Goal: Transaction & Acquisition: Book appointment/travel/reservation

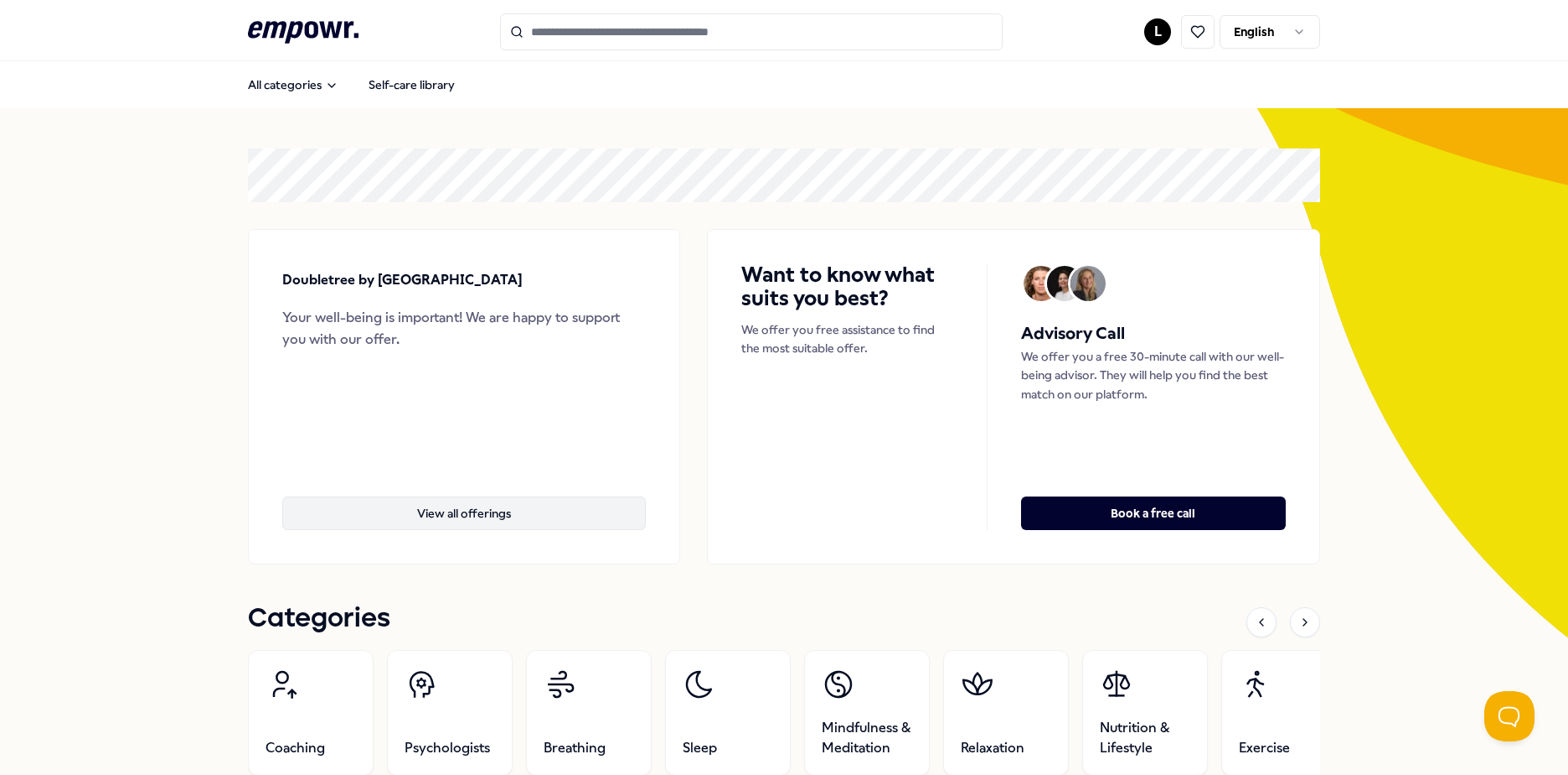
click at [496, 529] on button "View all offerings" at bounding box center [465, 512] width 364 height 33
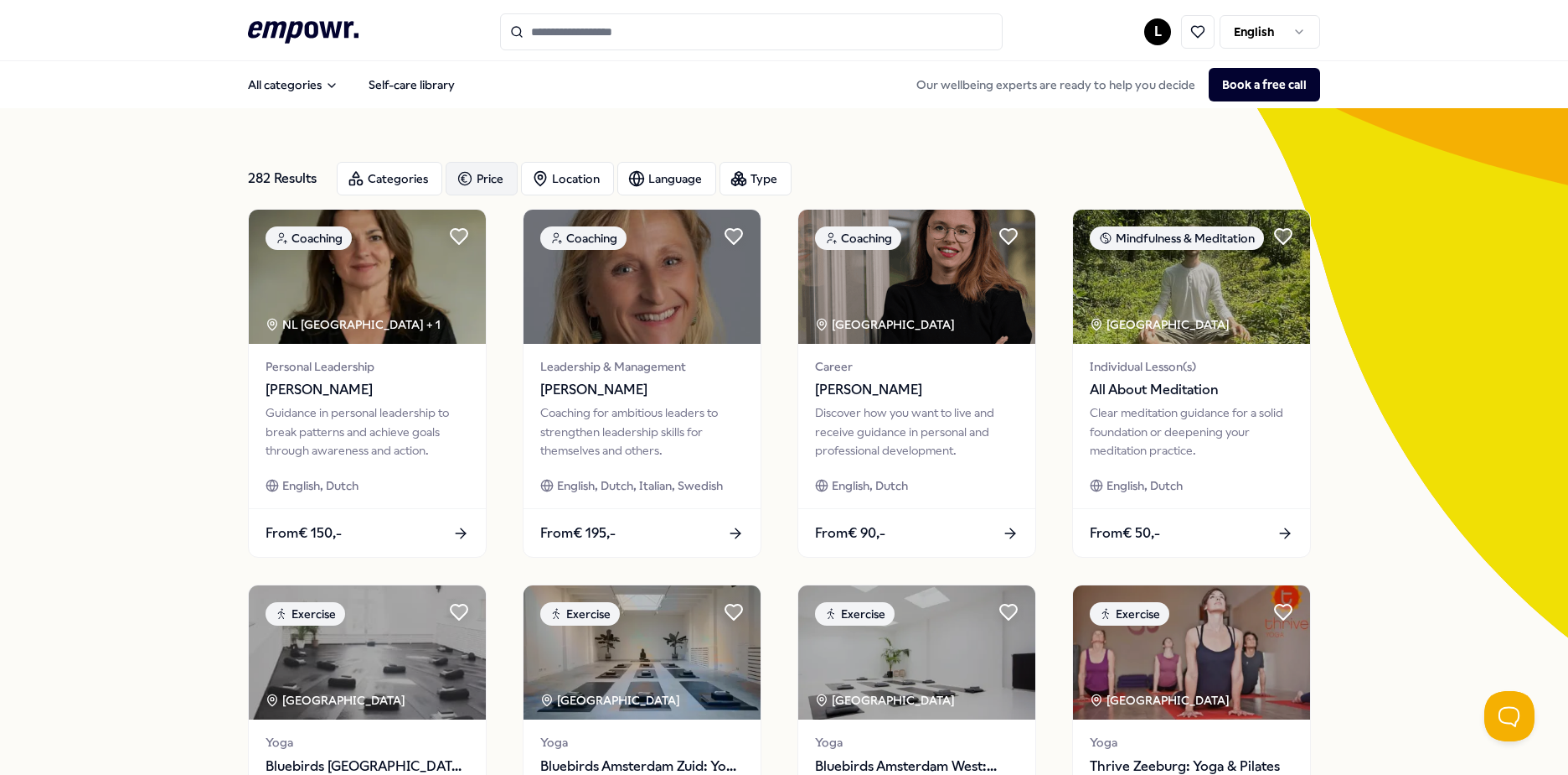
click at [472, 175] on div "Price" at bounding box center [482, 178] width 72 height 33
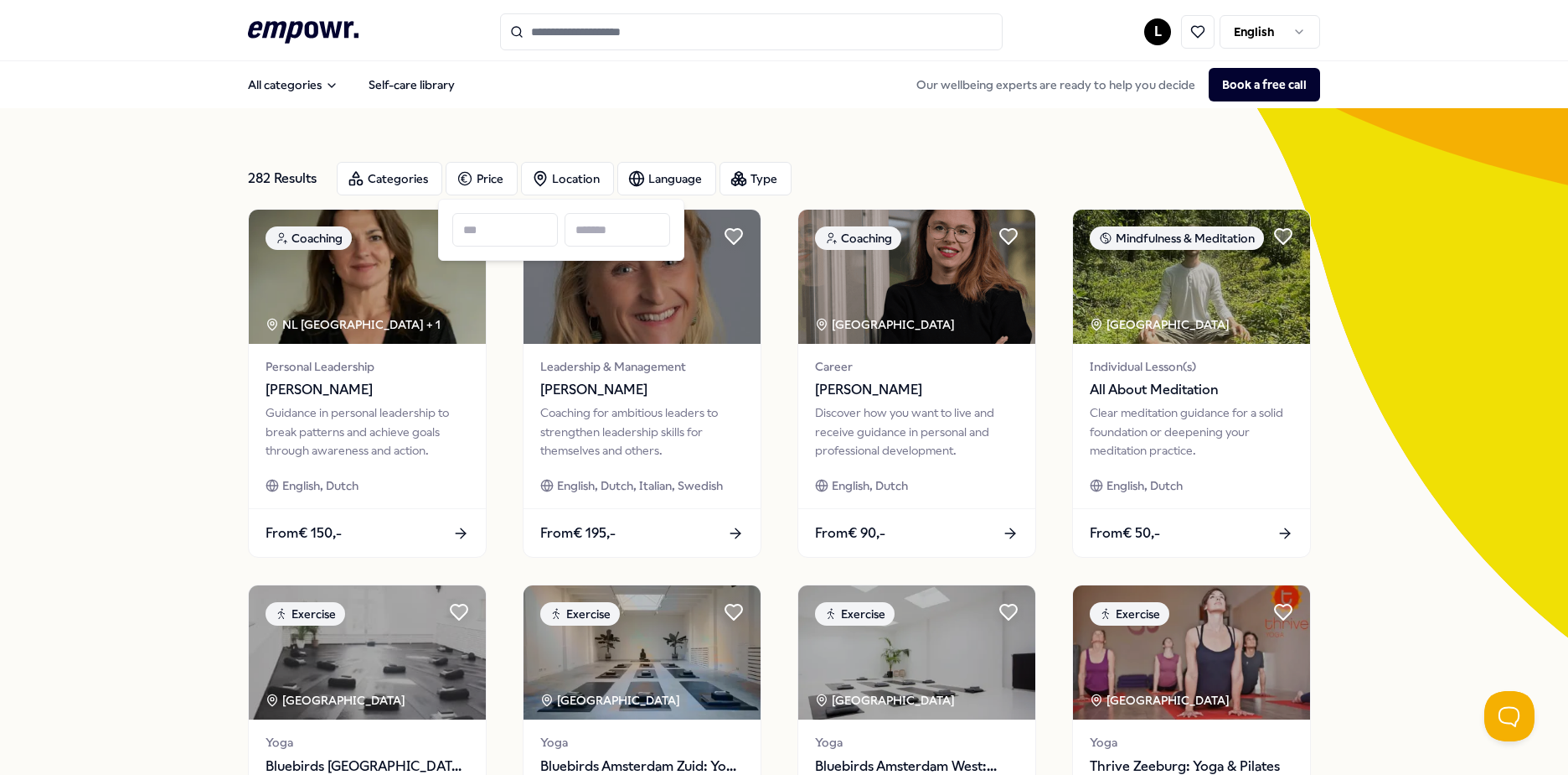
click at [992, 119] on div "282 Results Categories Price Location Language Type Coaching NL West Region + 1…" at bounding box center [784, 763] width 1072 height 1309
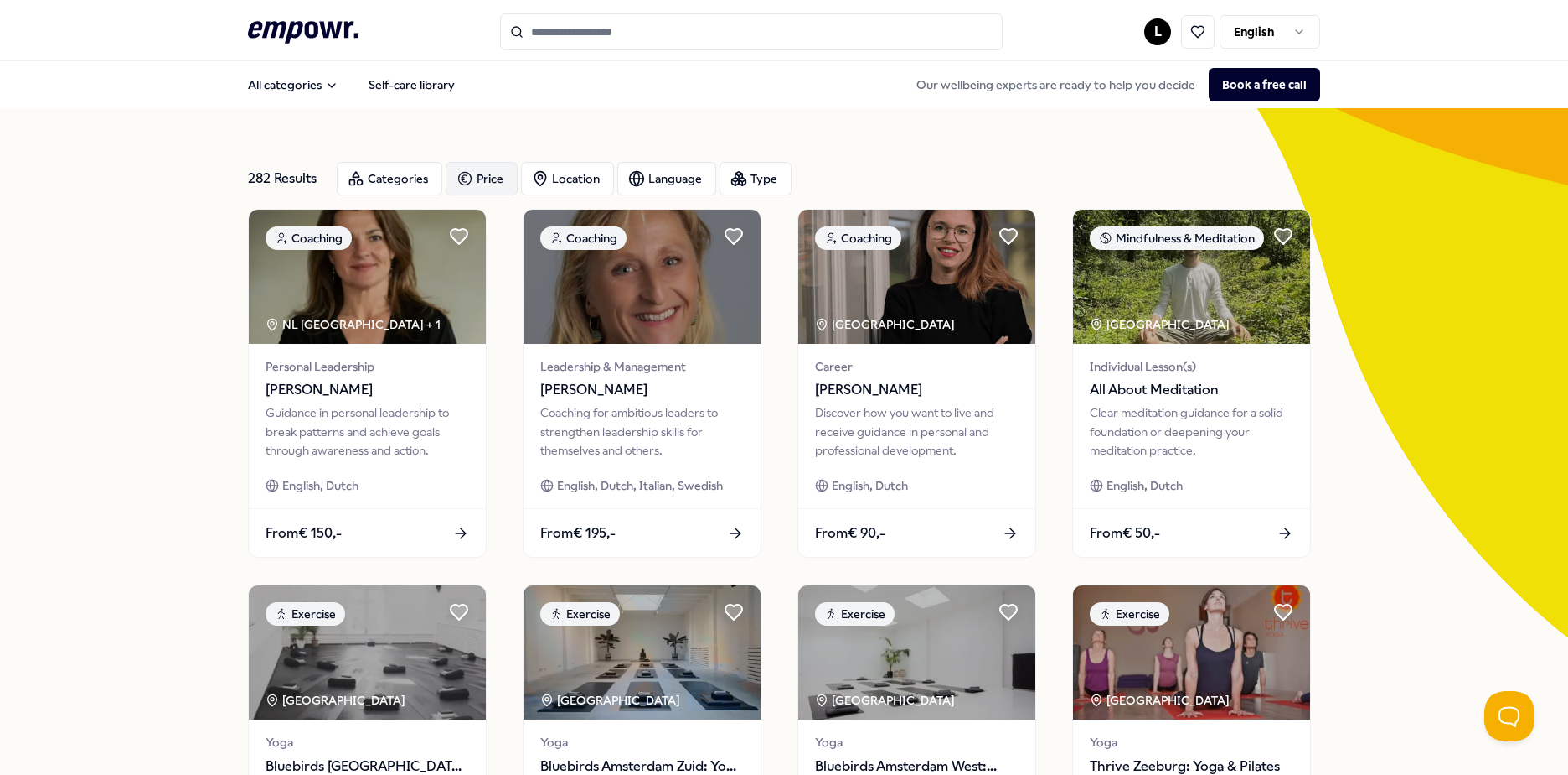
click at [472, 176] on div "Price" at bounding box center [482, 178] width 72 height 33
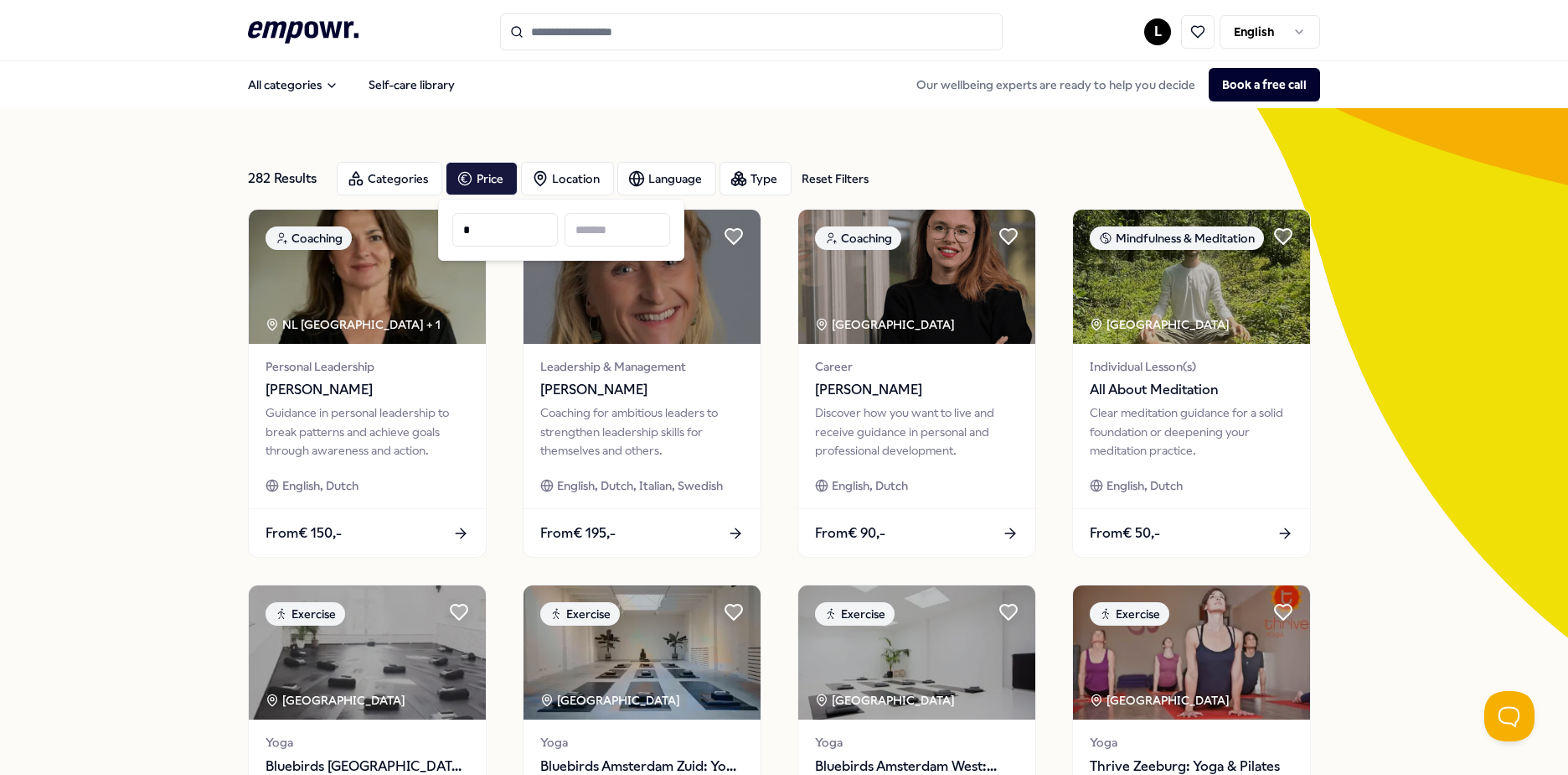
type input "*"
click at [602, 234] on input at bounding box center [617, 229] width 105 height 33
type input "*"
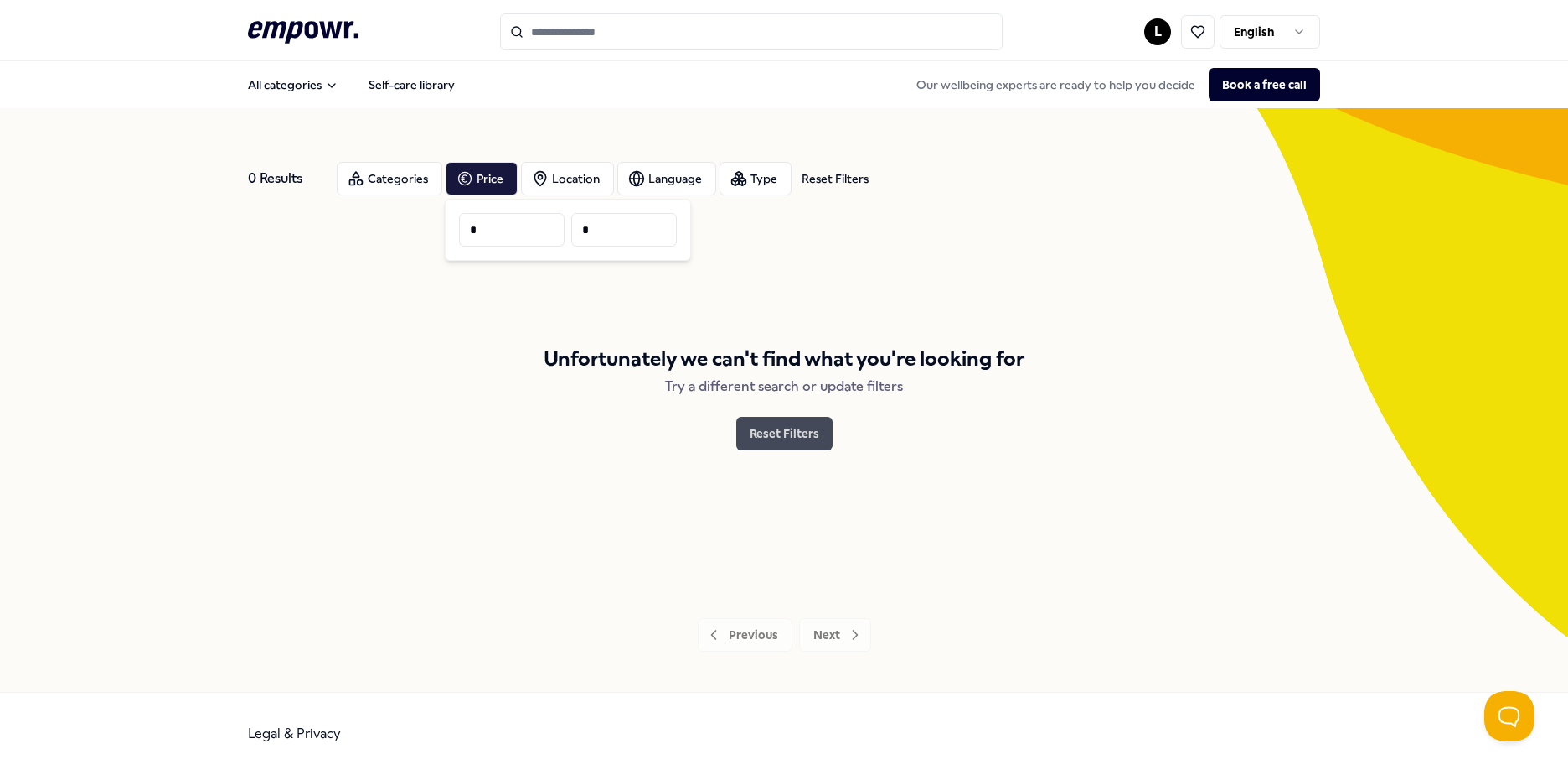
click at [768, 426] on button "Reset Filters" at bounding box center [785, 433] width 97 height 33
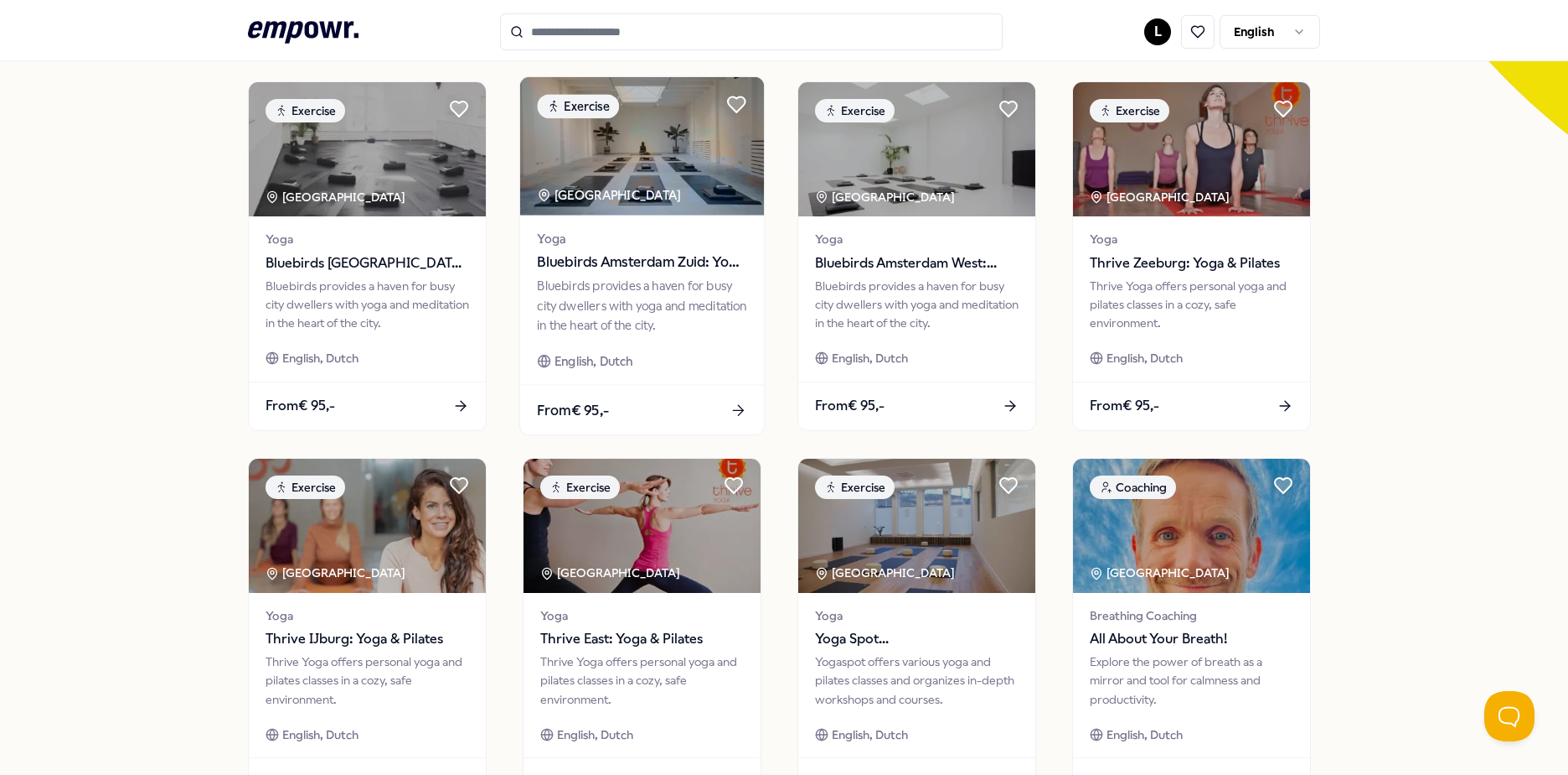
scroll to position [725, 0]
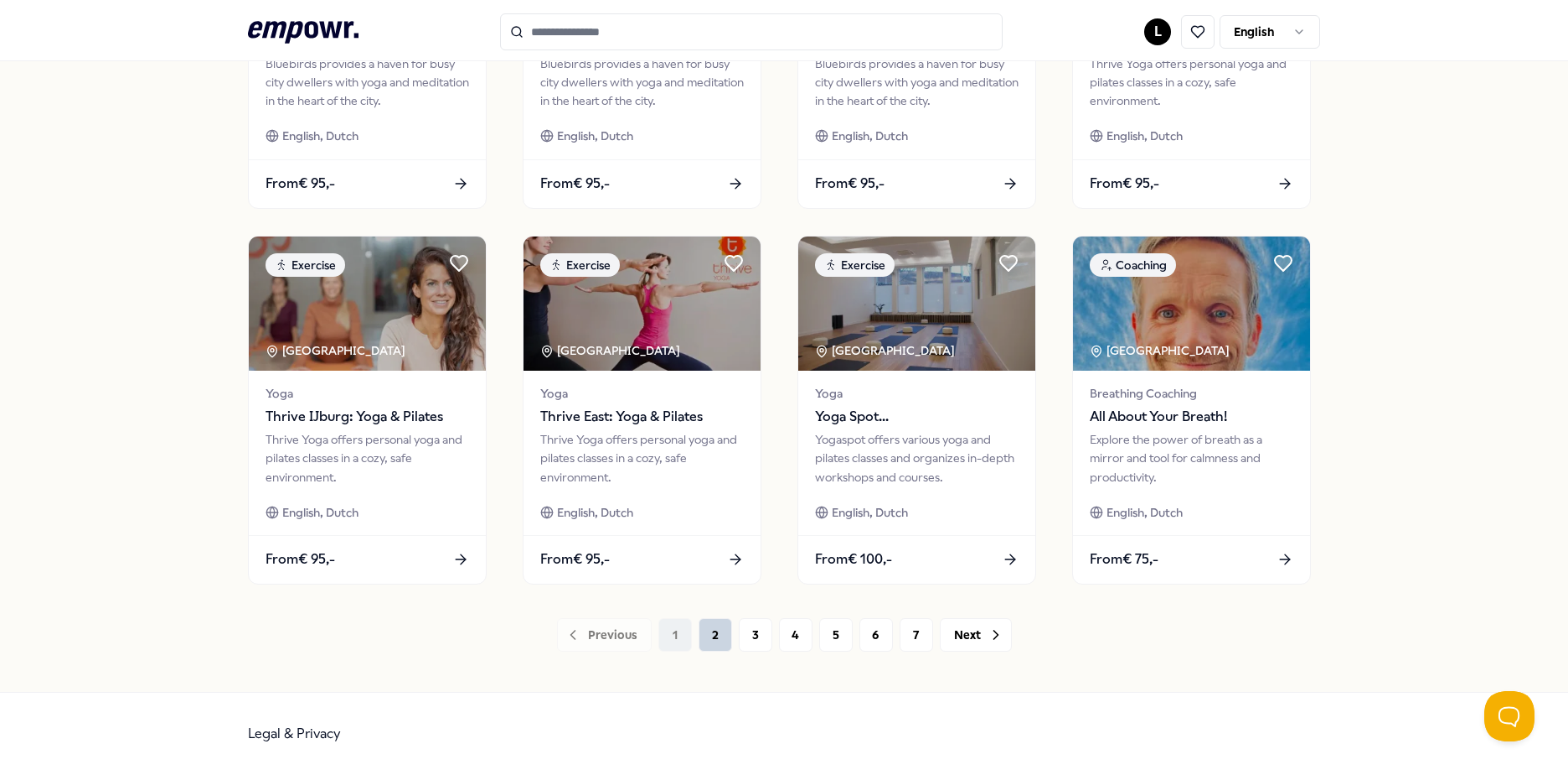
click at [713, 641] on button "2" at bounding box center [715, 634] width 33 height 33
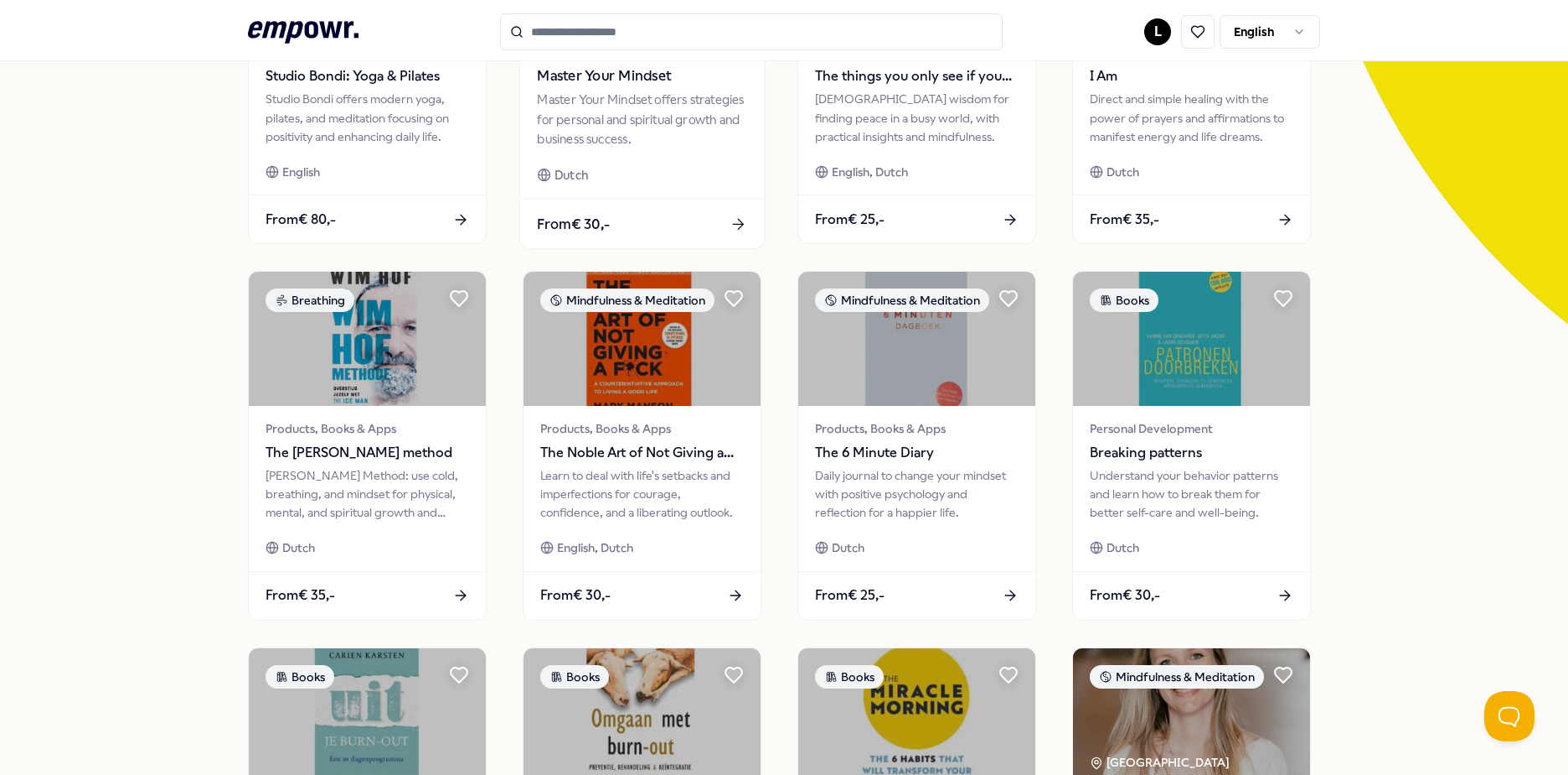
scroll to position [671, 0]
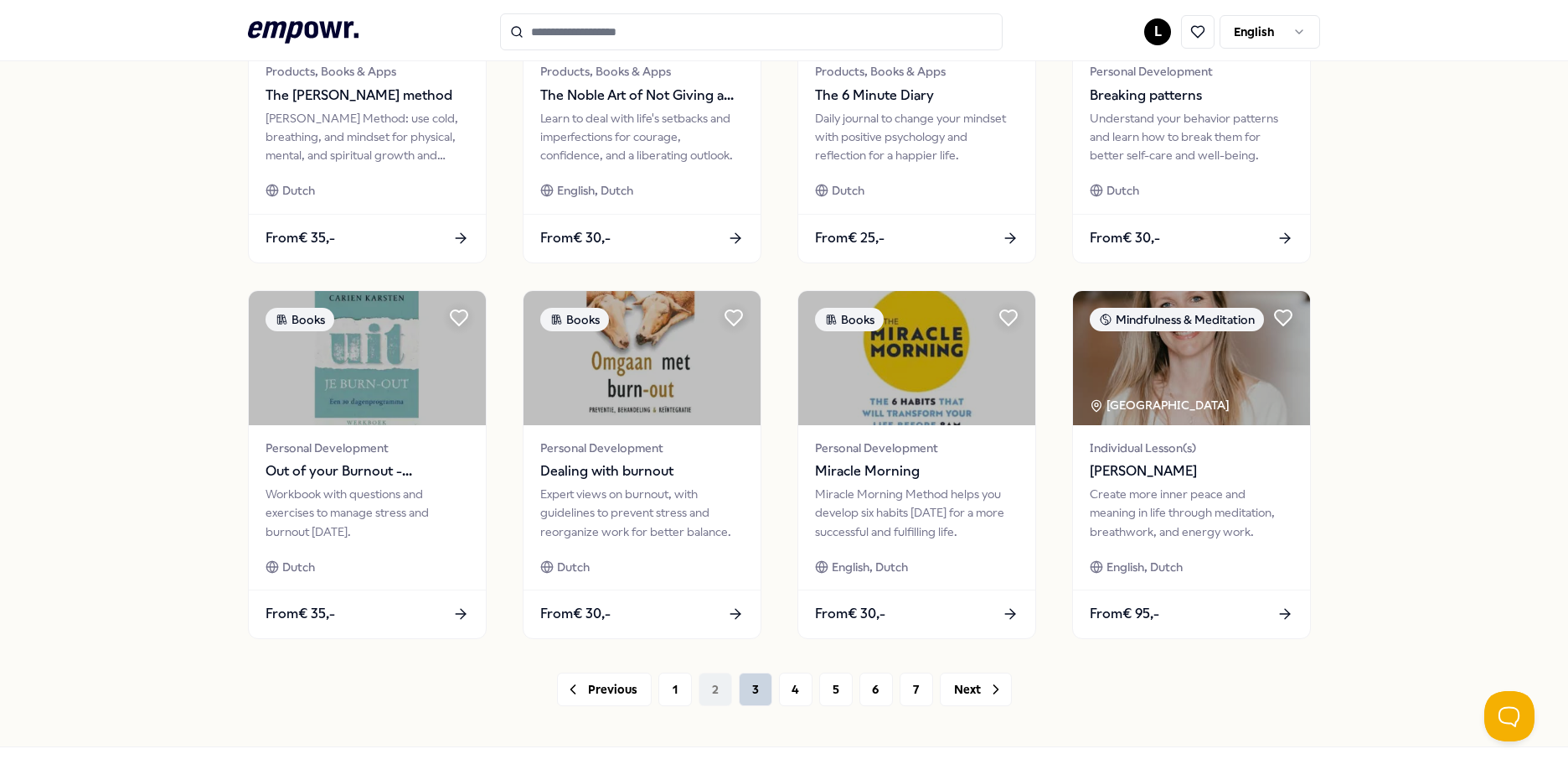
click at [750, 697] on button "3" at bounding box center [756, 689] width 33 height 33
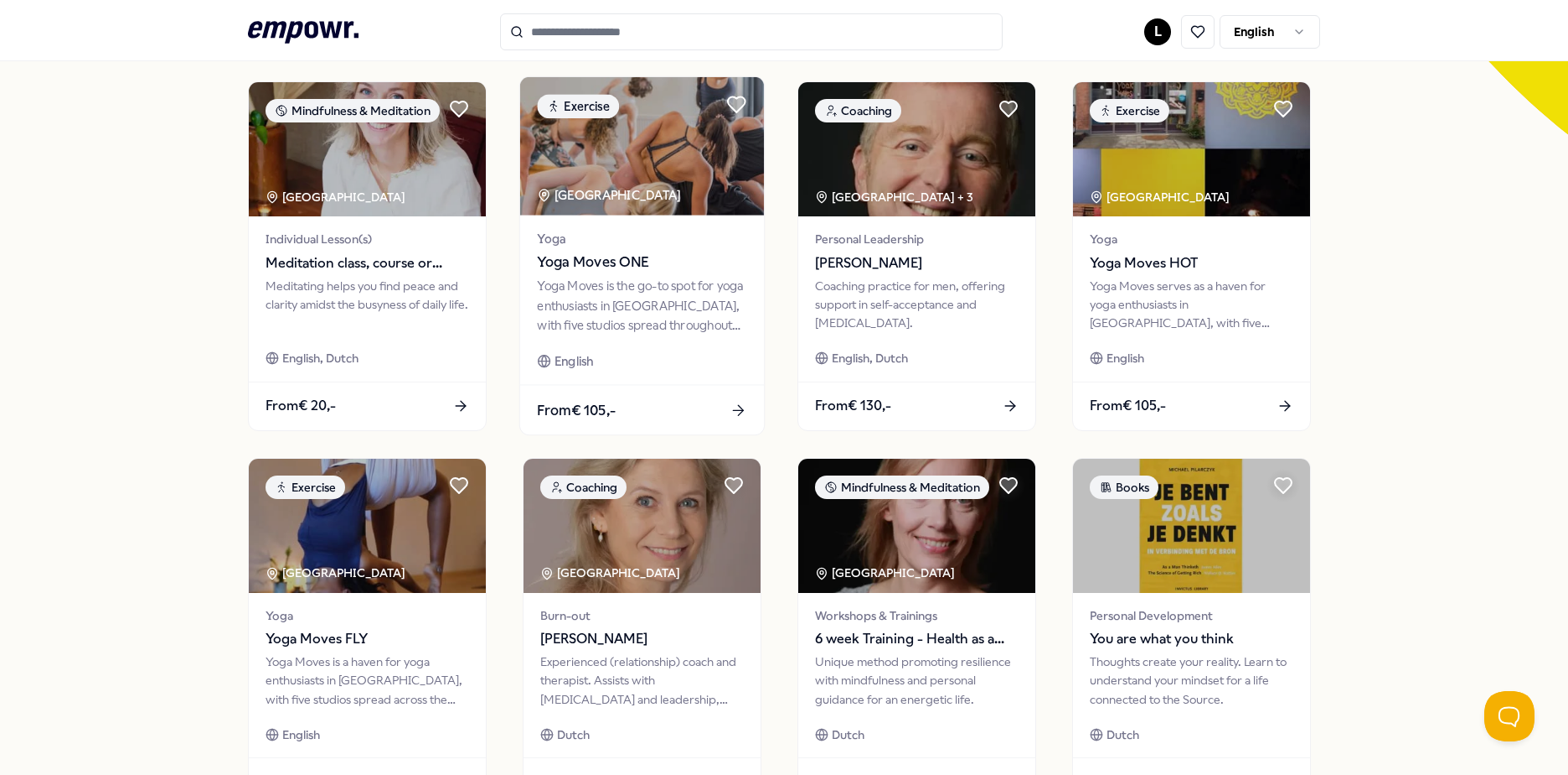
scroll to position [725, 0]
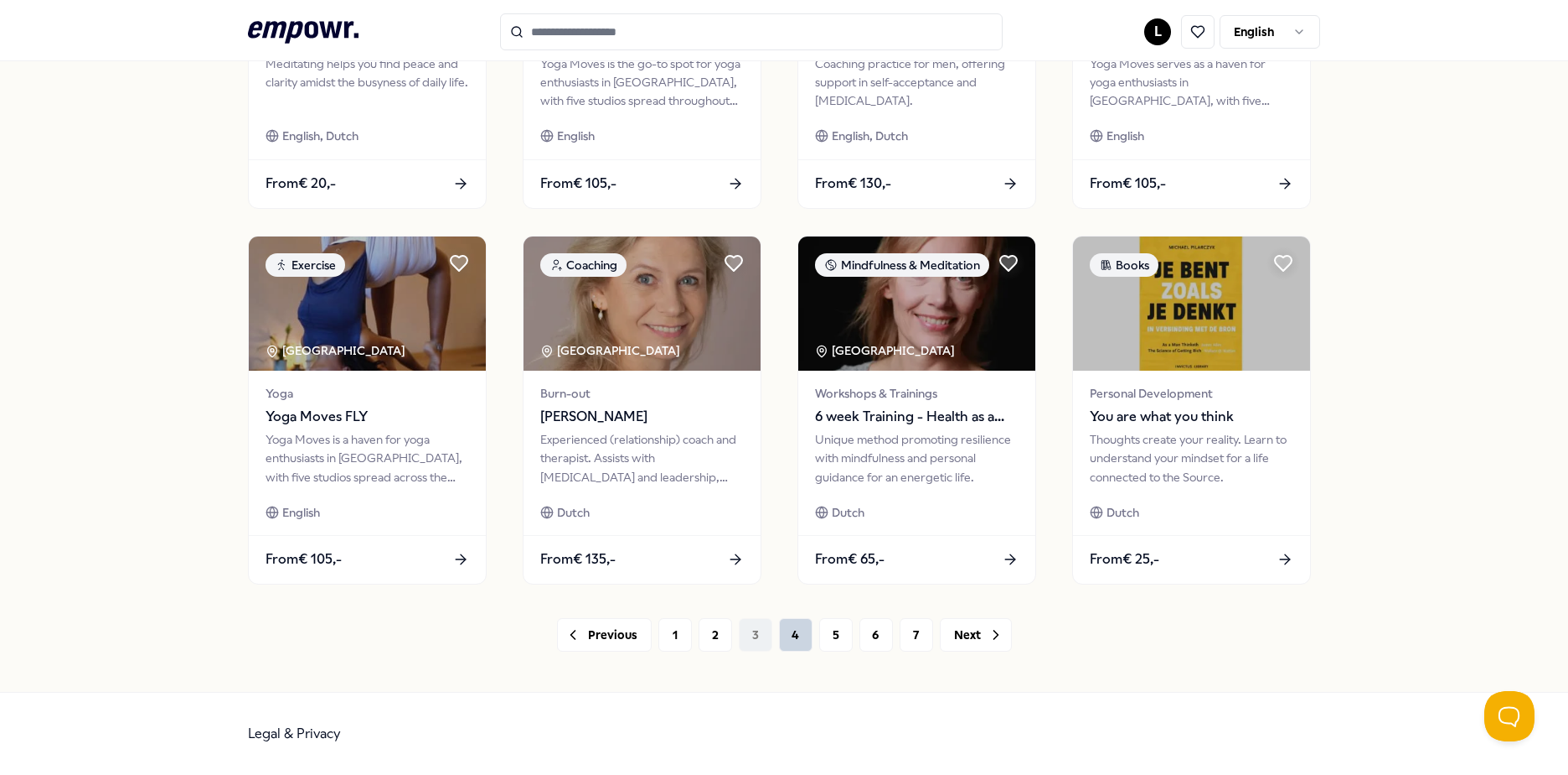
click at [783, 624] on button "4" at bounding box center [795, 634] width 33 height 33
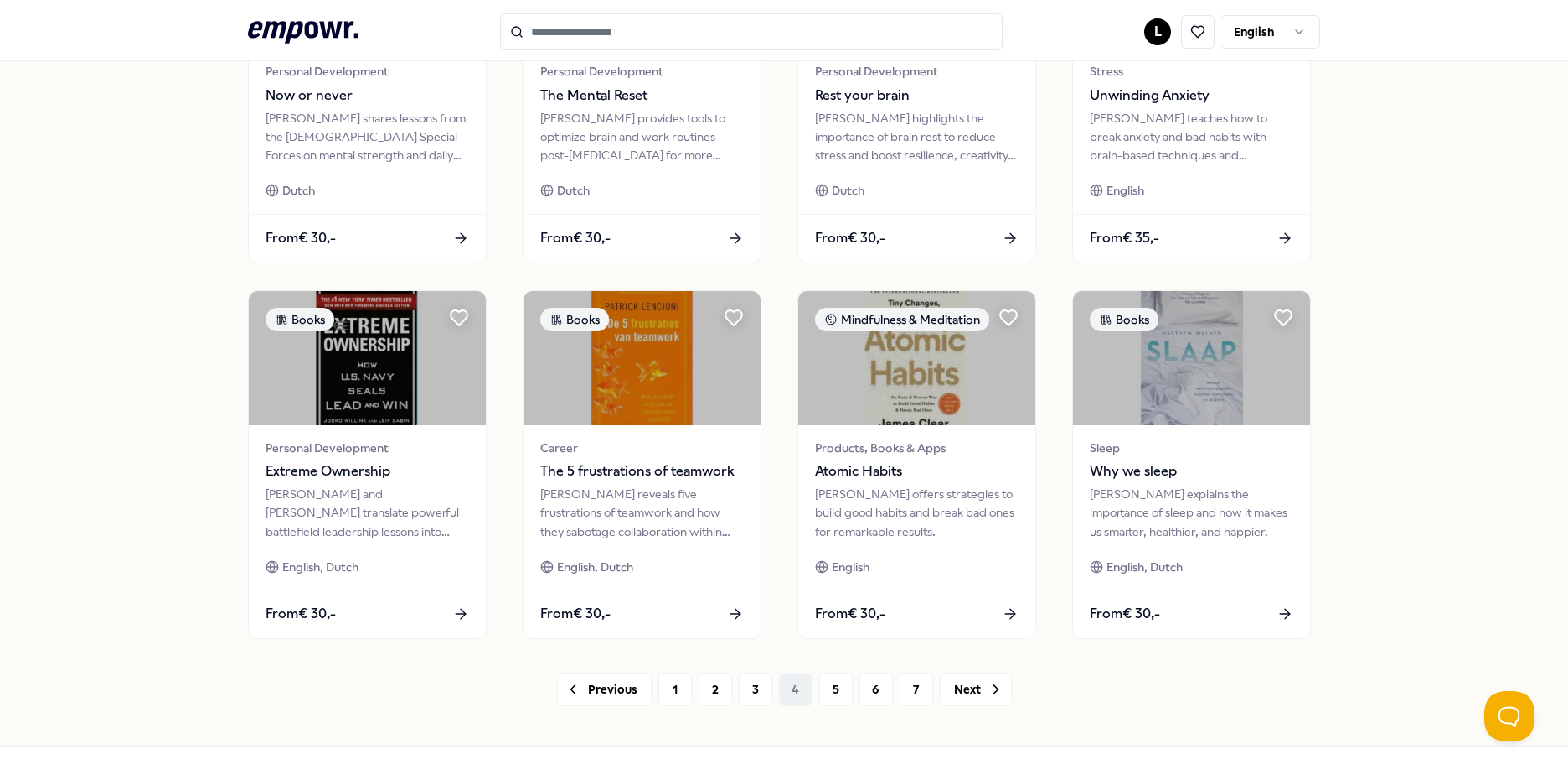
scroll to position [725, 0]
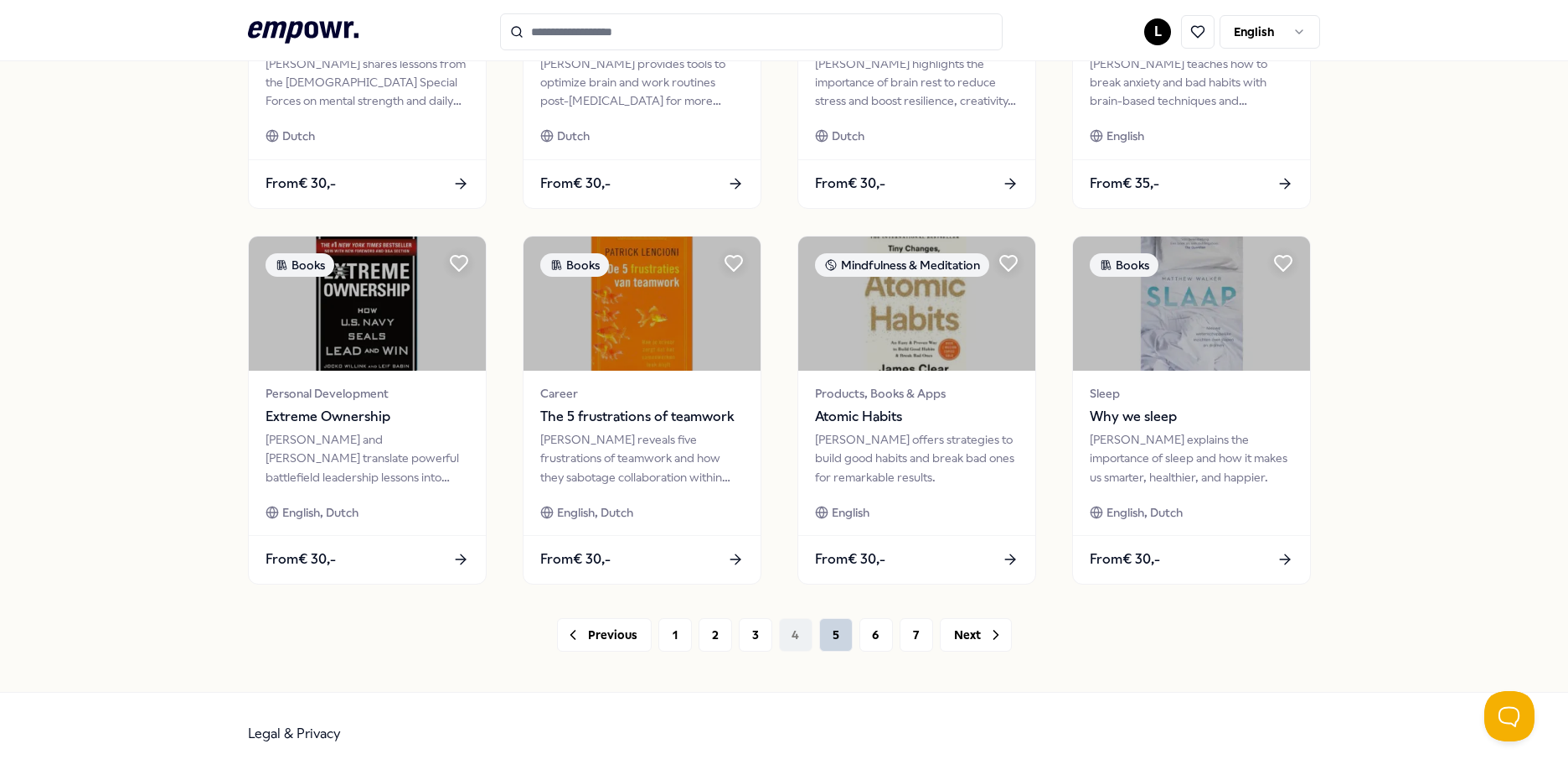
click at [829, 646] on button "5" at bounding box center [835, 634] width 33 height 33
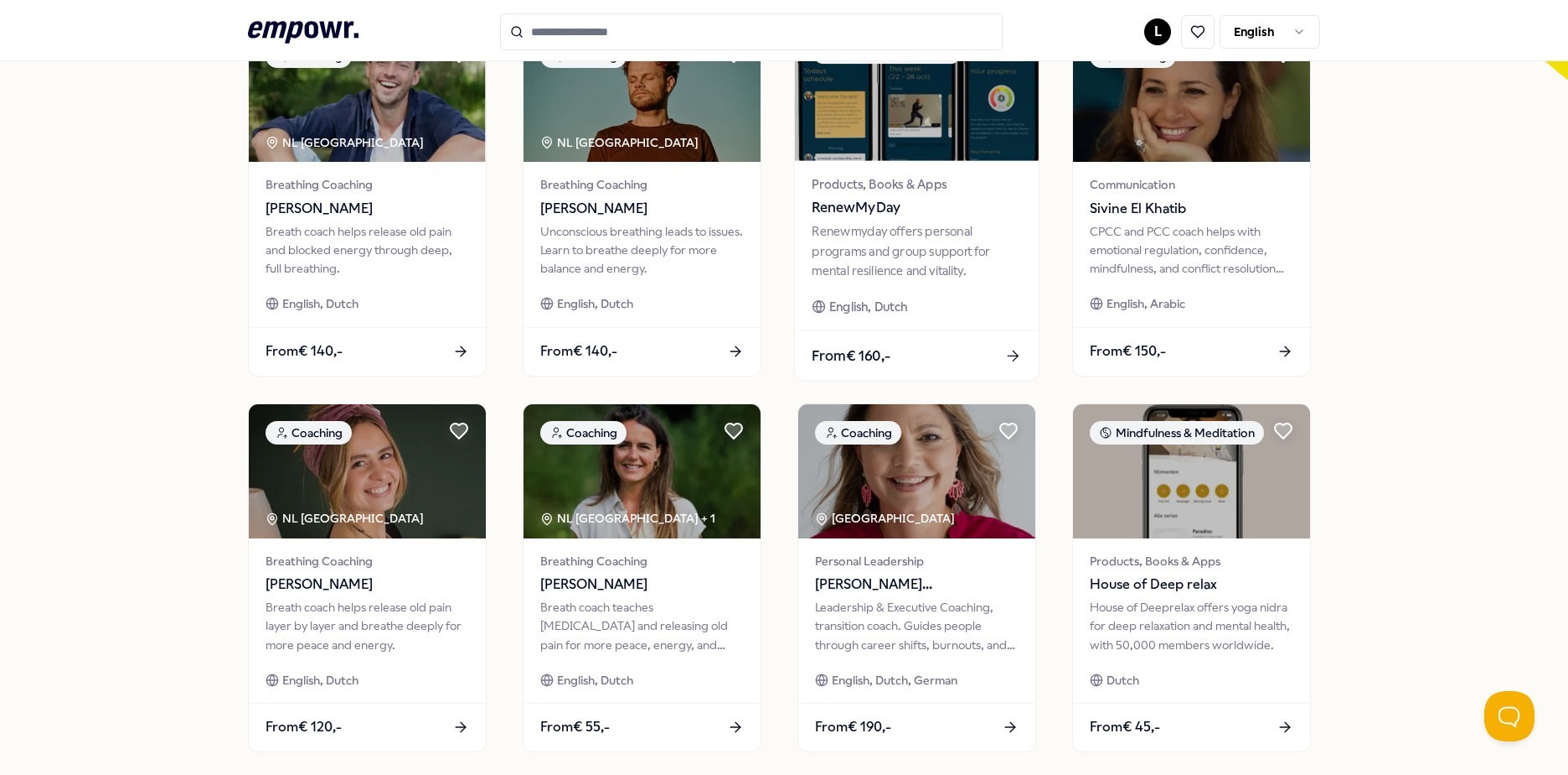
scroll to position [725, 0]
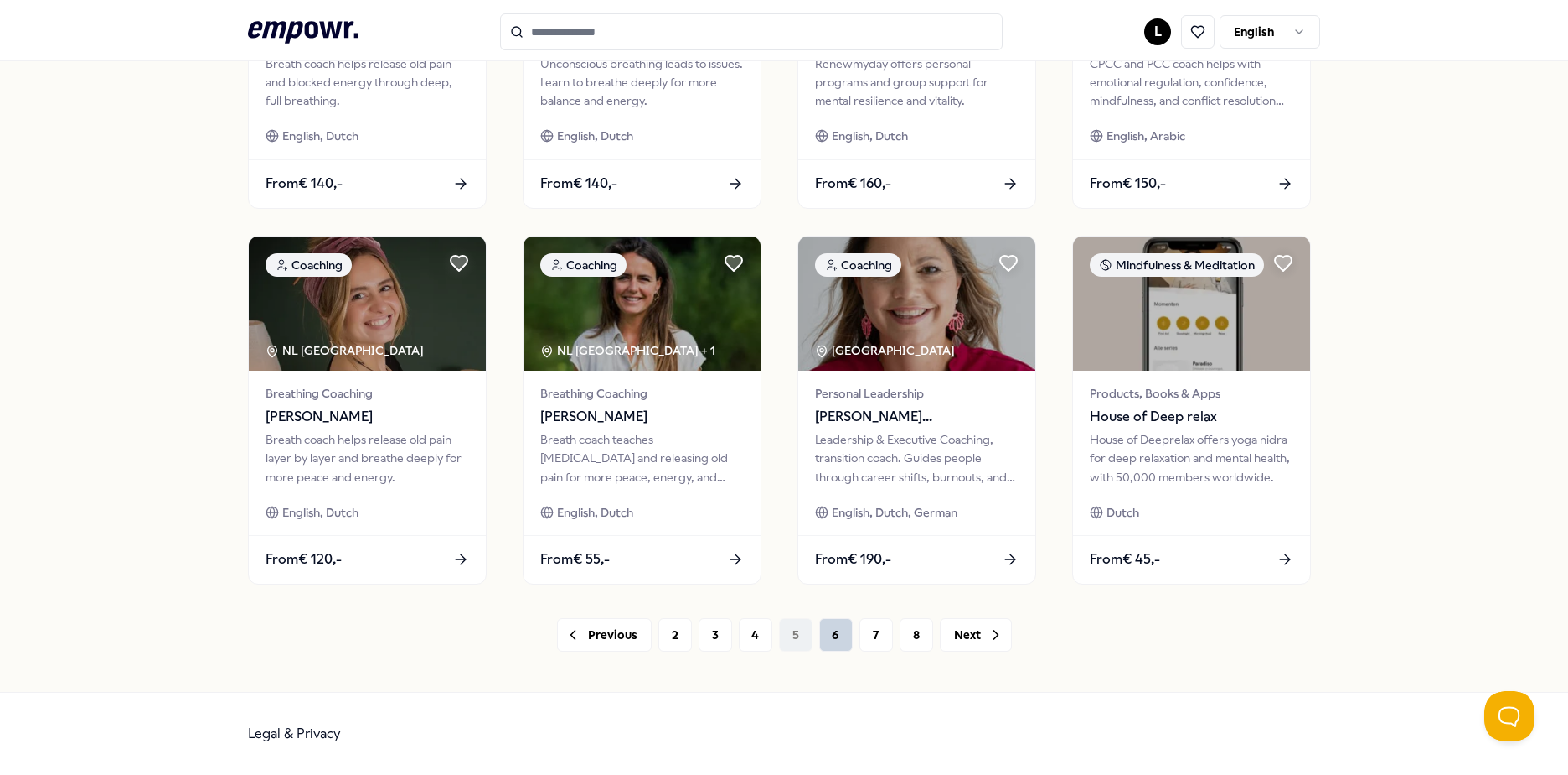
click at [837, 651] on button "6" at bounding box center [835, 634] width 33 height 33
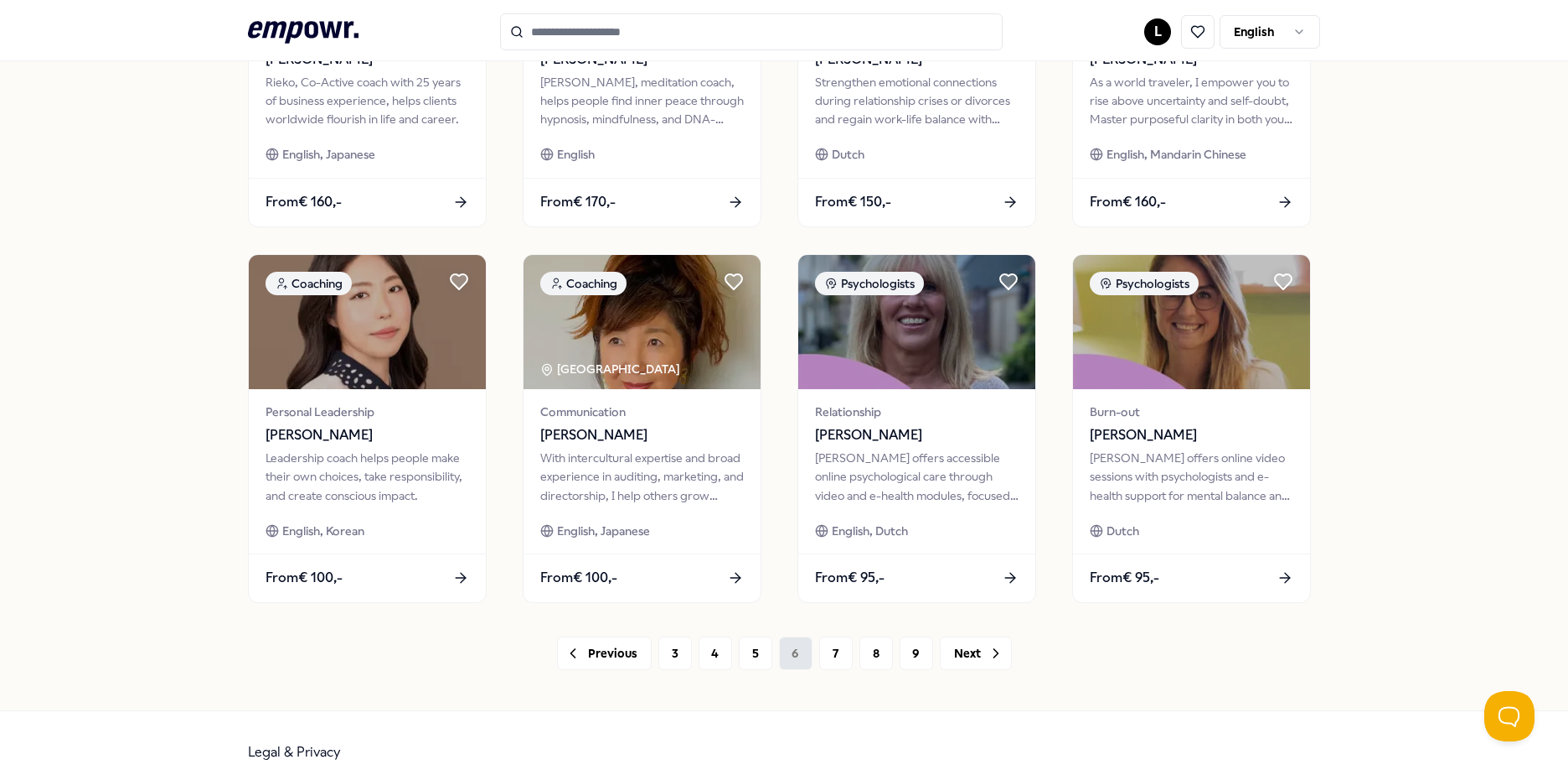
scroll to position [725, 0]
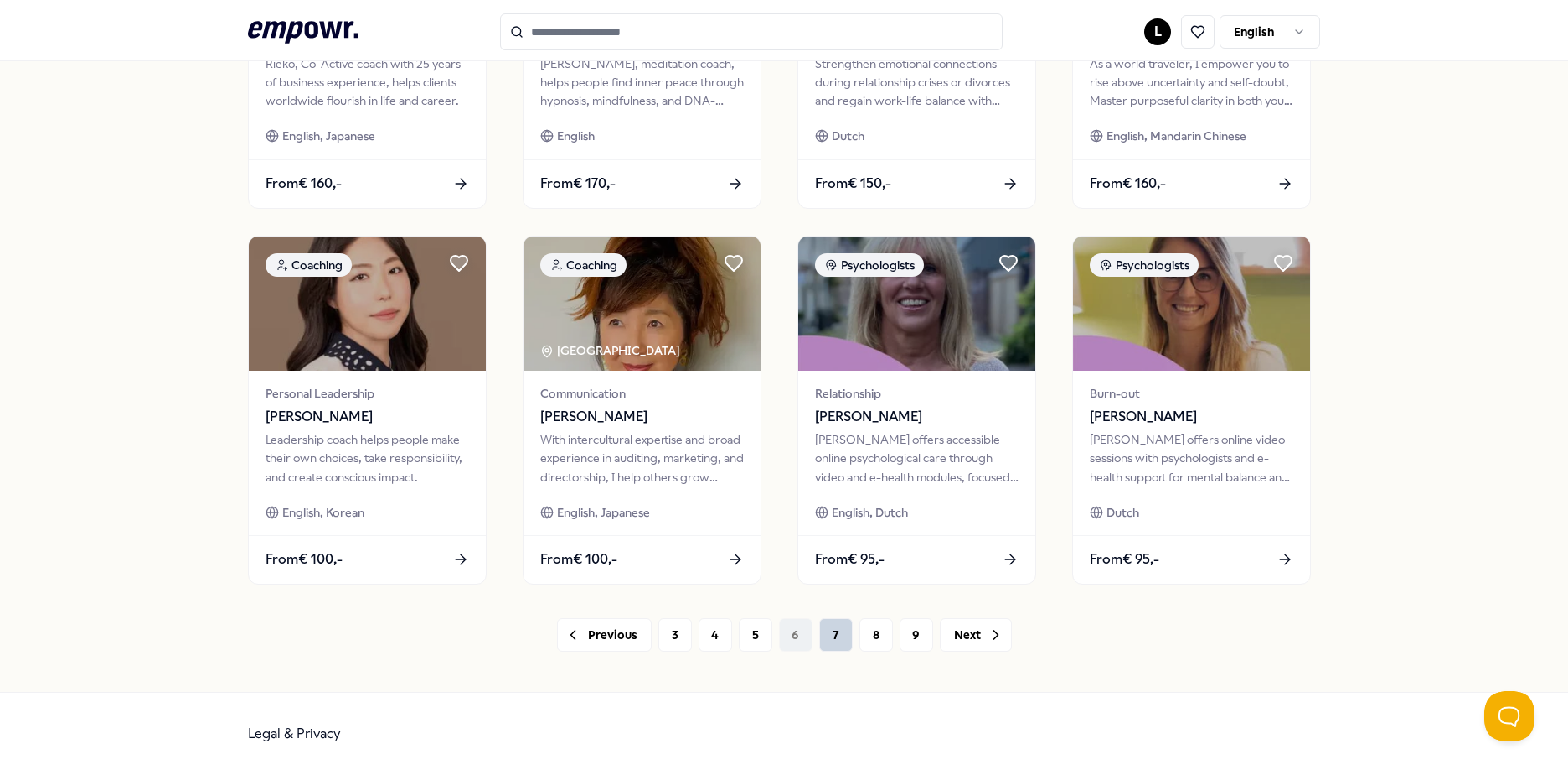
click at [832, 645] on button "7" at bounding box center [835, 634] width 33 height 33
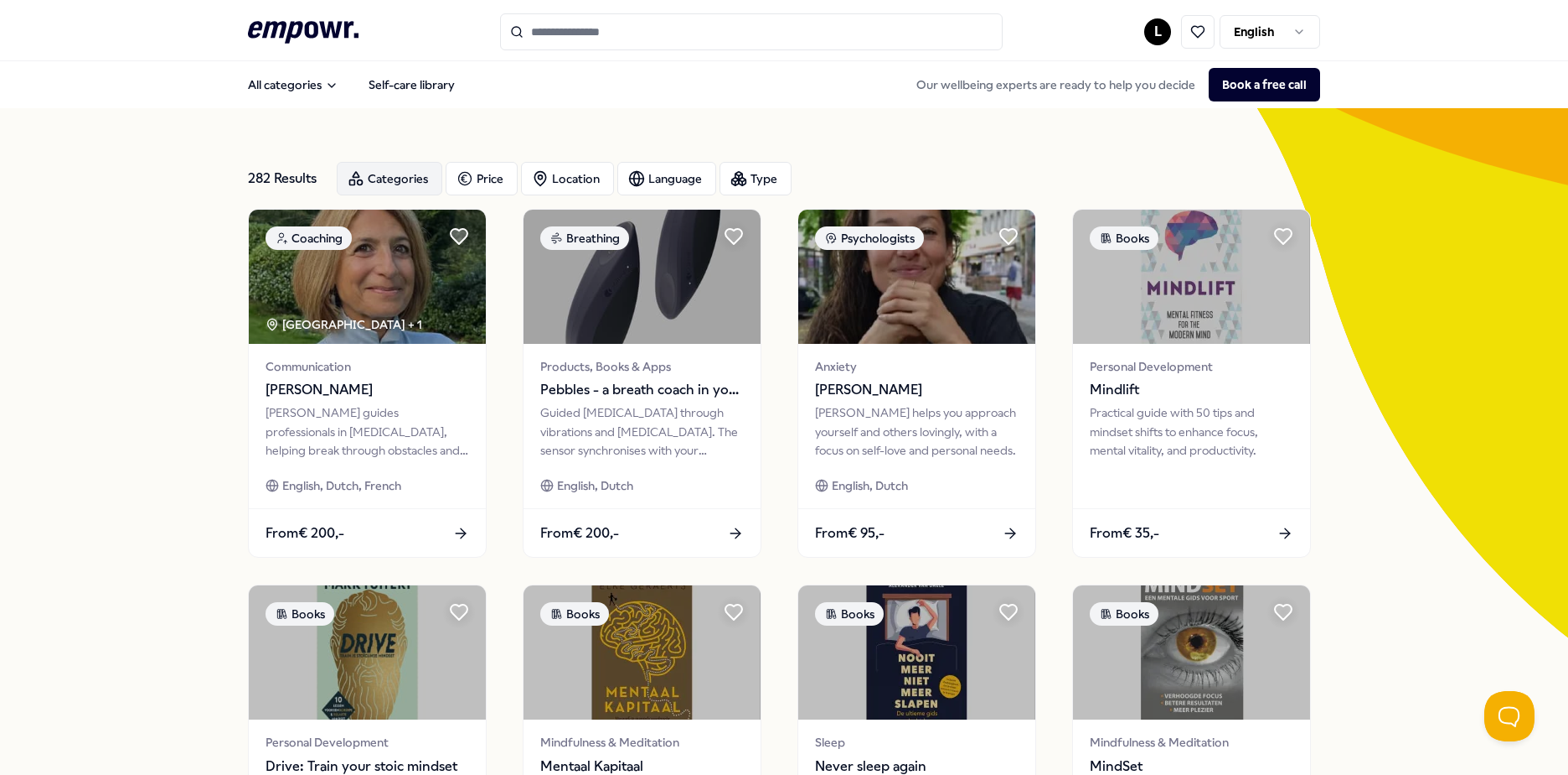
click at [357, 194] on div "Categories" at bounding box center [389, 178] width 105 height 33
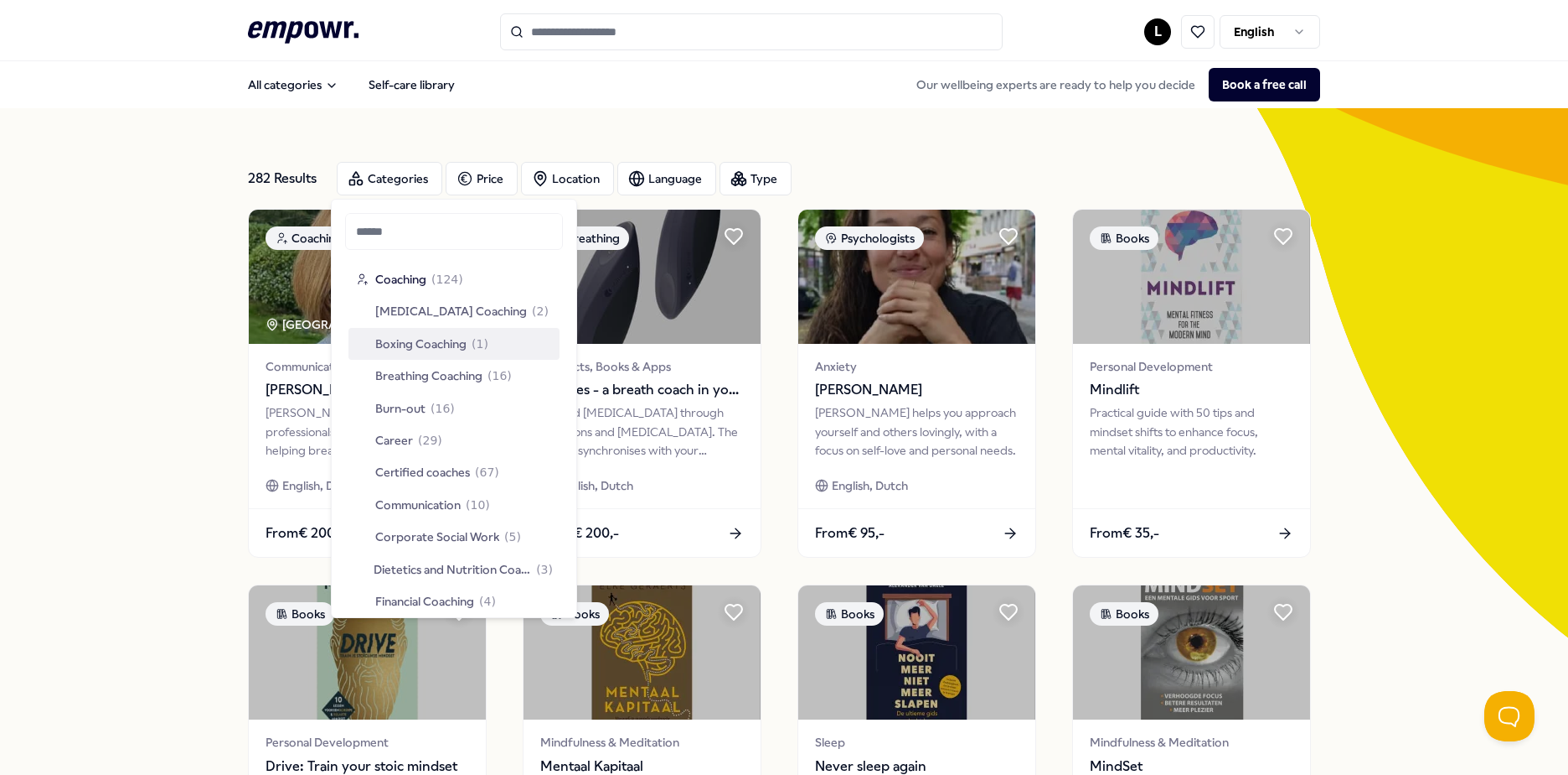
click at [488, 357] on div "Boxing Coaching ( 1 )" at bounding box center [454, 344] width 211 height 32
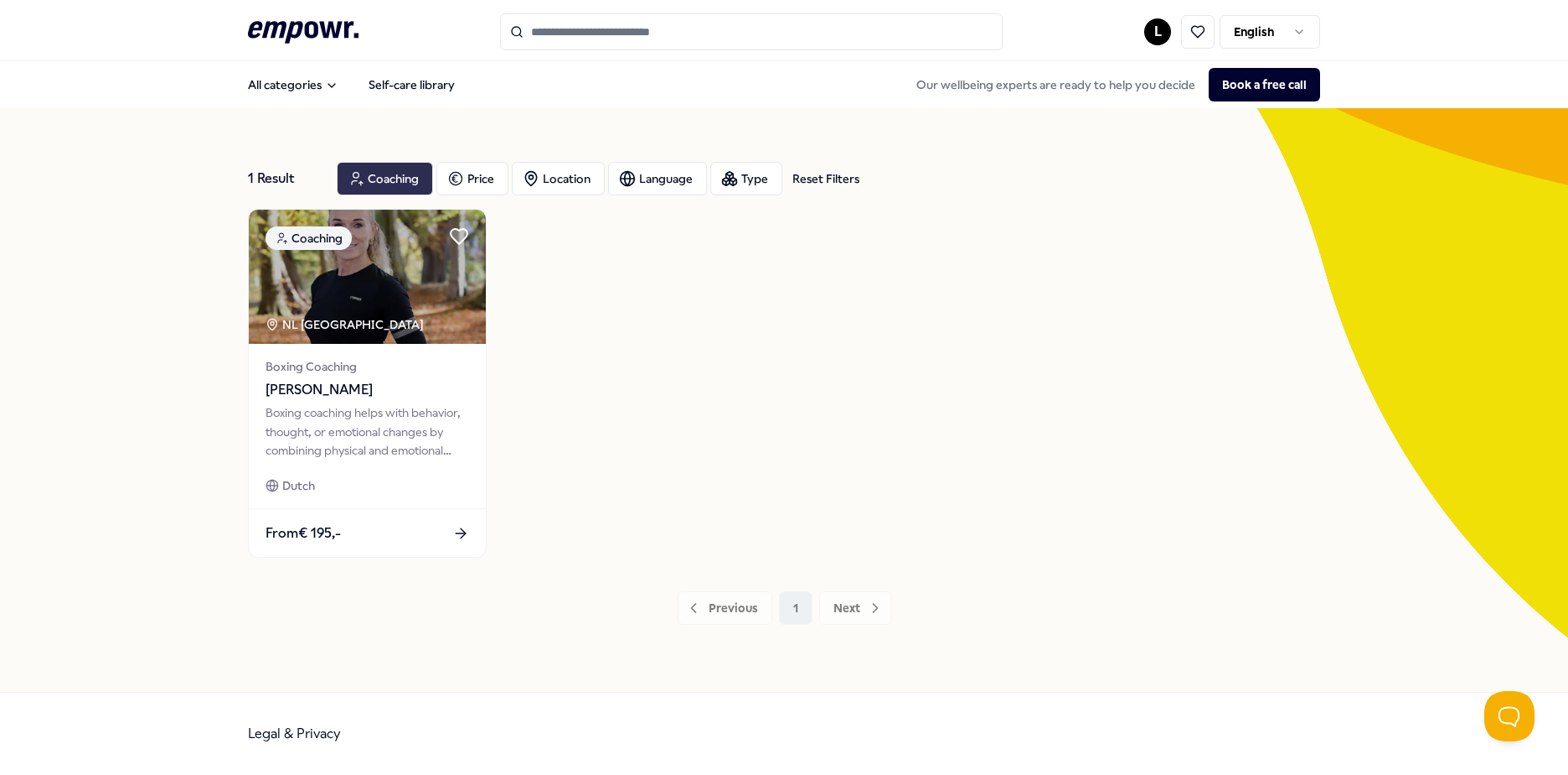
click at [400, 168] on div "Coaching" at bounding box center [385, 178] width 97 height 33
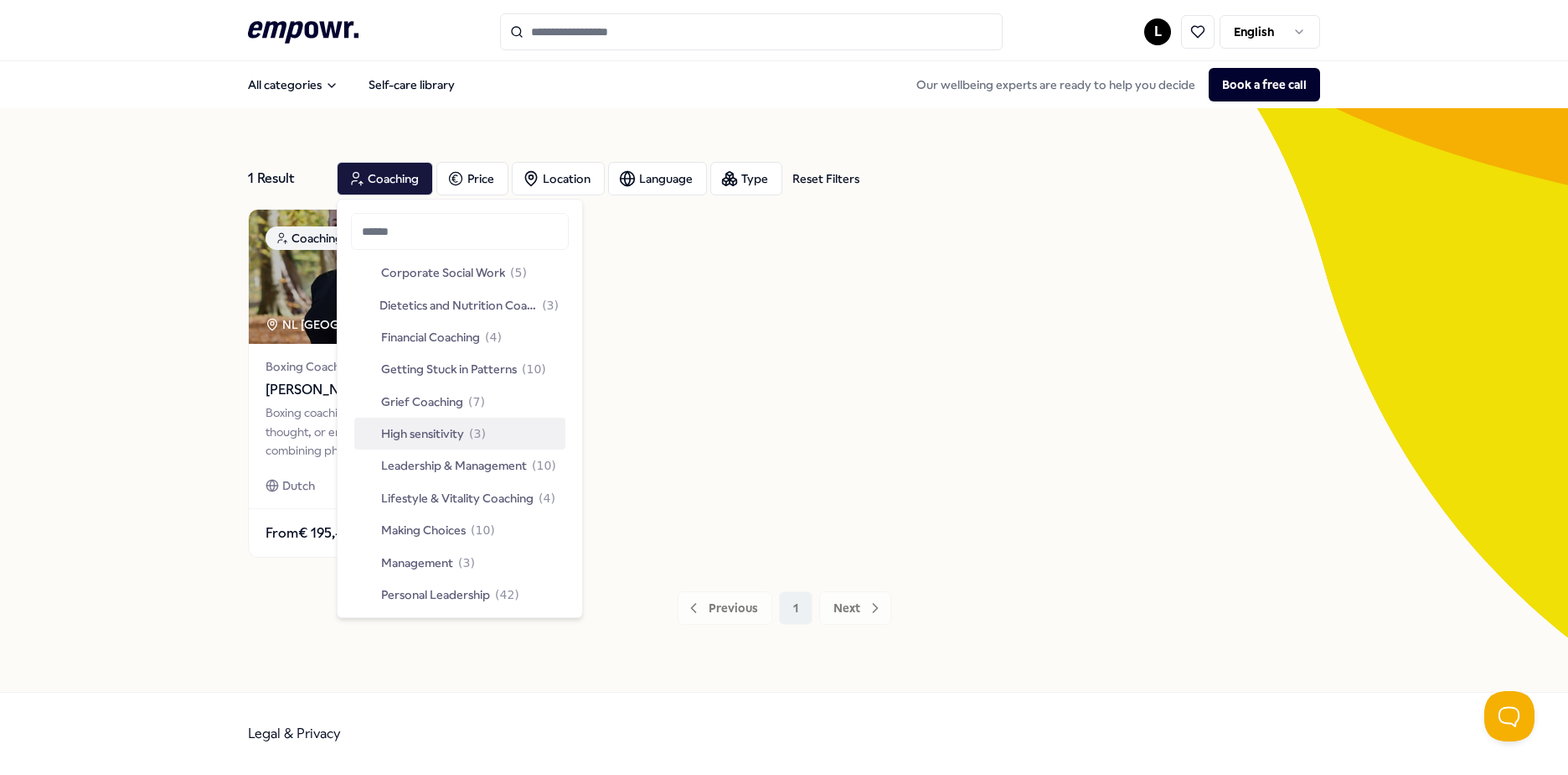
scroll to position [251, 0]
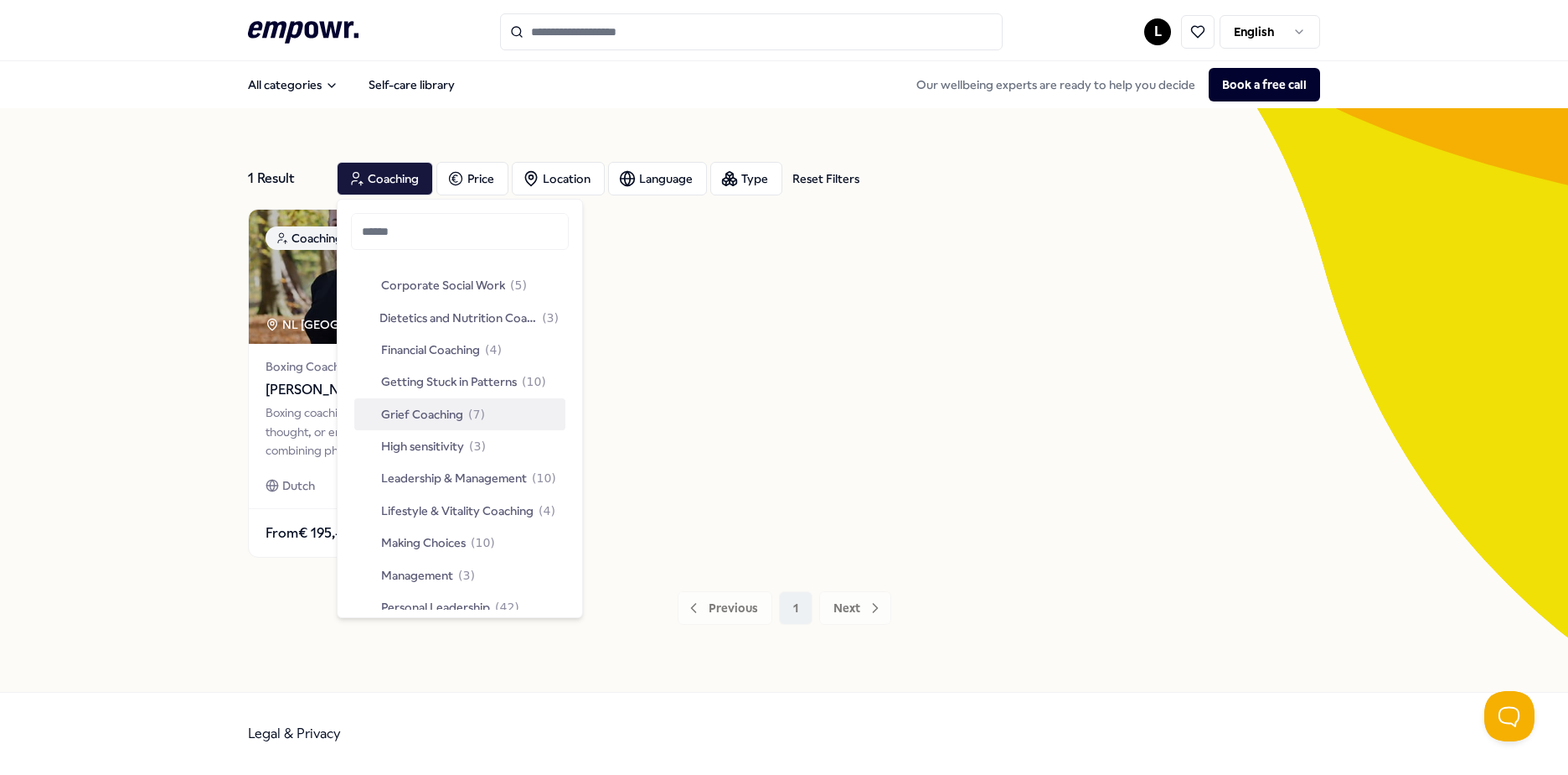
click at [476, 405] on span "( 7 )" at bounding box center [477, 414] width 17 height 18
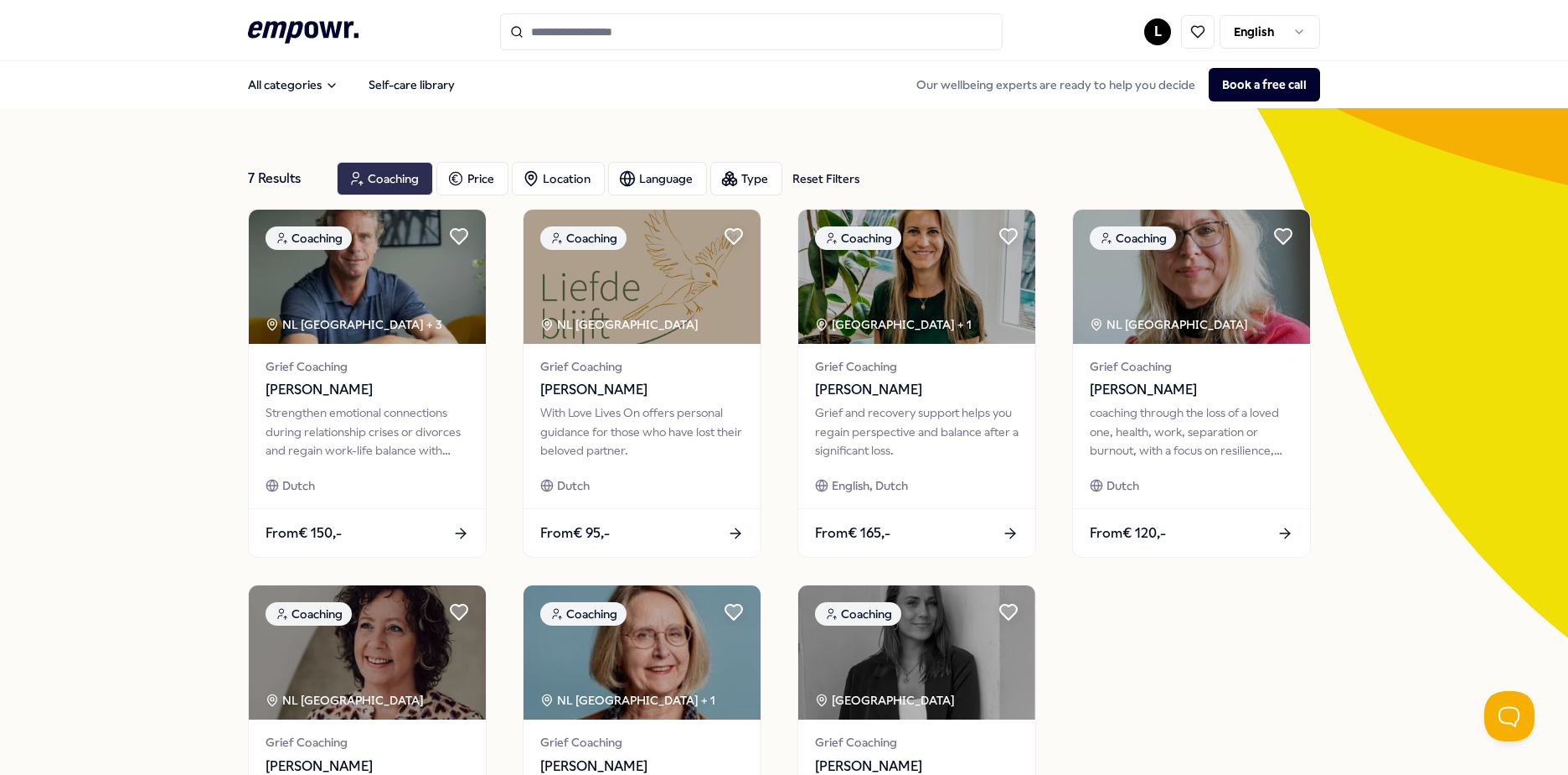
click at [408, 175] on div "Coaching" at bounding box center [385, 178] width 97 height 33
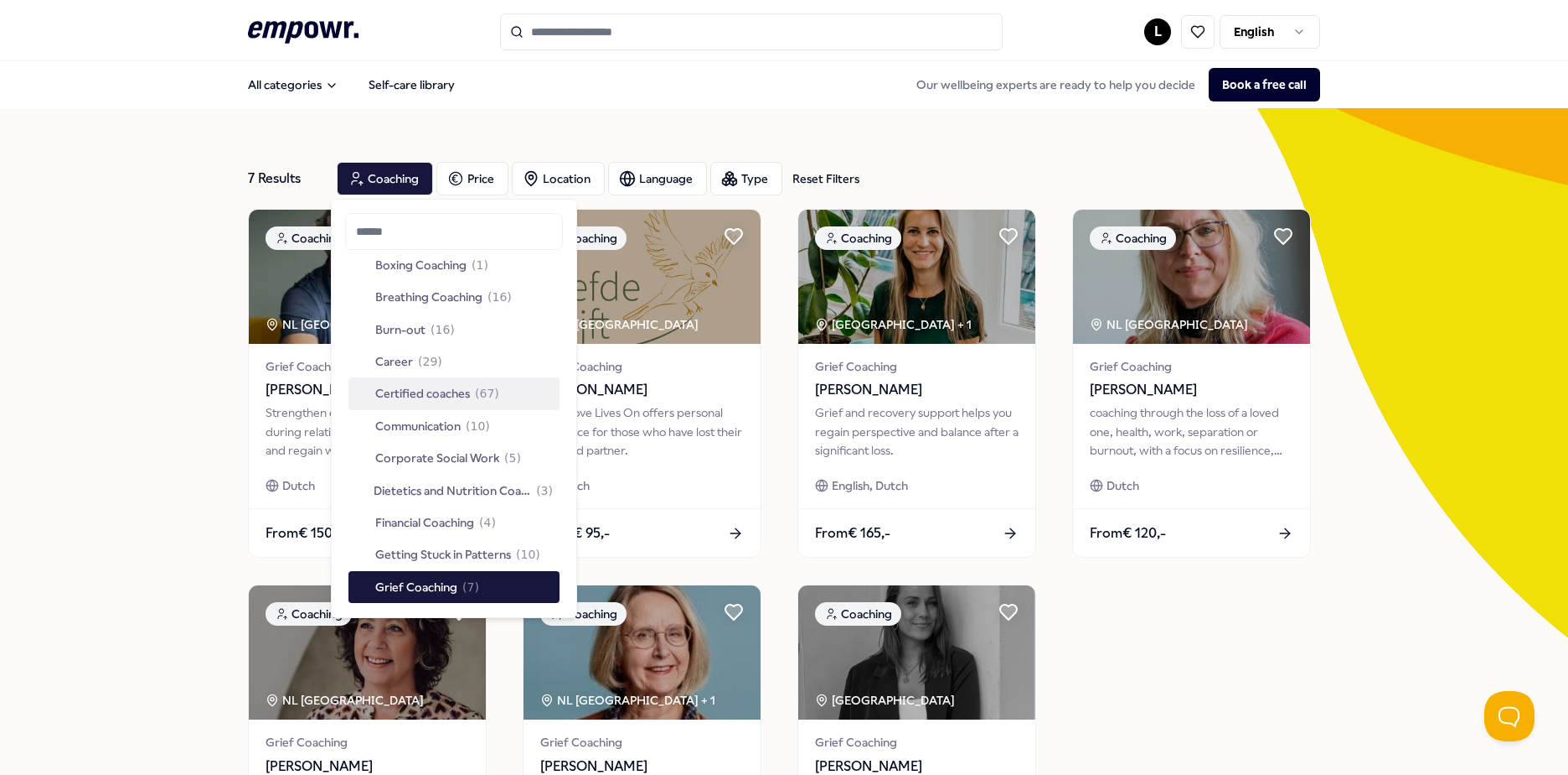
scroll to position [168, 0]
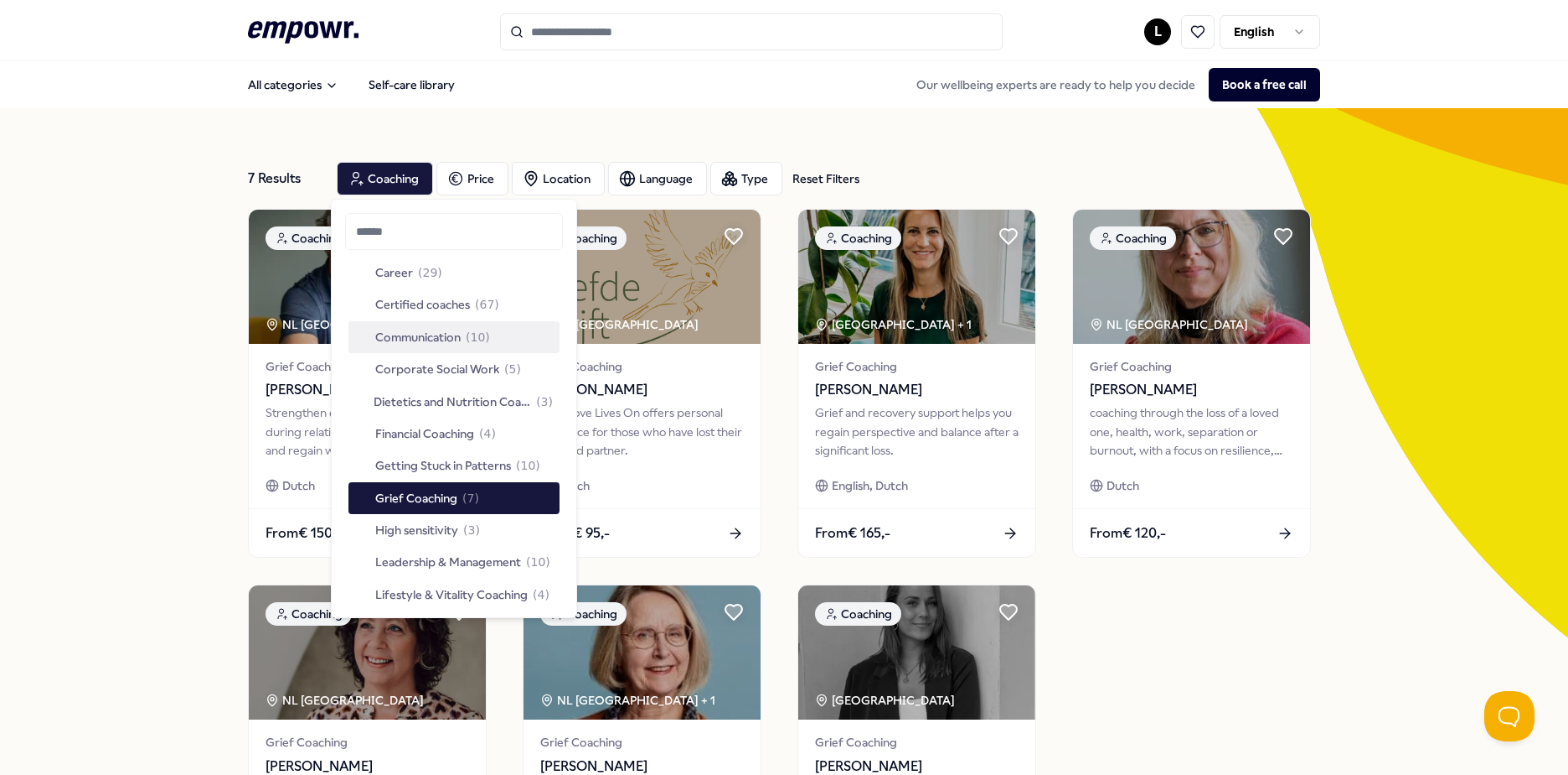
click at [481, 333] on span "( 10 )" at bounding box center [478, 337] width 25 height 18
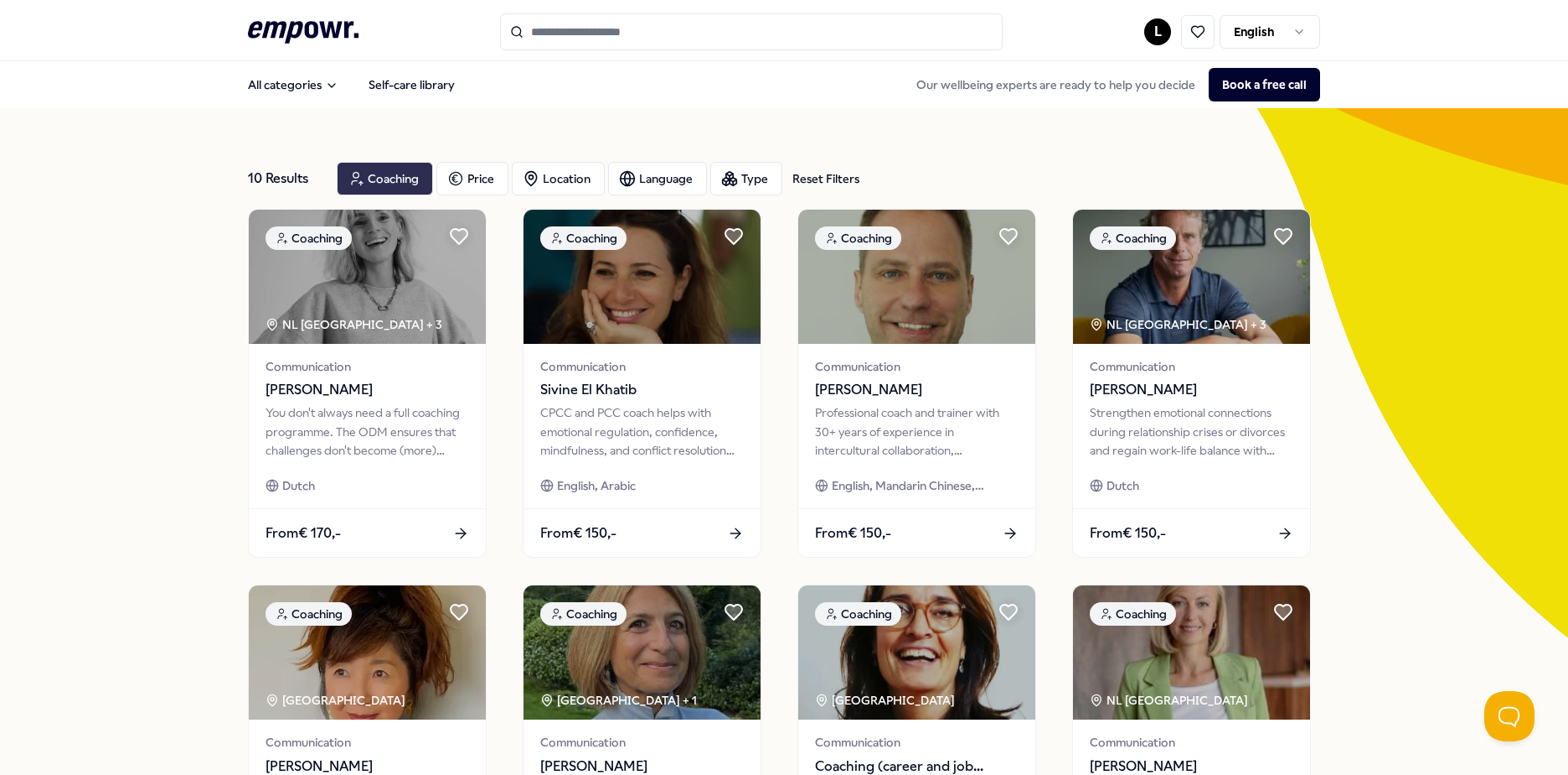
click at [392, 191] on div "Coaching" at bounding box center [385, 178] width 97 height 33
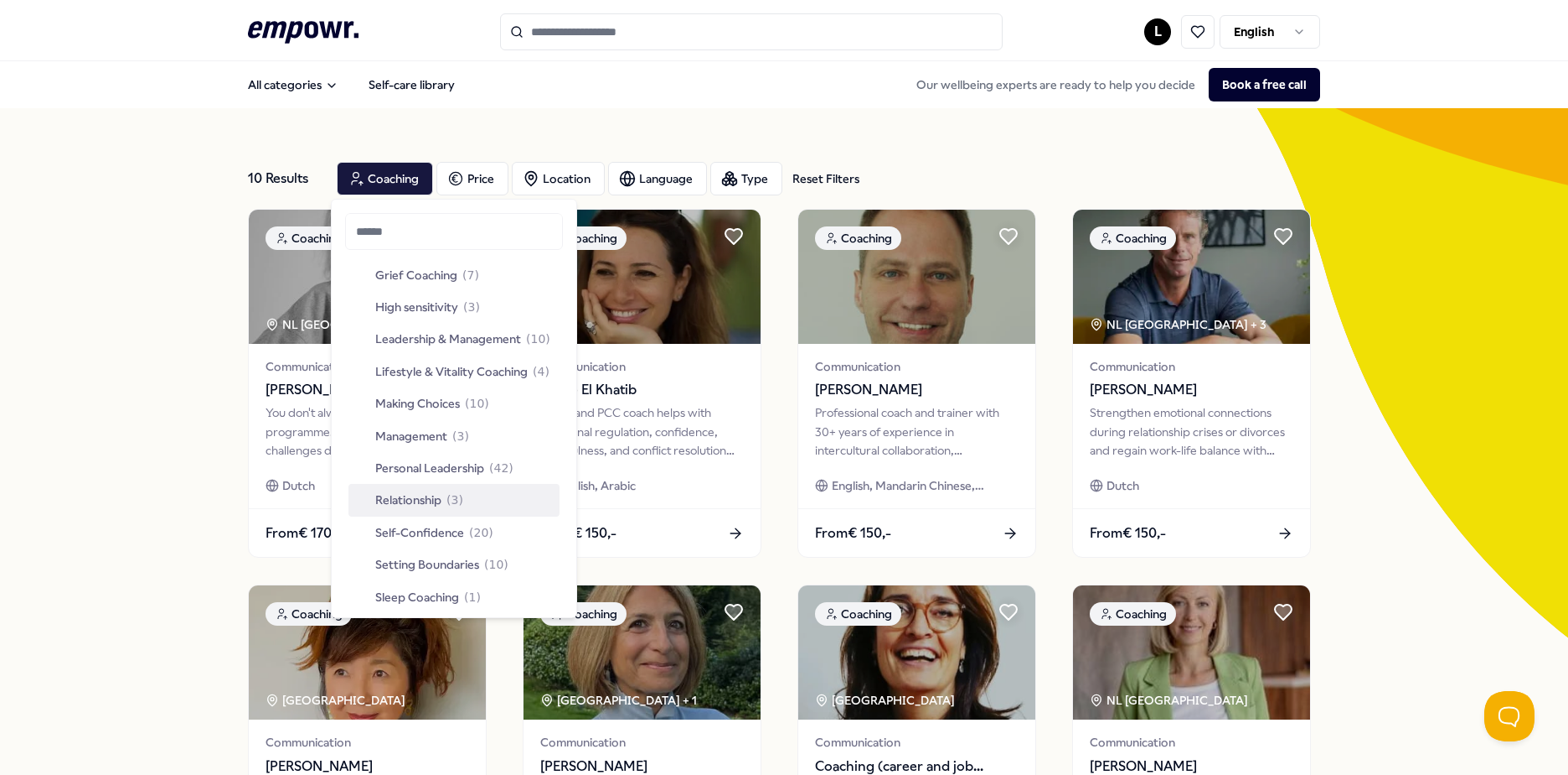
scroll to position [503, 0]
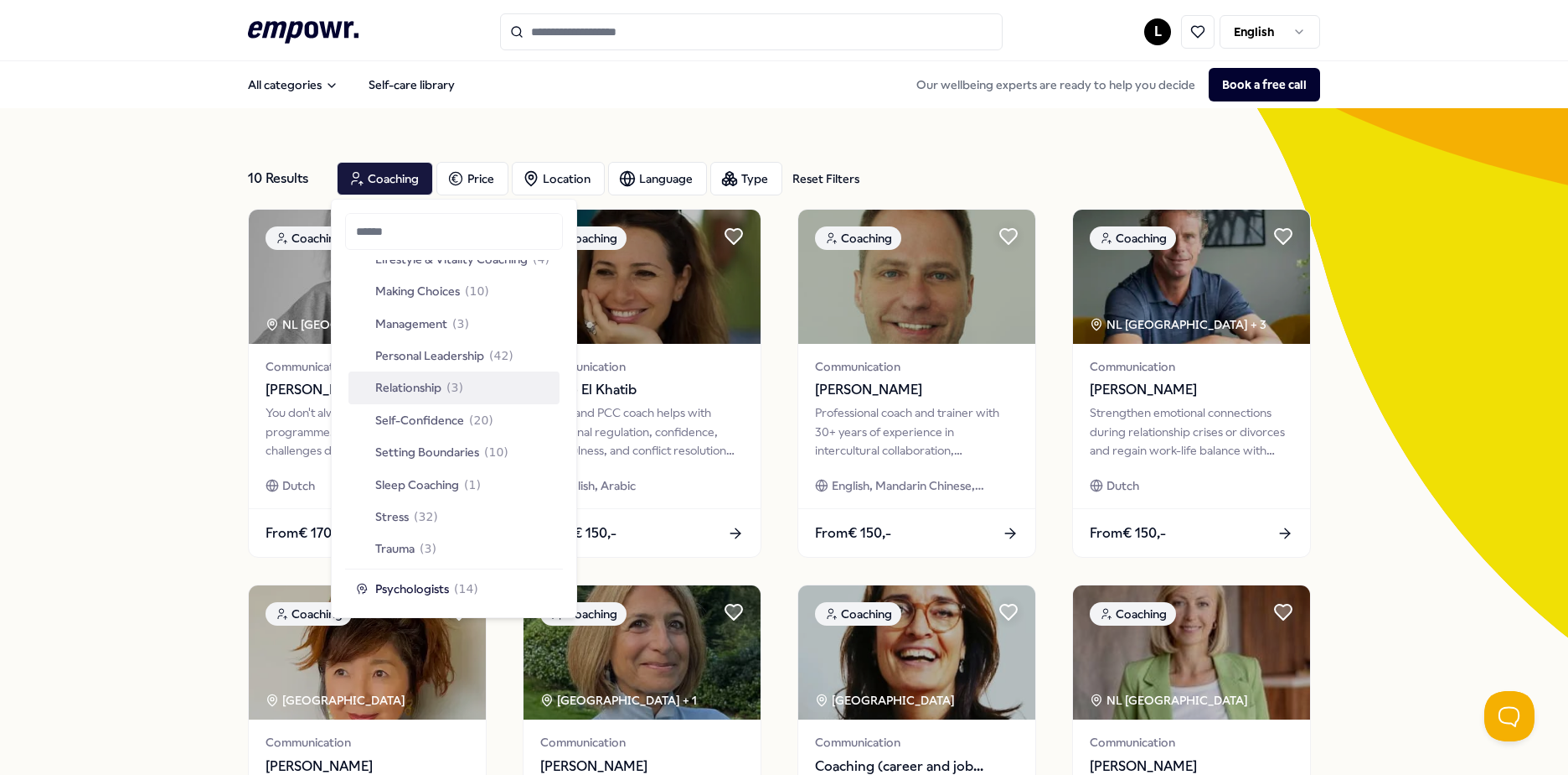
click at [457, 380] on span "( 3 )" at bounding box center [455, 387] width 17 height 18
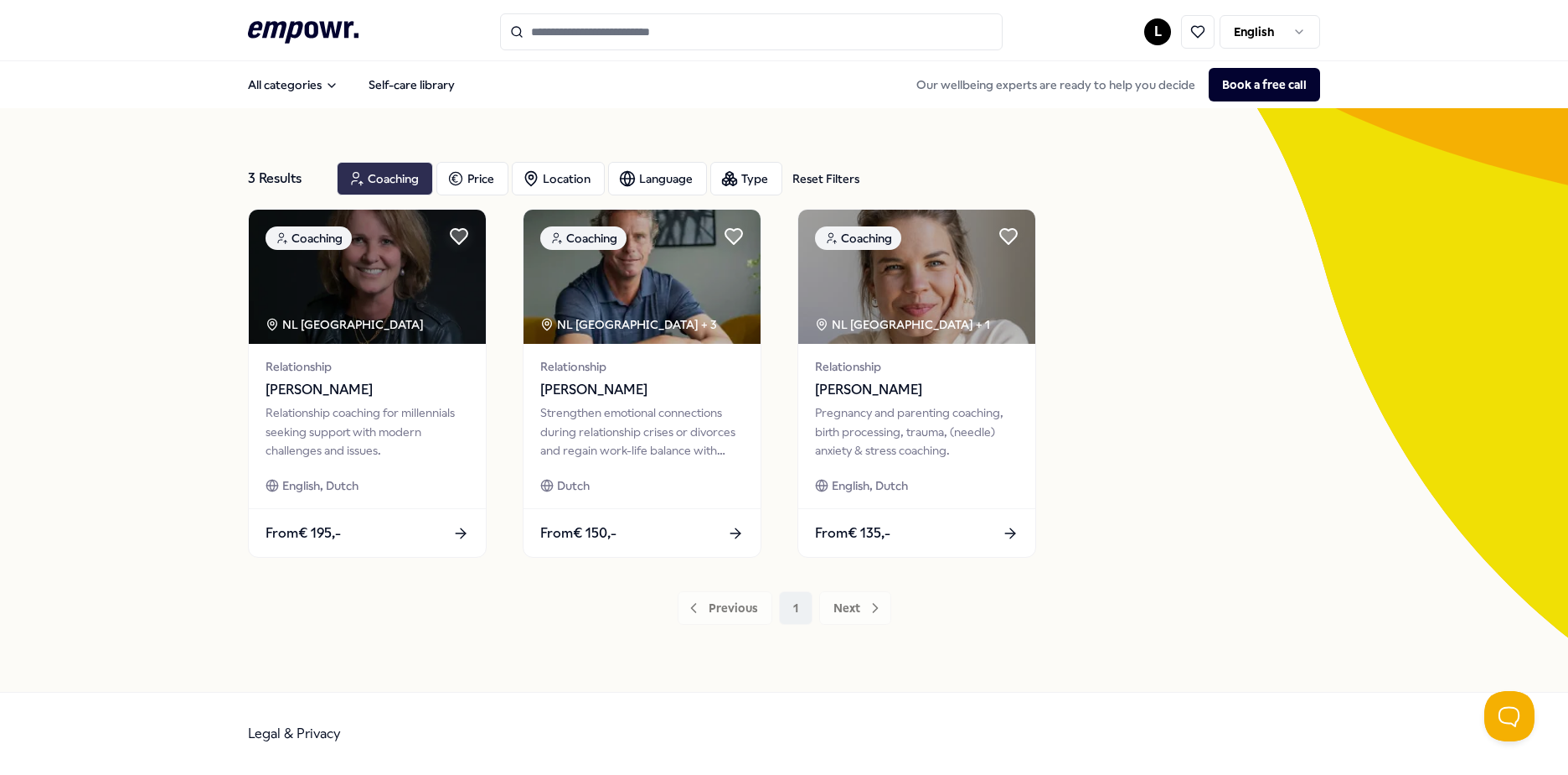
click at [418, 190] on div "Coaching" at bounding box center [385, 178] width 97 height 33
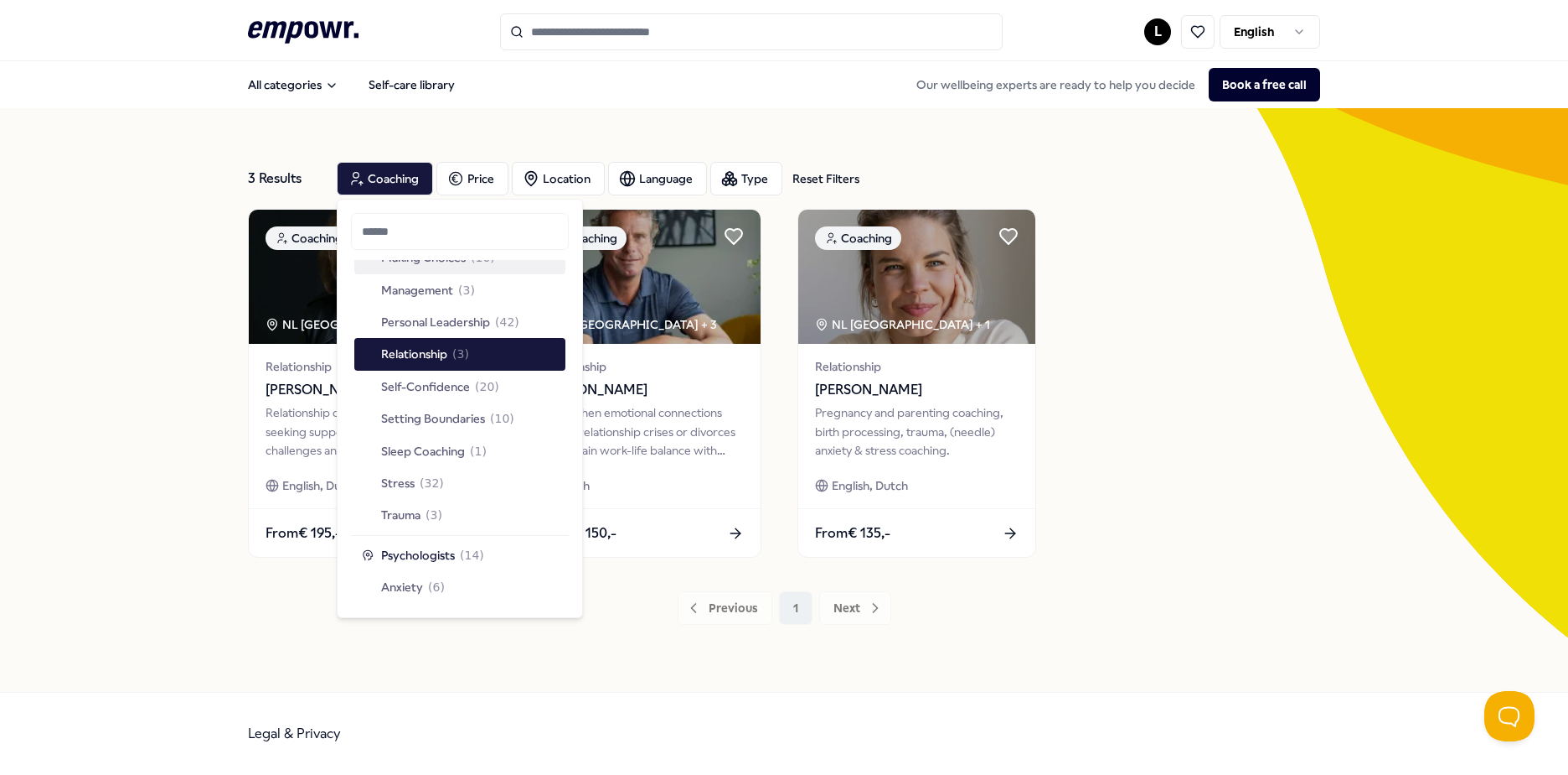
scroll to position [587, 0]
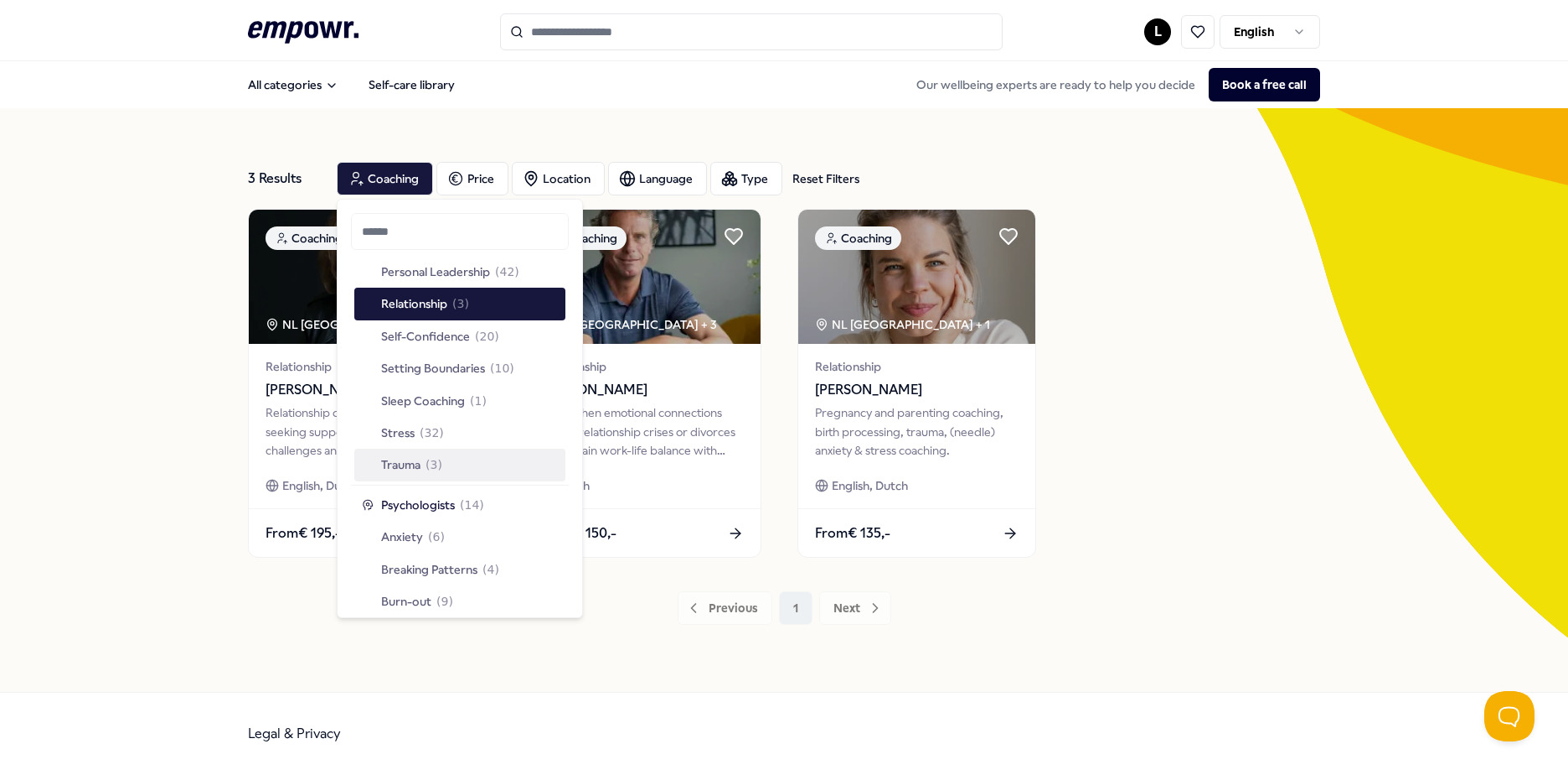
click at [436, 456] on span "( 3 )" at bounding box center [434, 464] width 17 height 18
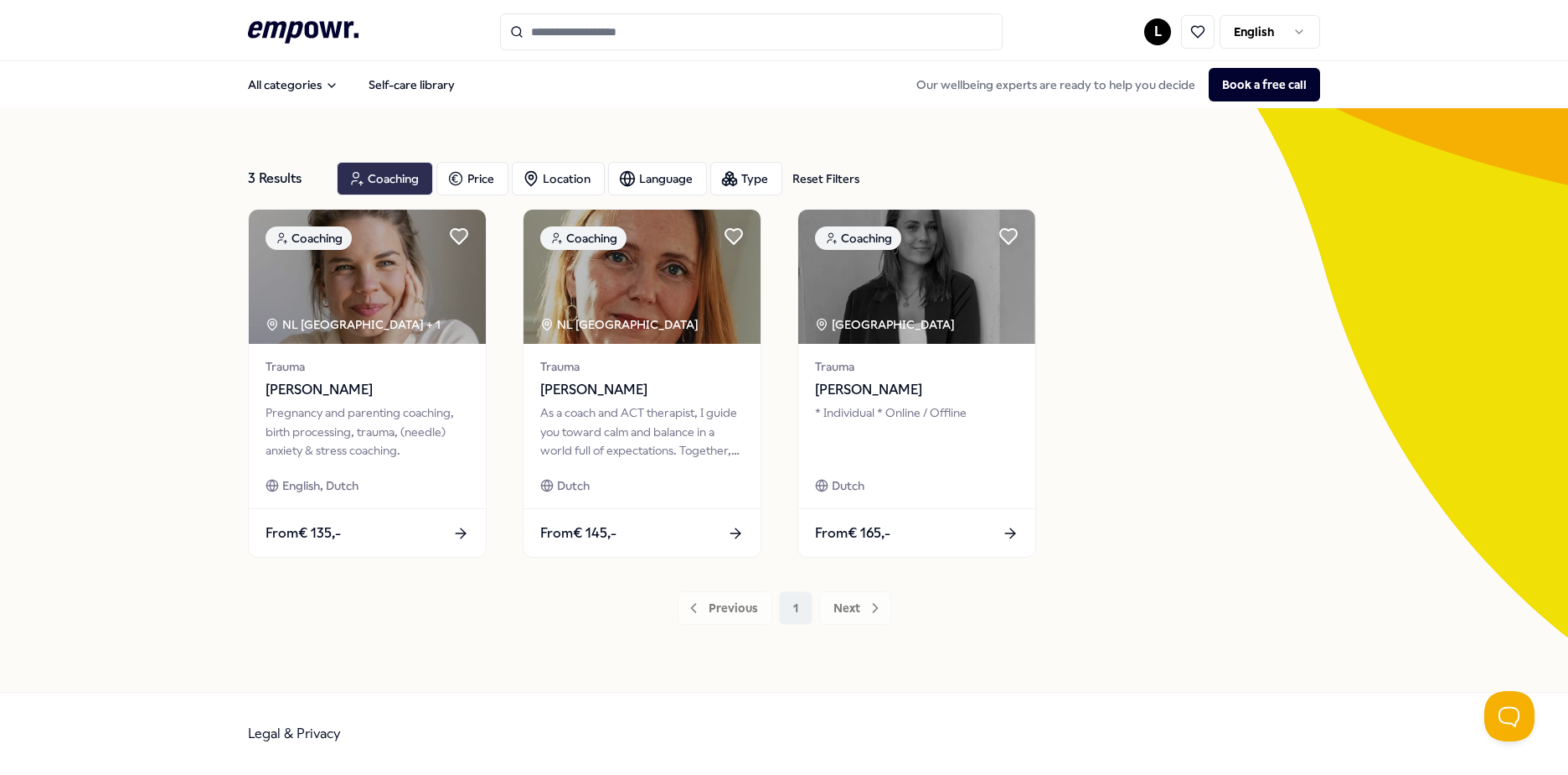
click at [410, 170] on div "Coaching" at bounding box center [385, 178] width 97 height 33
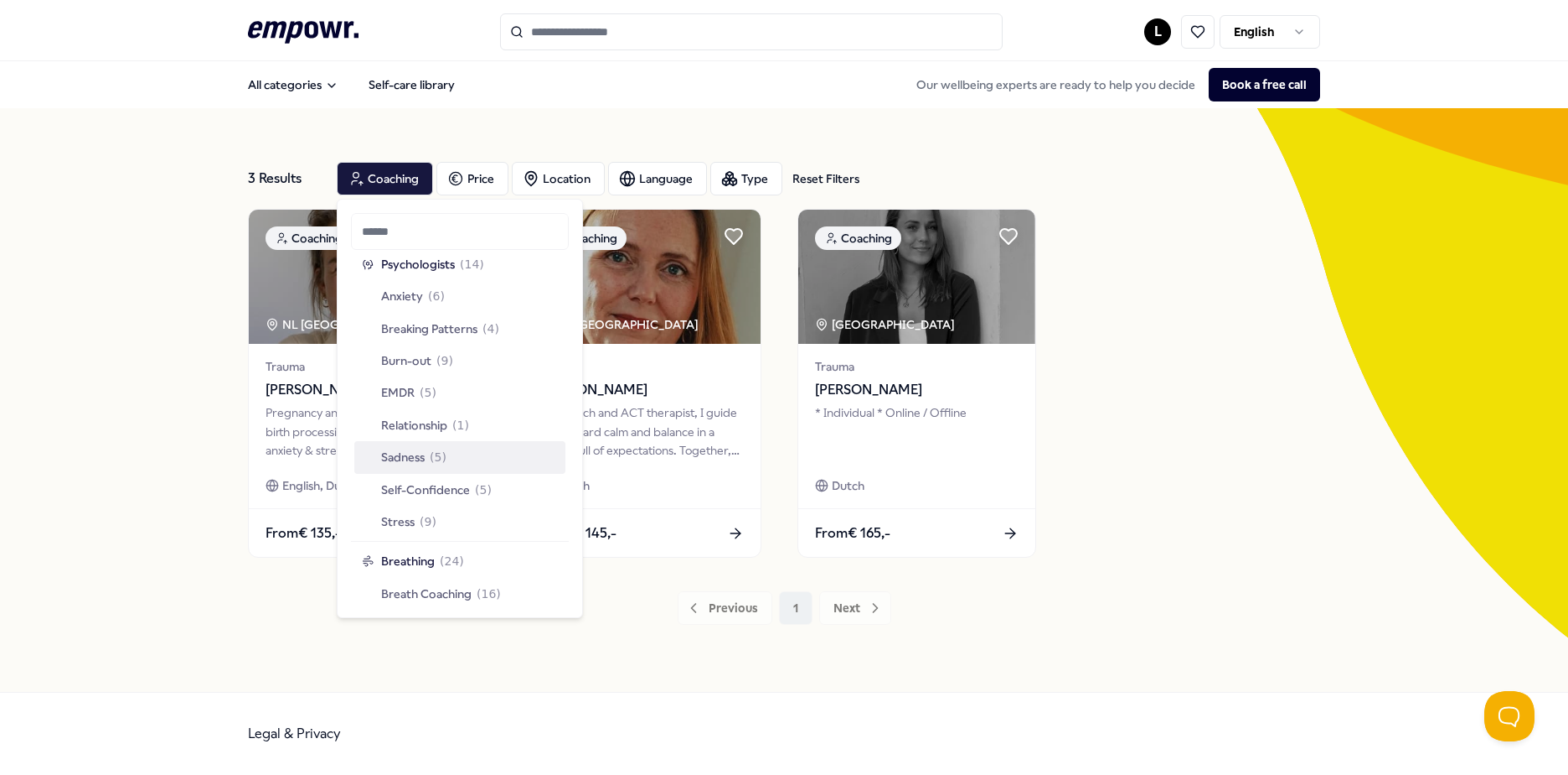
scroll to position [922, 0]
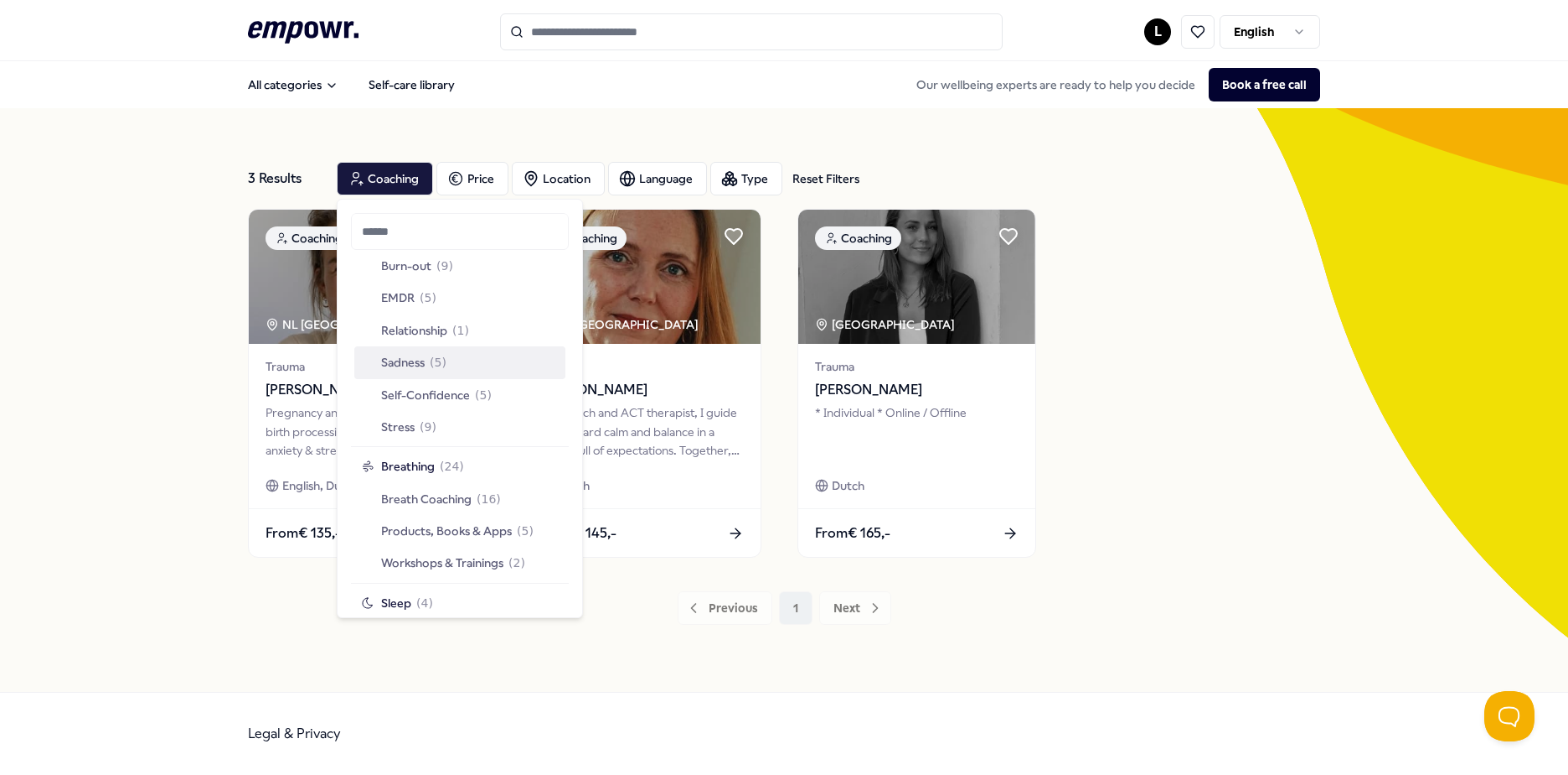
click at [489, 369] on div "Sadness ( 5 )" at bounding box center [460, 362] width 211 height 32
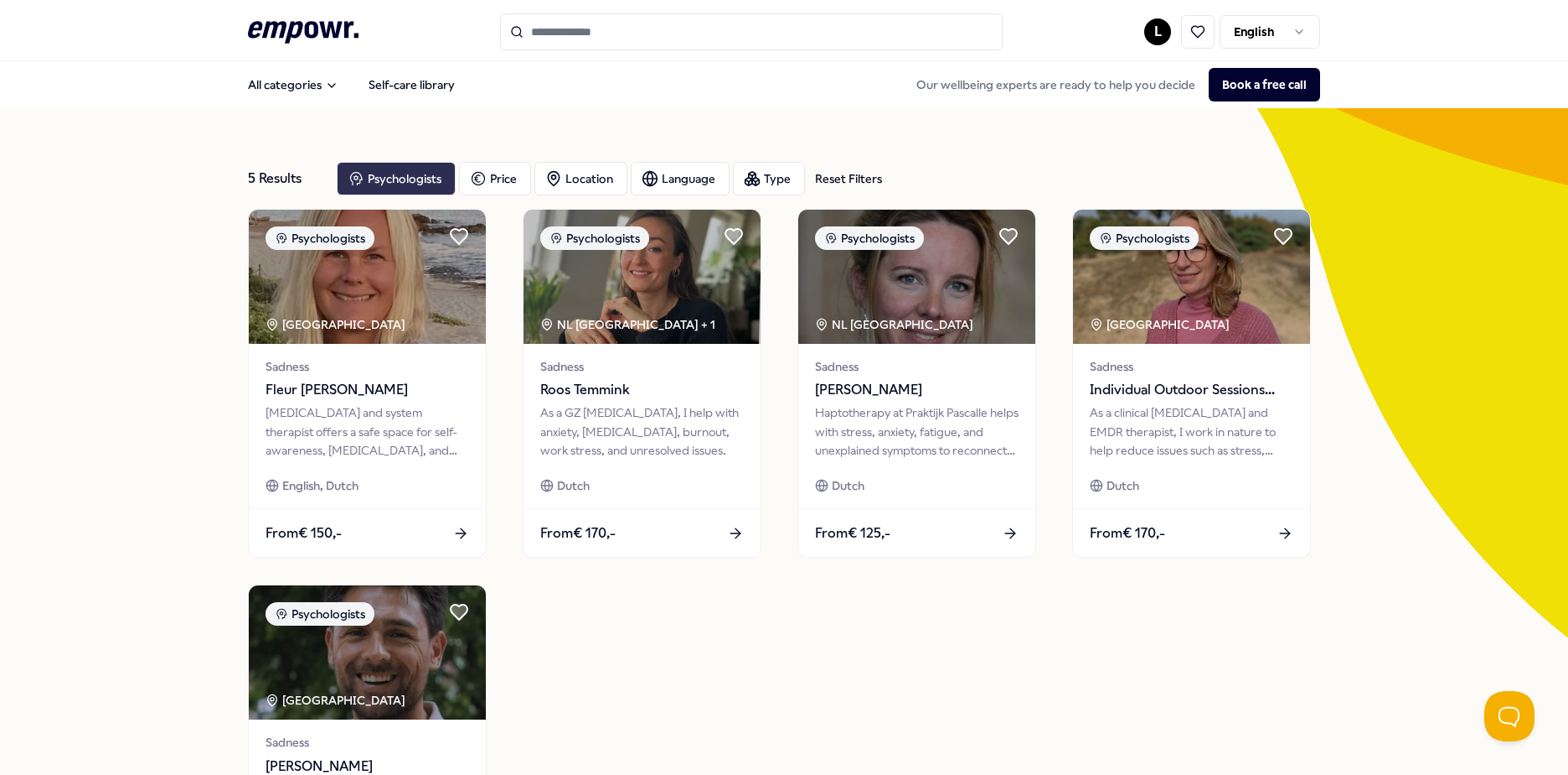
click at [400, 165] on div "Psychologists" at bounding box center [395, 178] width 119 height 33
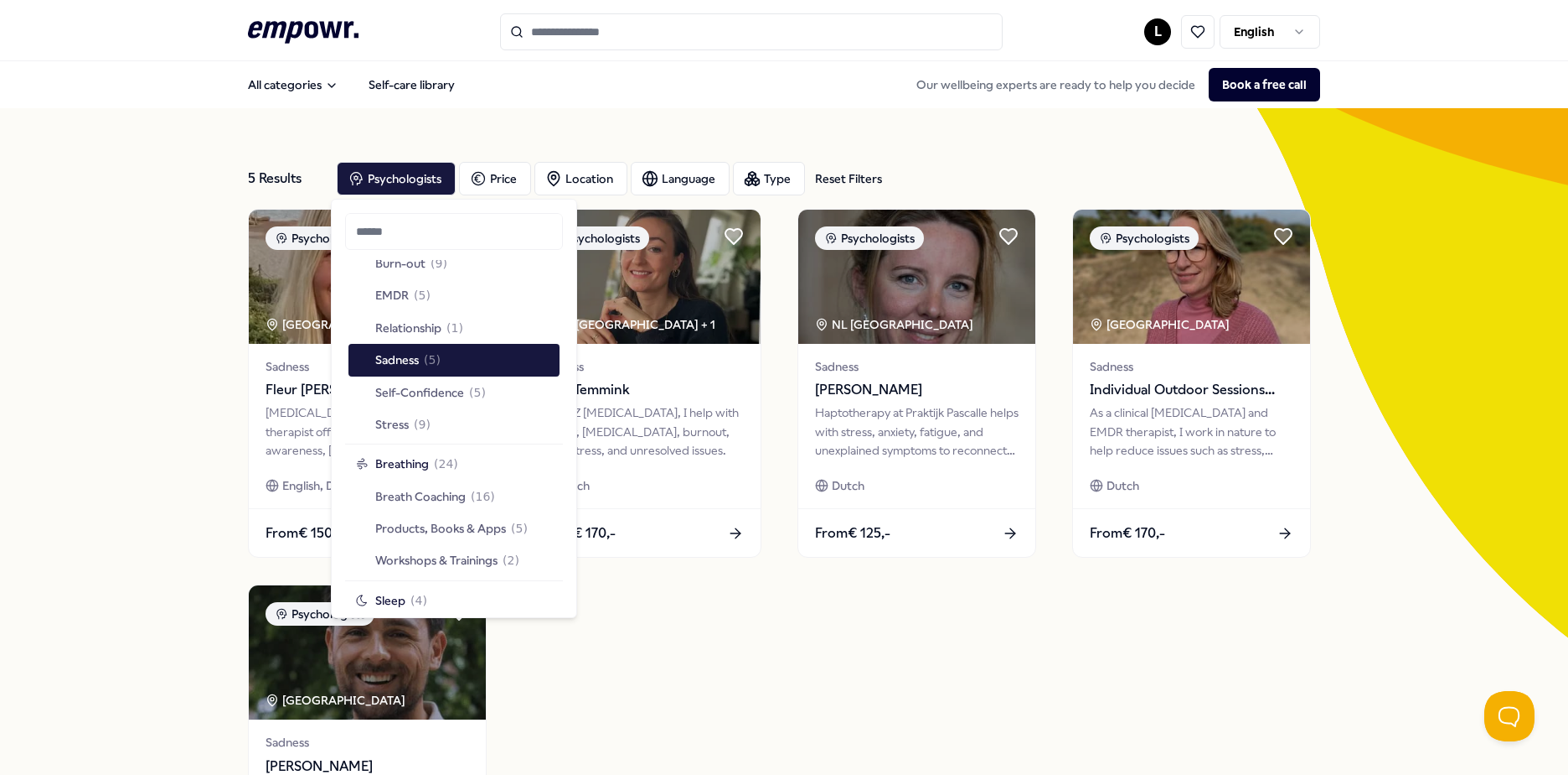
scroll to position [1006, 0]
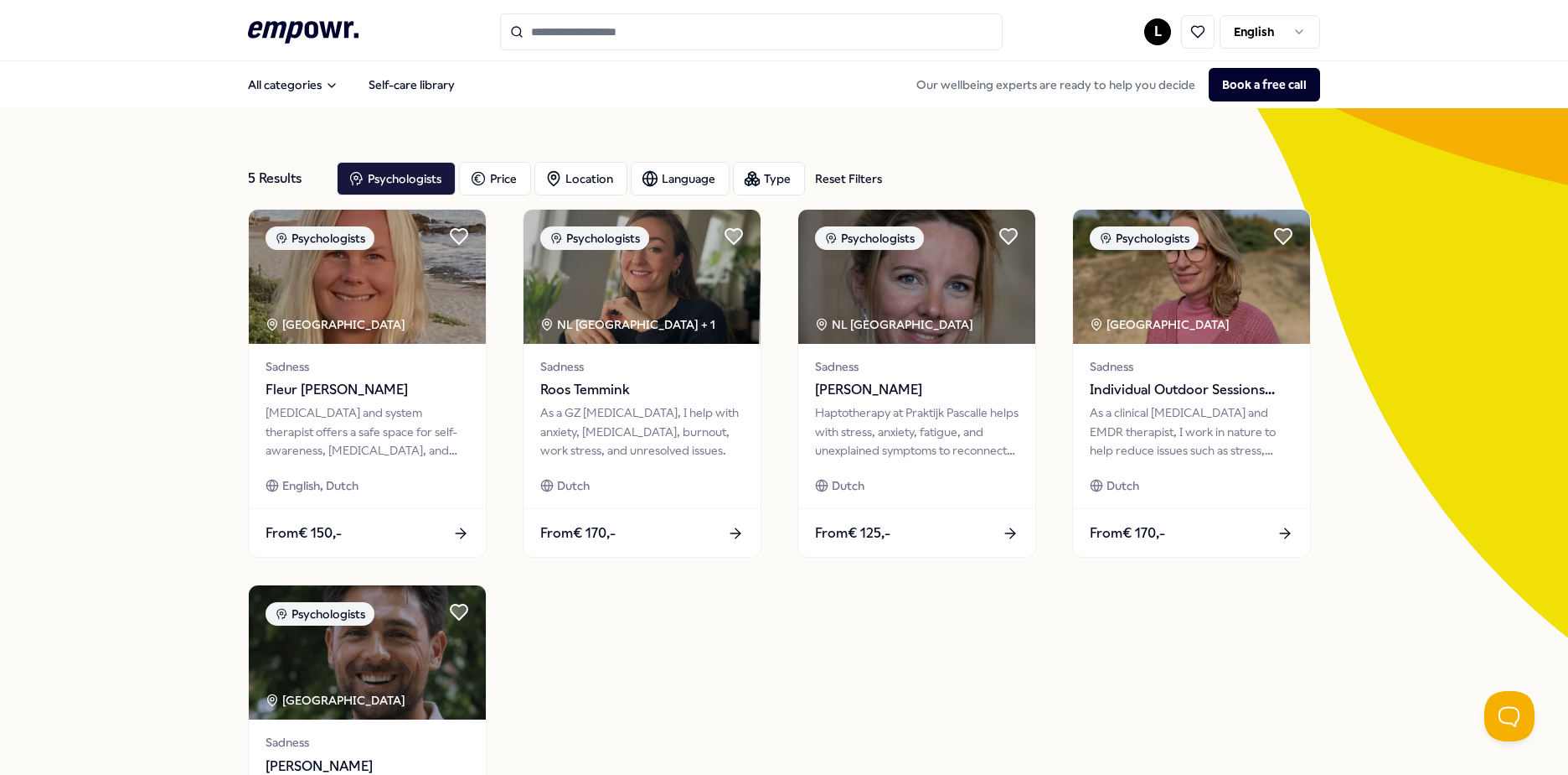
drag, startPoint x: 370, startPoint y: 176, endPoint x: 168, endPoint y: 360, distance: 273.2
click at [147, 375] on div "5 Results Reset Filters Psychologists Price Location Language Type Reset Filter…" at bounding box center [784, 575] width 1568 height 933
click at [373, 178] on div "Psychologists" at bounding box center [395, 178] width 119 height 33
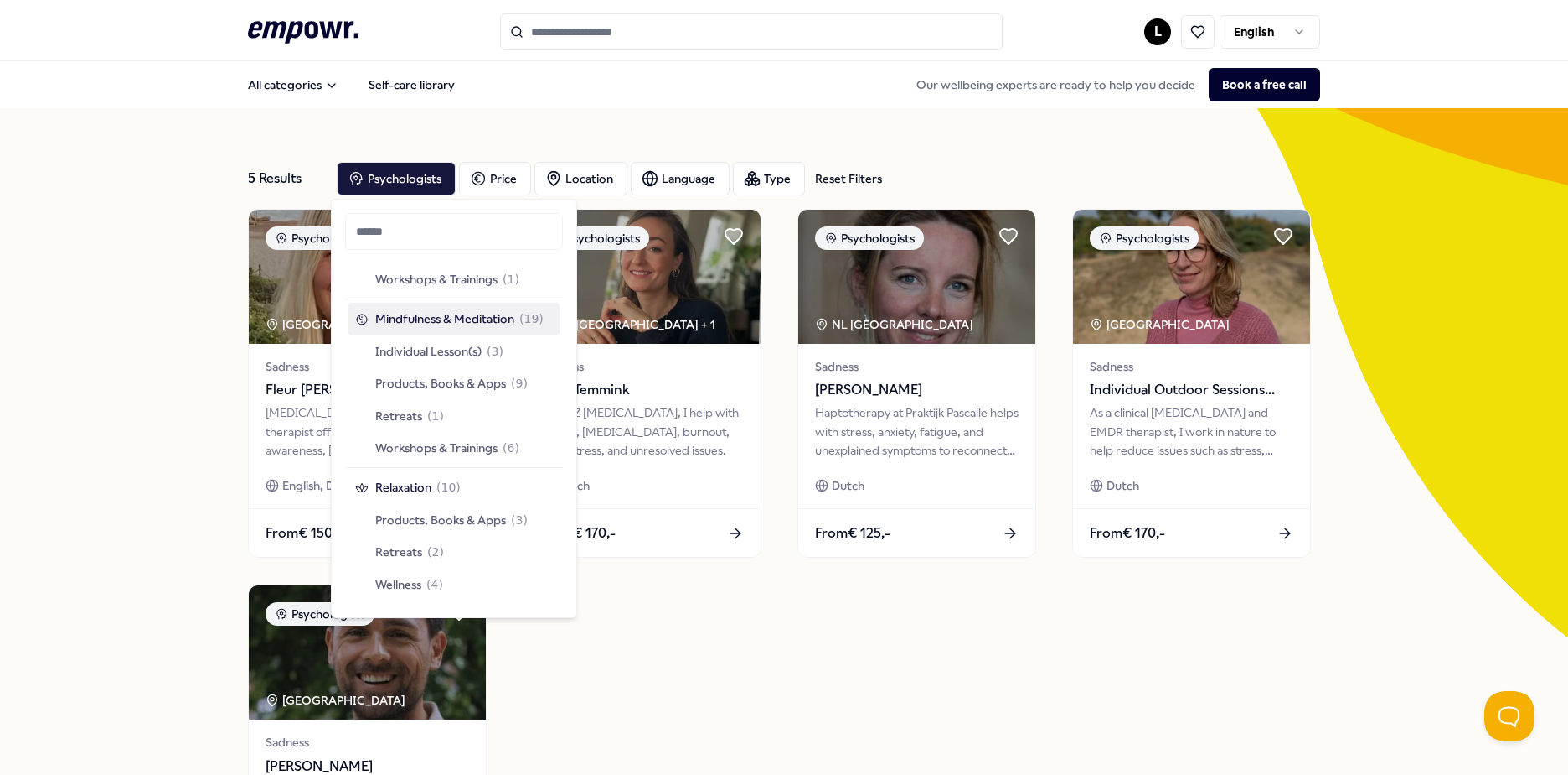
scroll to position [1509, 0]
click at [473, 454] on span "Workshops & Trainings" at bounding box center [436, 449] width 122 height 18
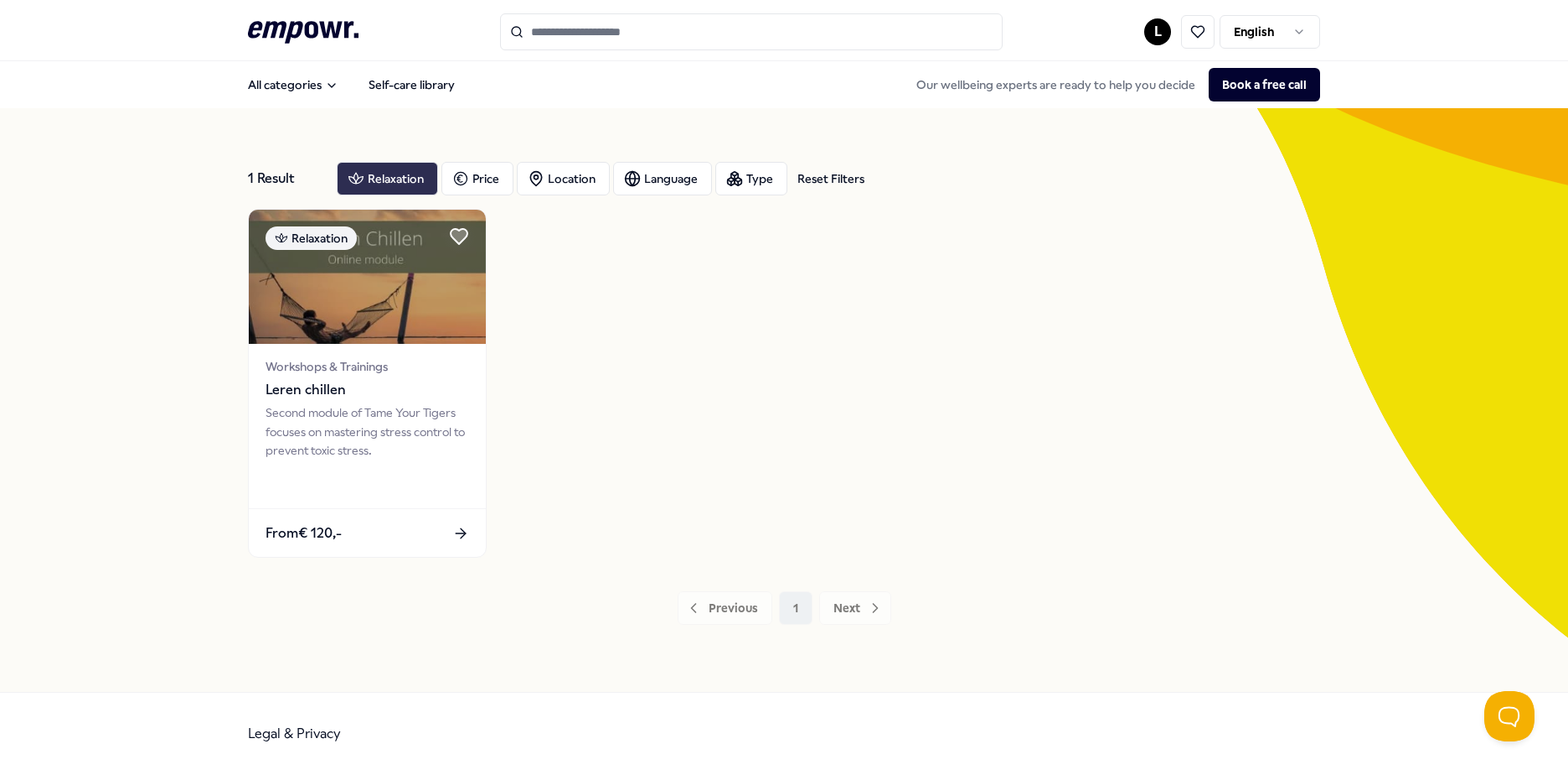
click at [414, 180] on div "Relaxation" at bounding box center [387, 178] width 101 height 33
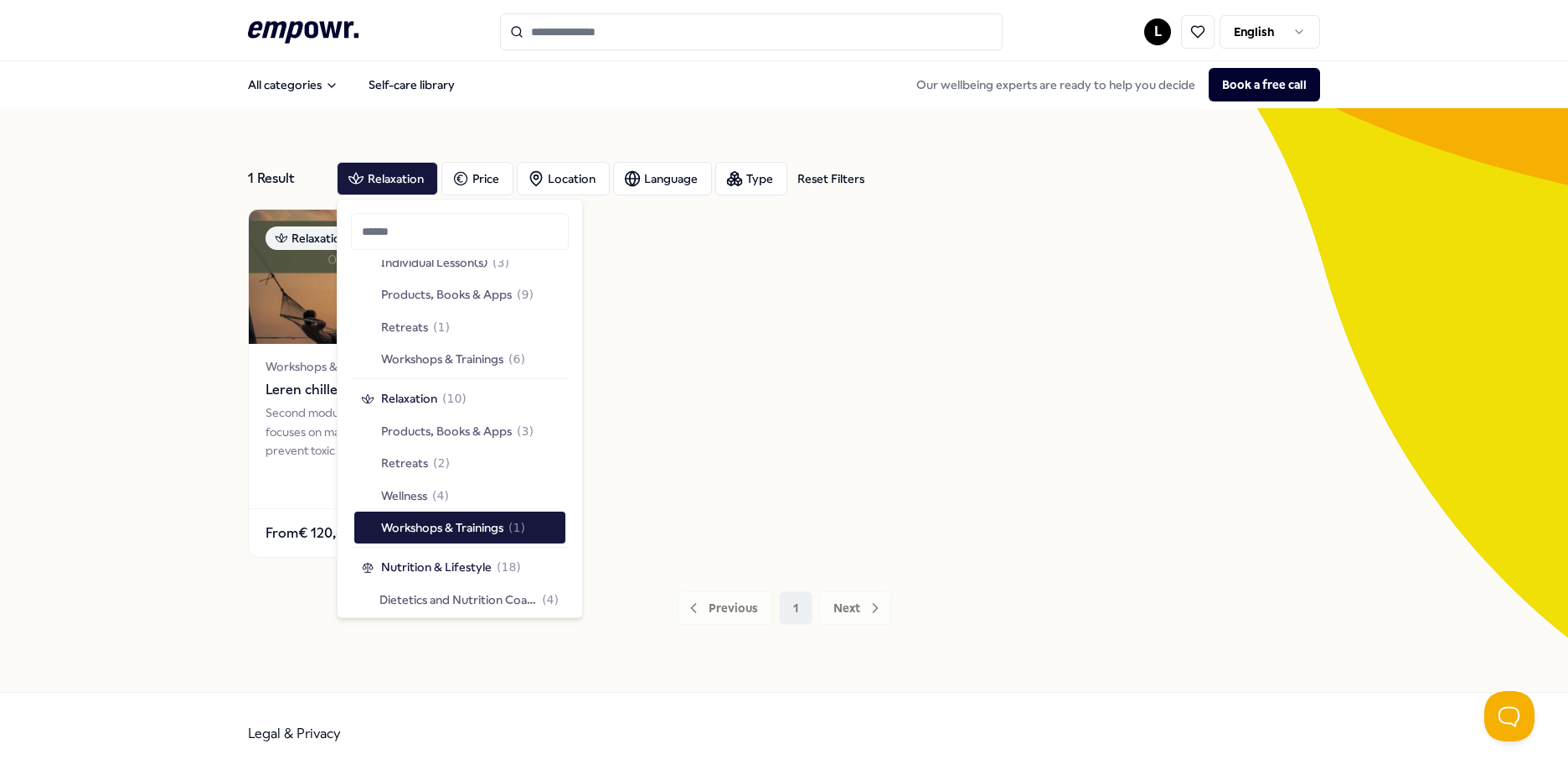
scroll to position [1509, 0]
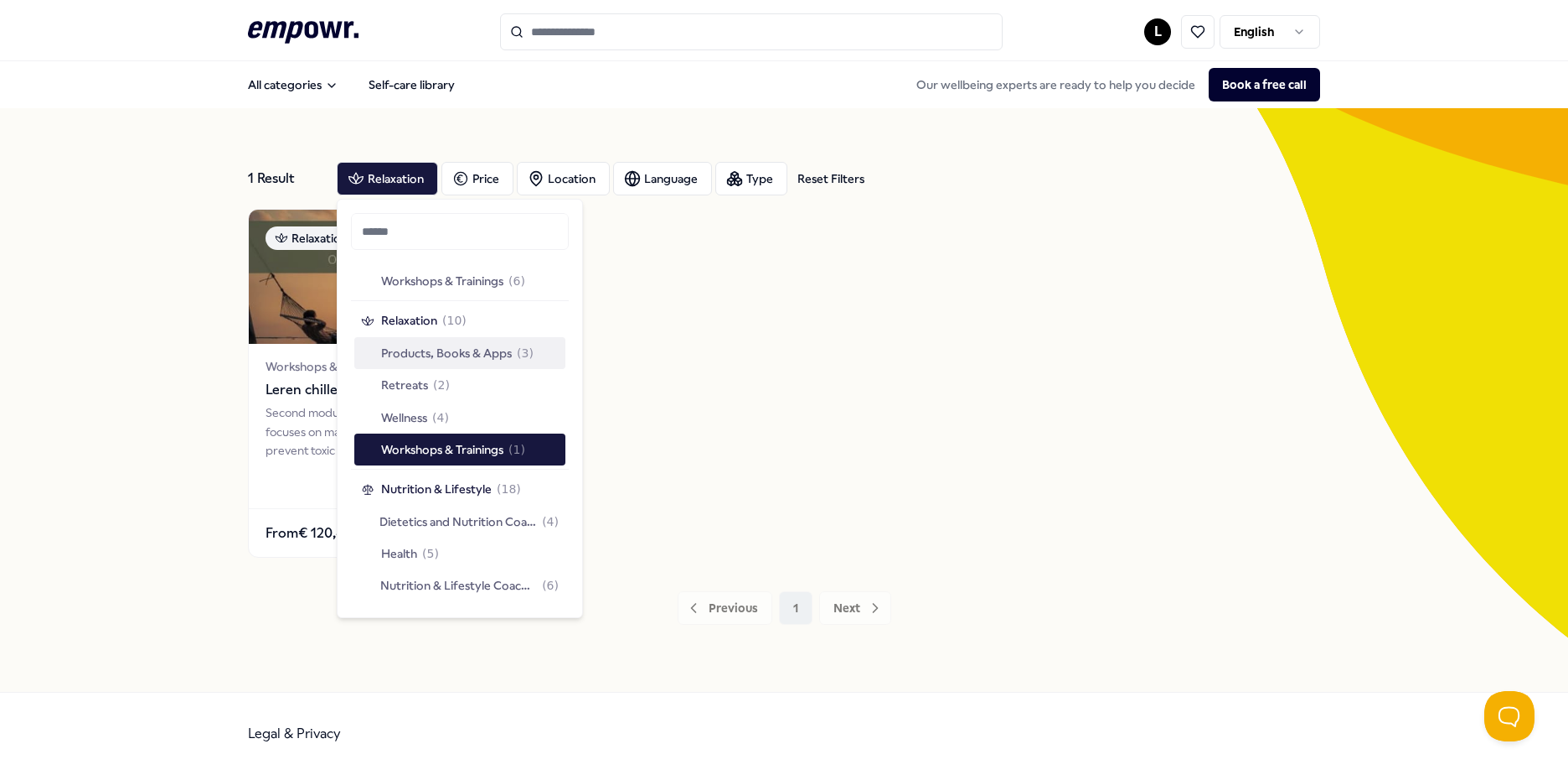
click at [508, 343] on span "Products, Books & Apps" at bounding box center [447, 352] width 131 height 18
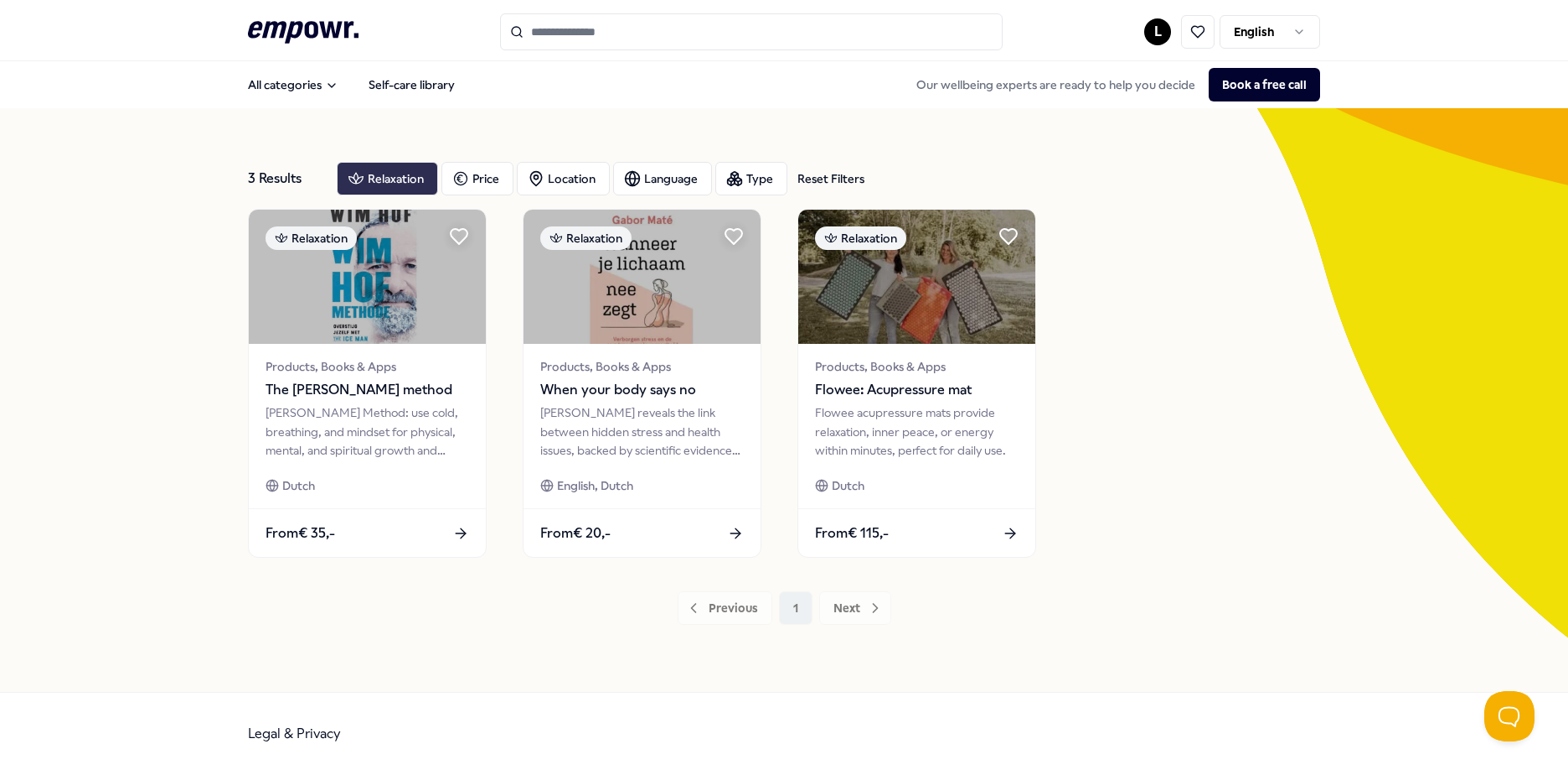
click at [402, 169] on div "Relaxation" at bounding box center [387, 178] width 101 height 33
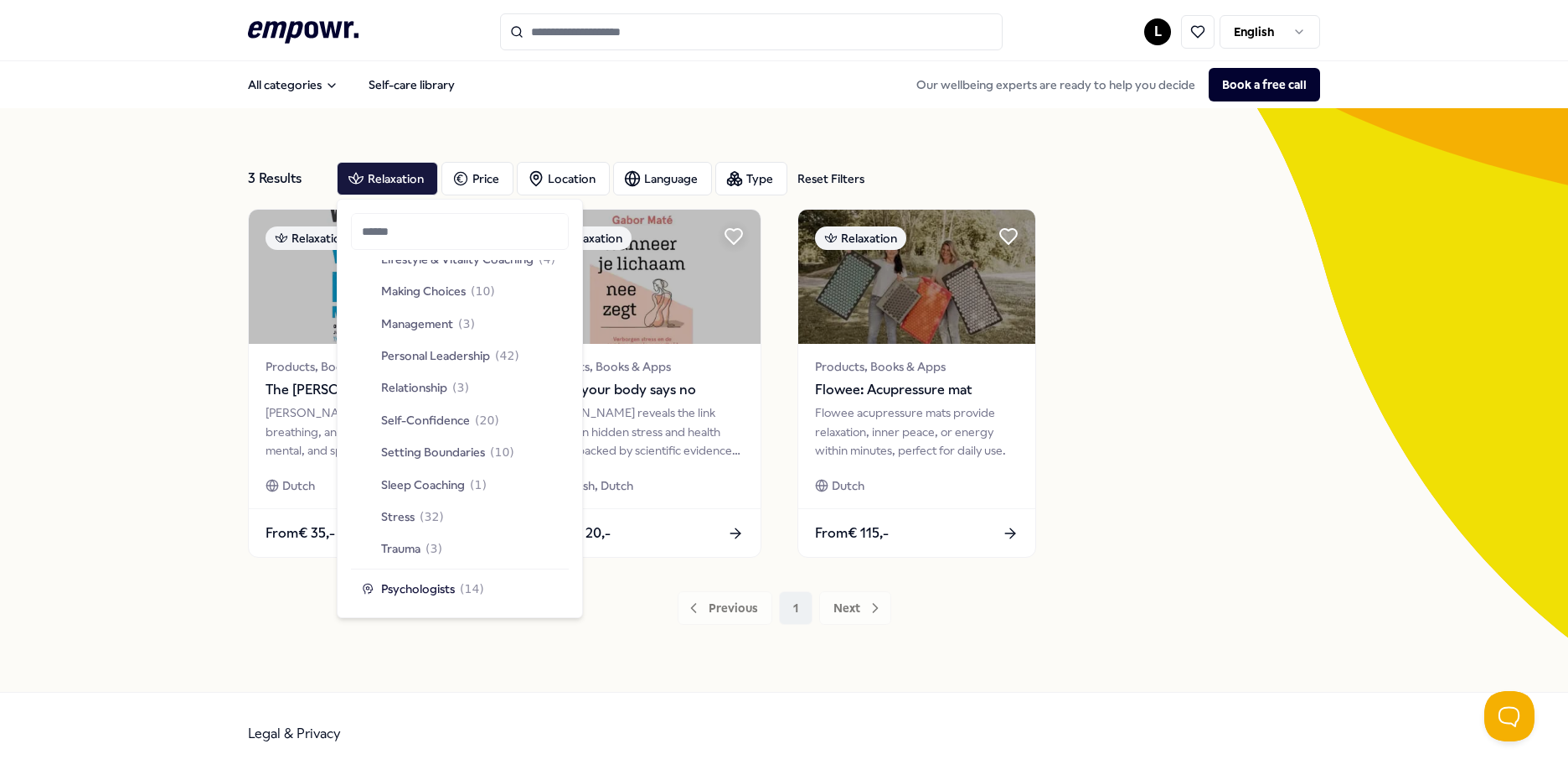
scroll to position [839, 0]
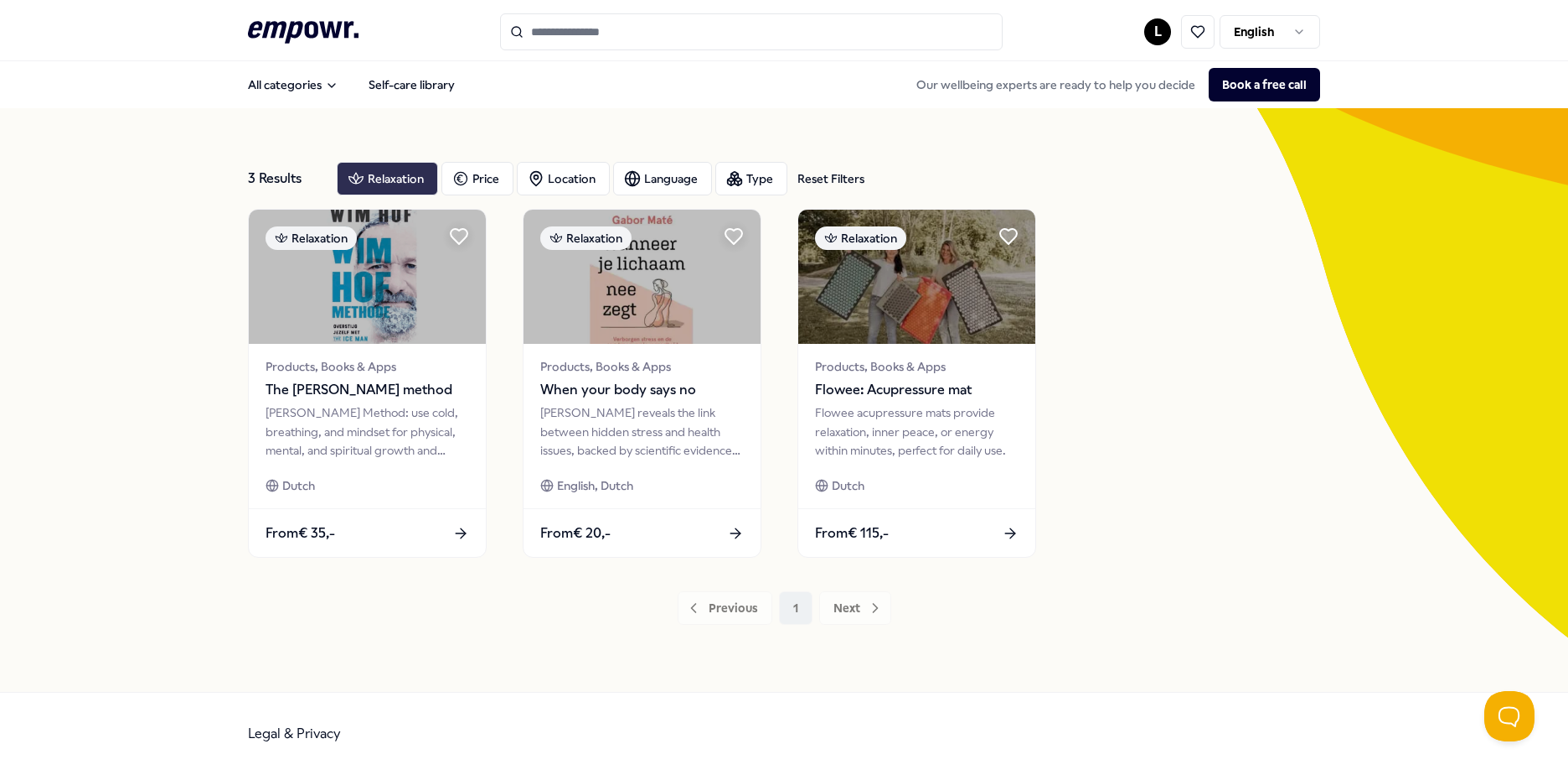
click at [393, 163] on div "Relaxation" at bounding box center [387, 178] width 101 height 33
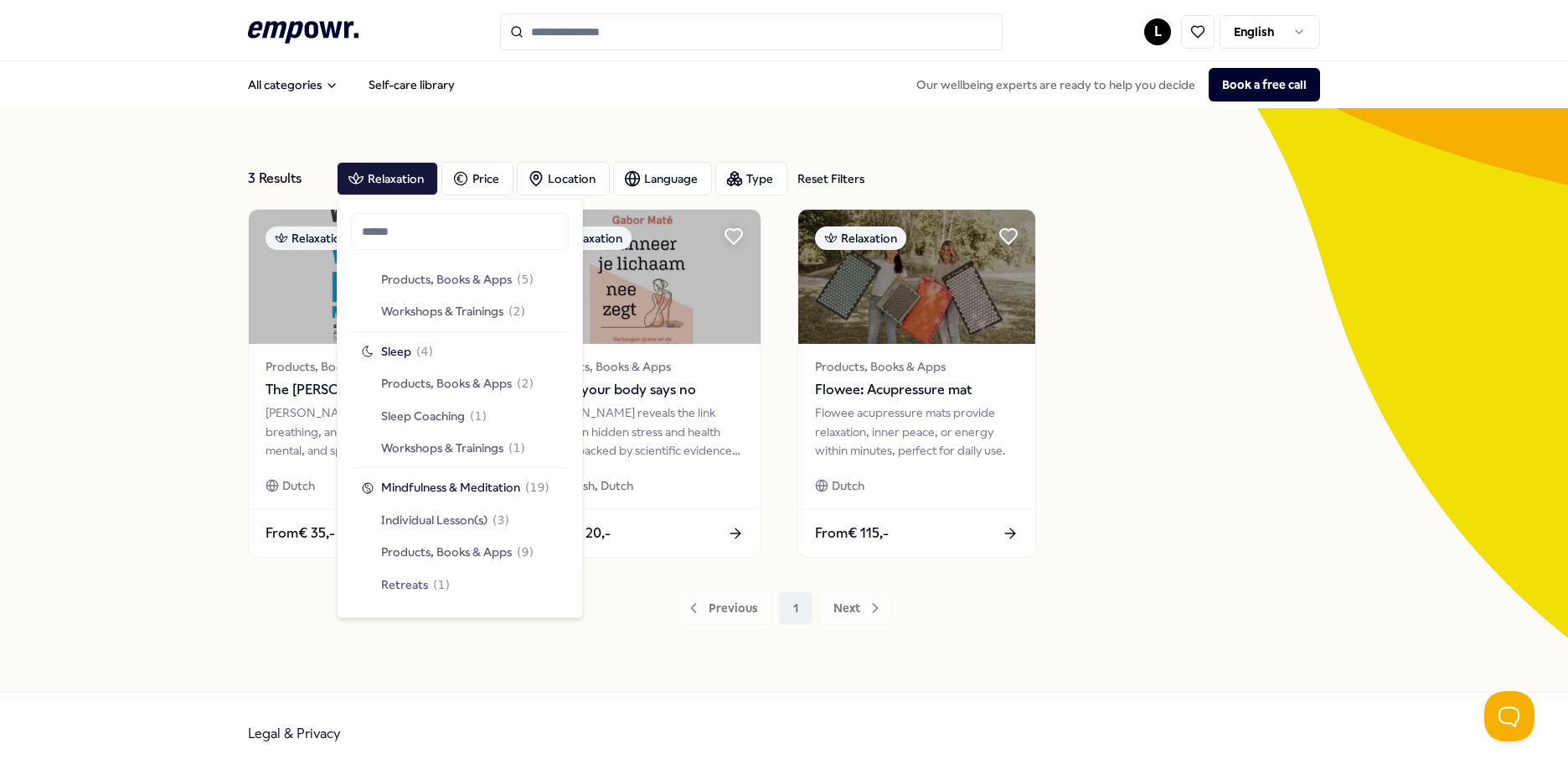
scroll to position [1593, 0]
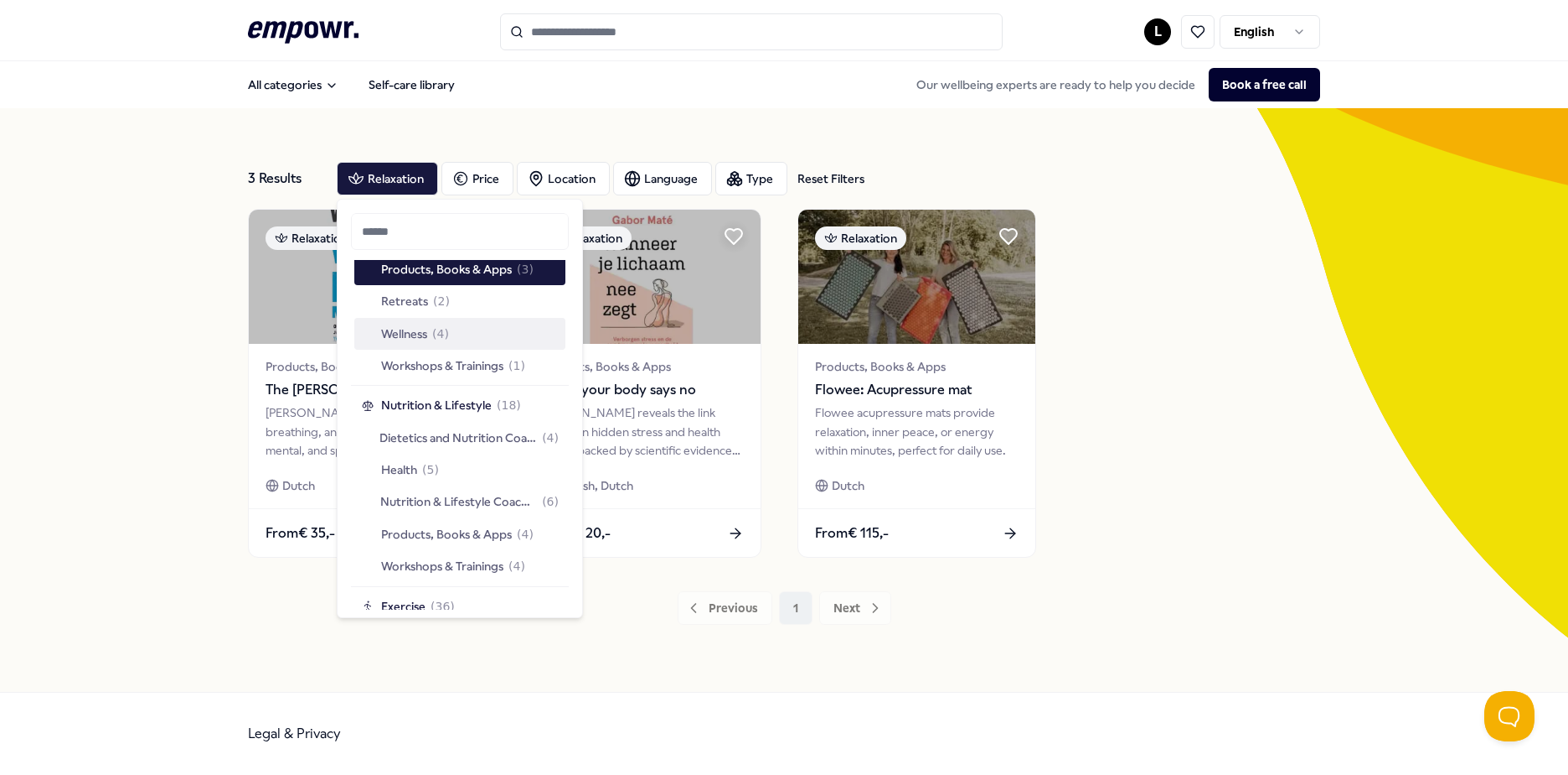
click at [466, 328] on div "Wellness ( 4 )" at bounding box center [460, 334] width 211 height 32
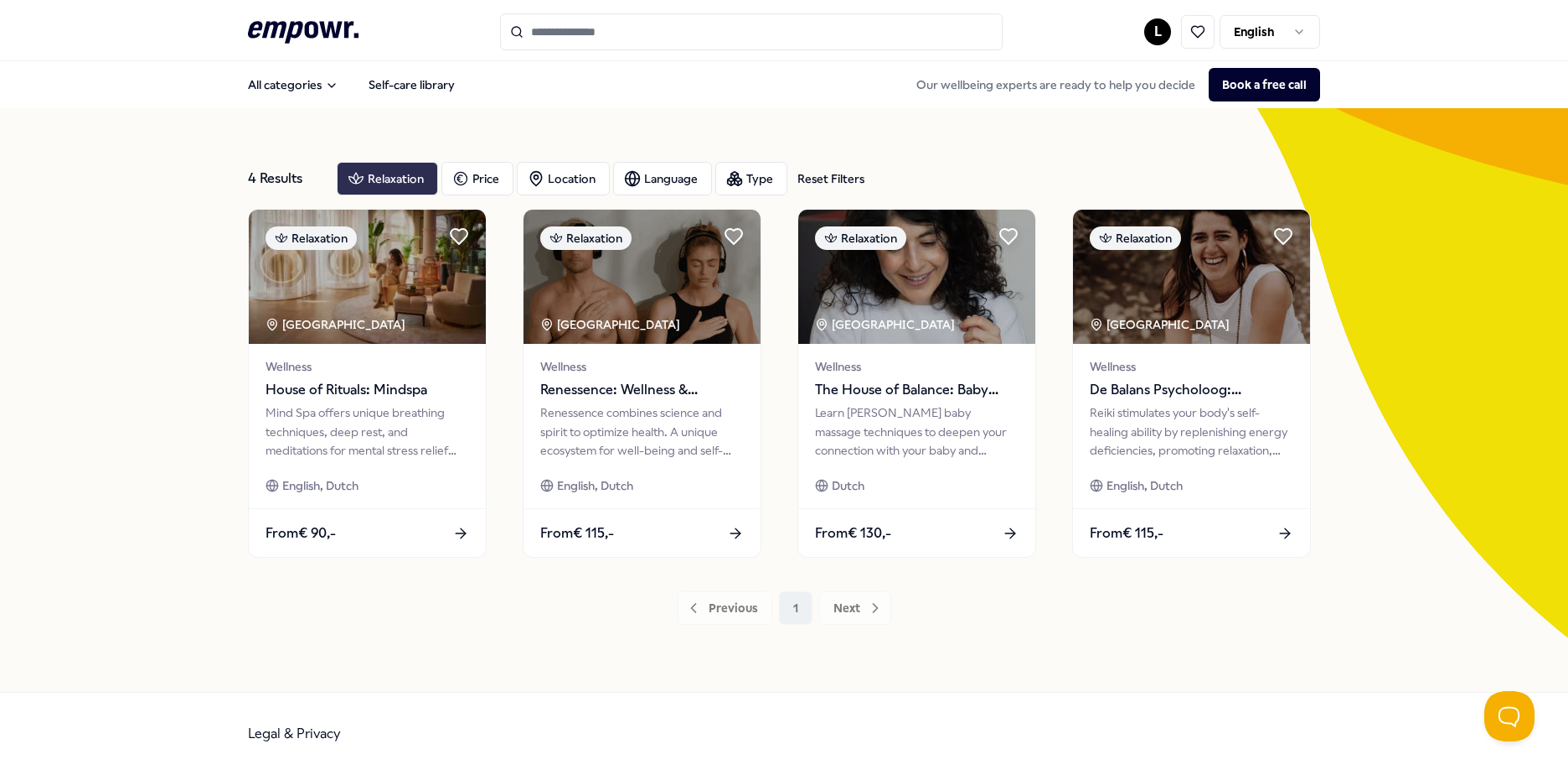
click at [404, 172] on div "Relaxation" at bounding box center [387, 178] width 101 height 33
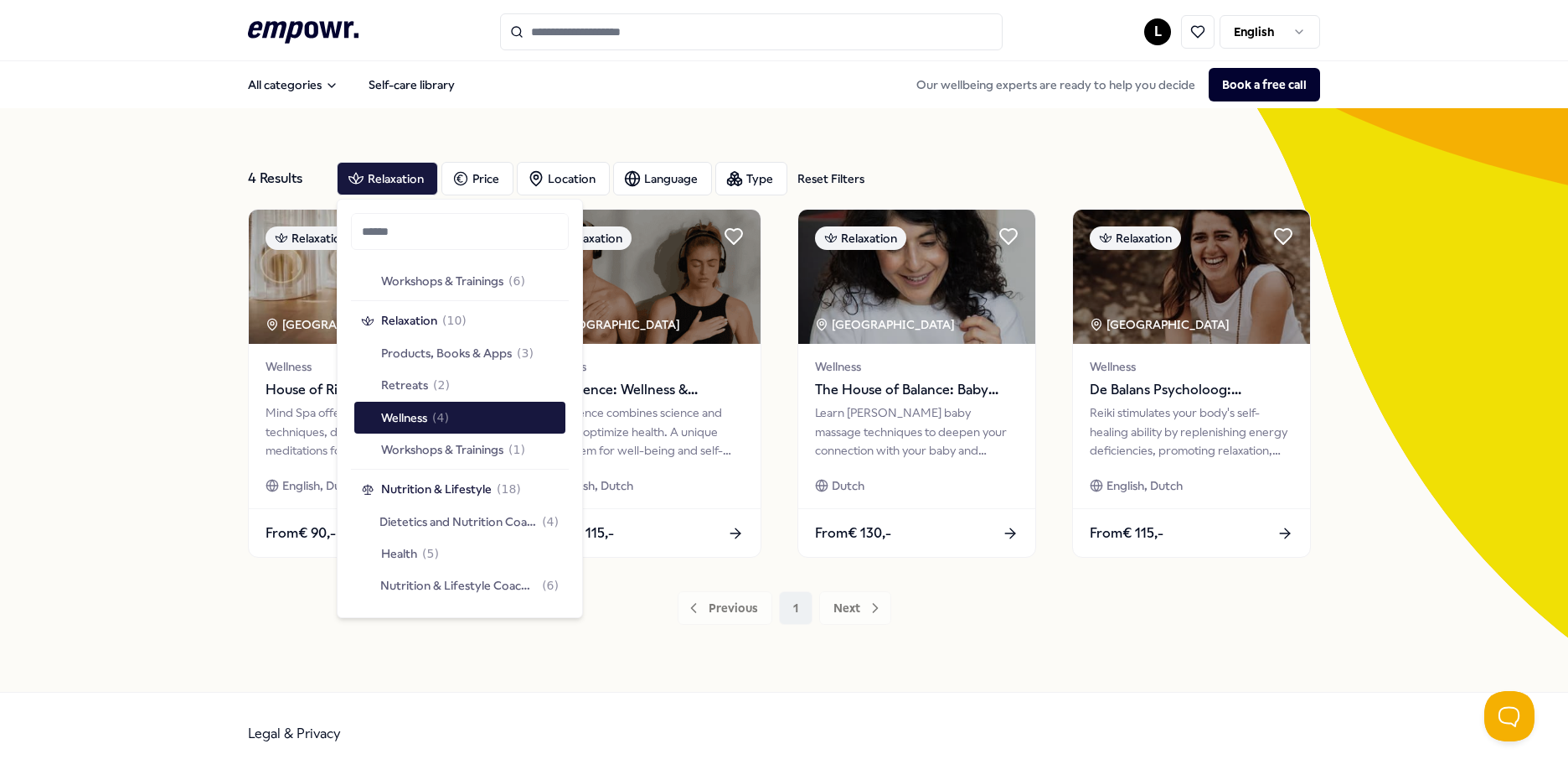
scroll to position [1593, 0]
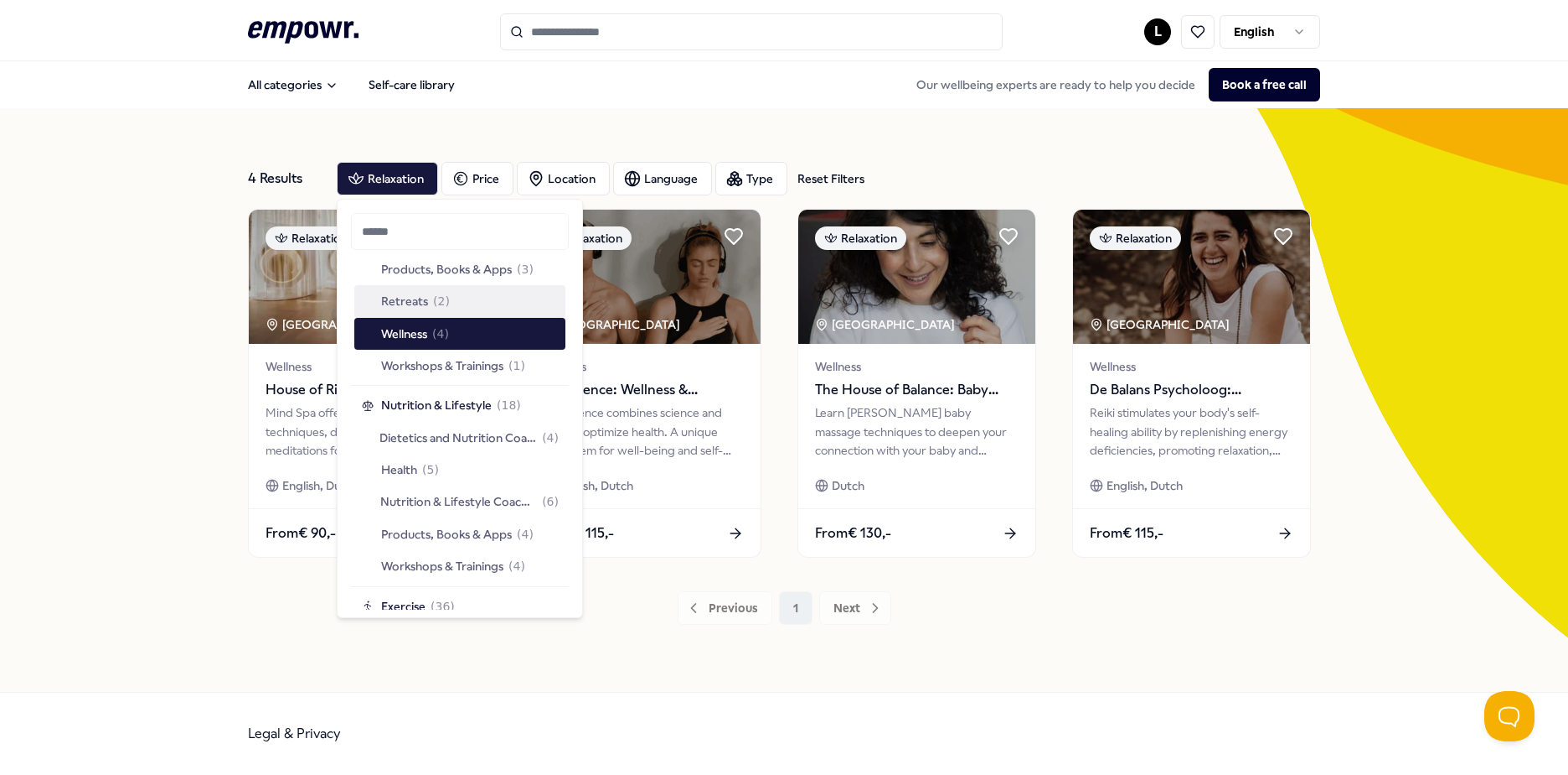
click at [496, 303] on div "Retreats ( 2 )" at bounding box center [460, 301] width 211 height 32
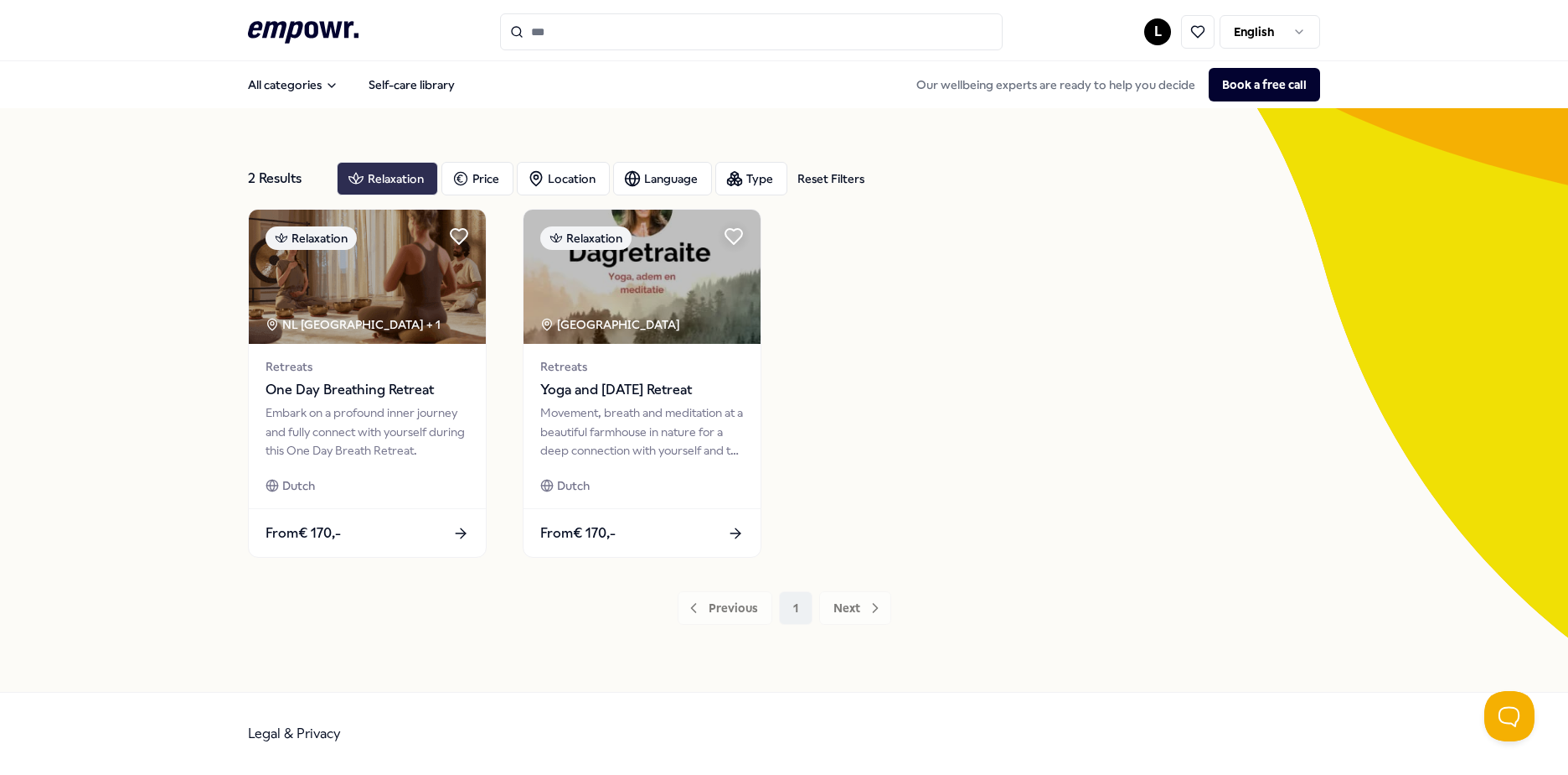
click at [414, 176] on div "Relaxation" at bounding box center [387, 178] width 101 height 33
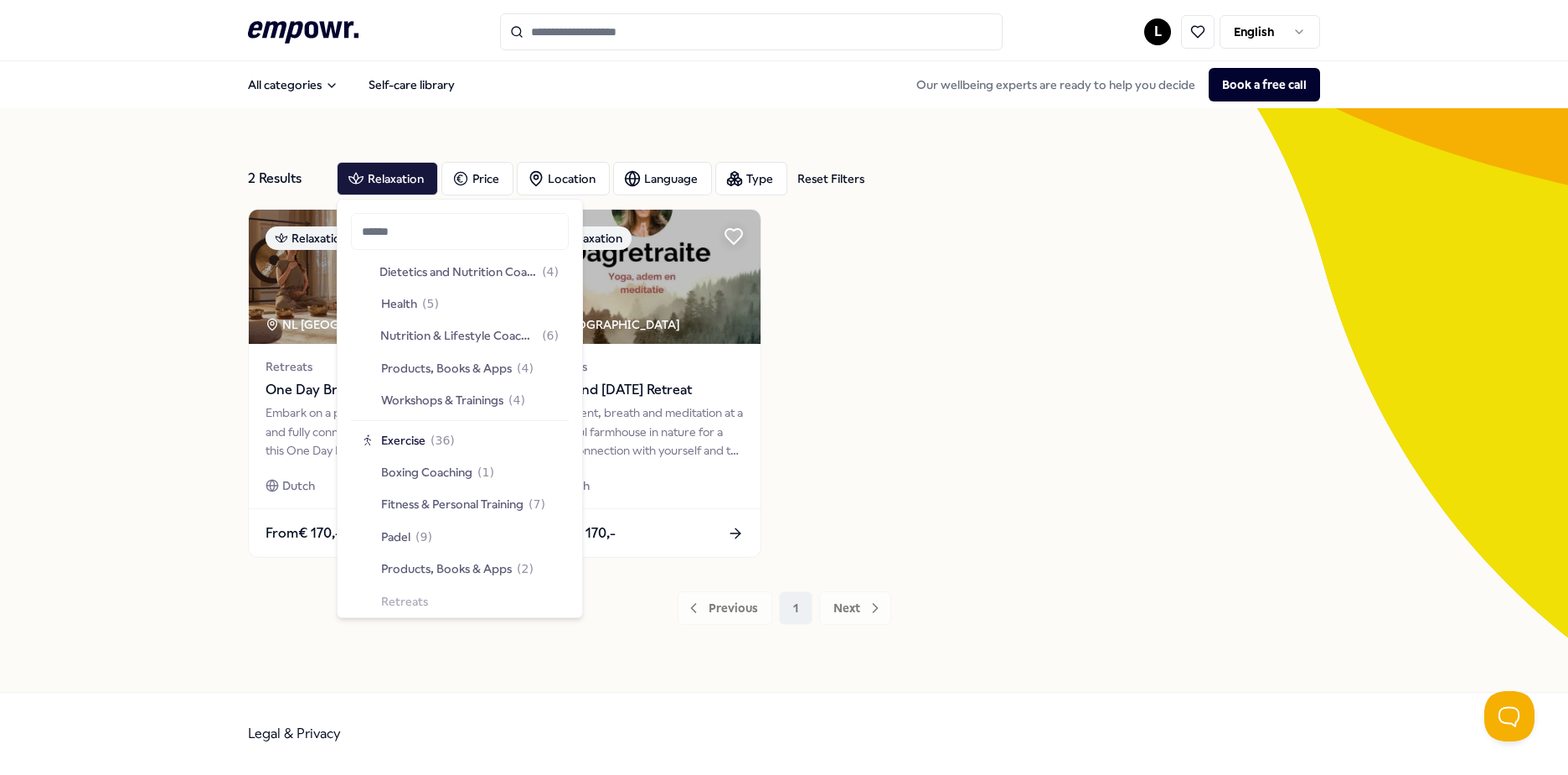
scroll to position [1761, 0]
click at [505, 357] on span "Products, Books & Apps" at bounding box center [447, 365] width 131 height 18
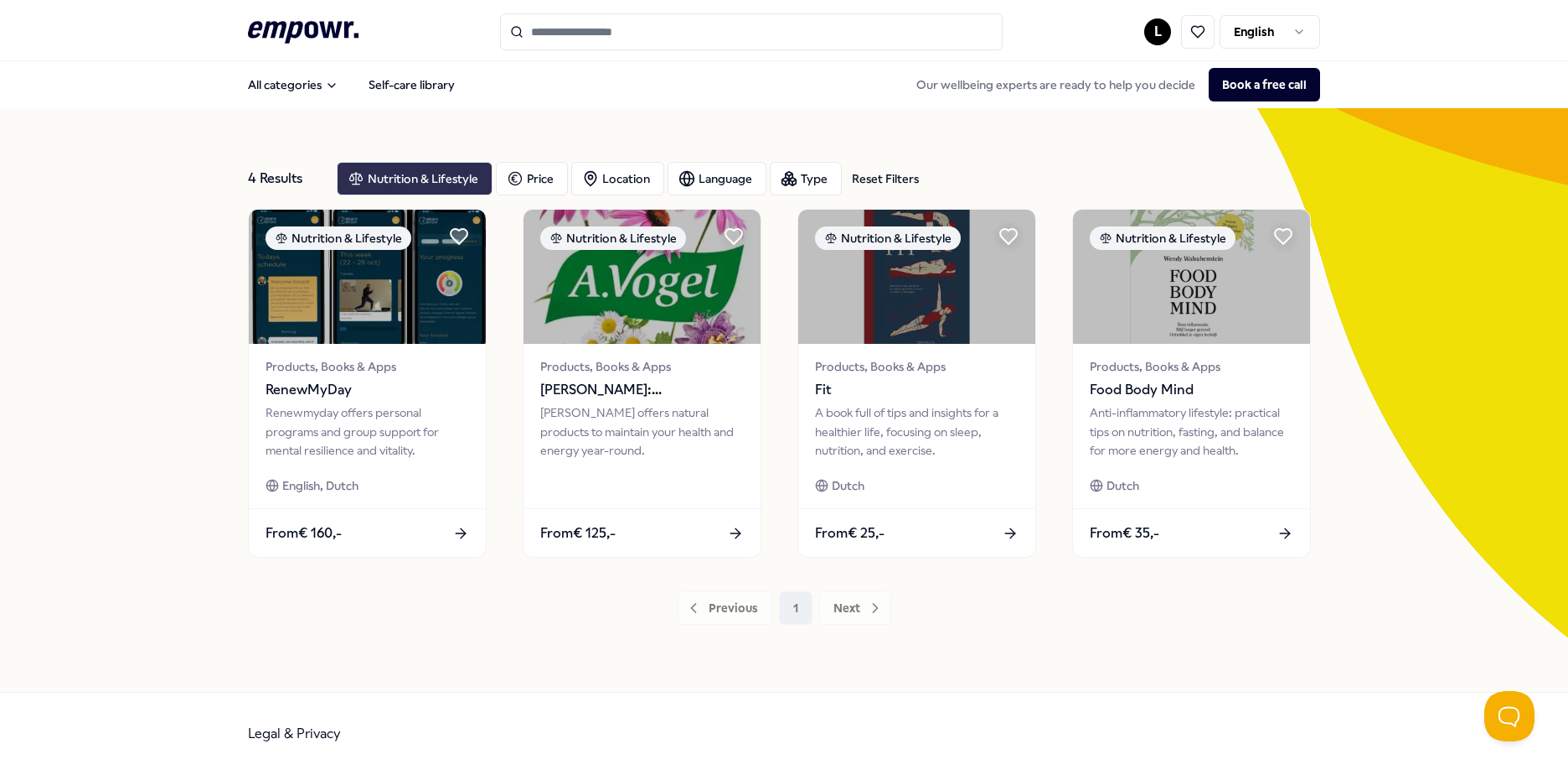
click at [400, 170] on div "Nutrition & Lifestyle" at bounding box center [414, 178] width 155 height 33
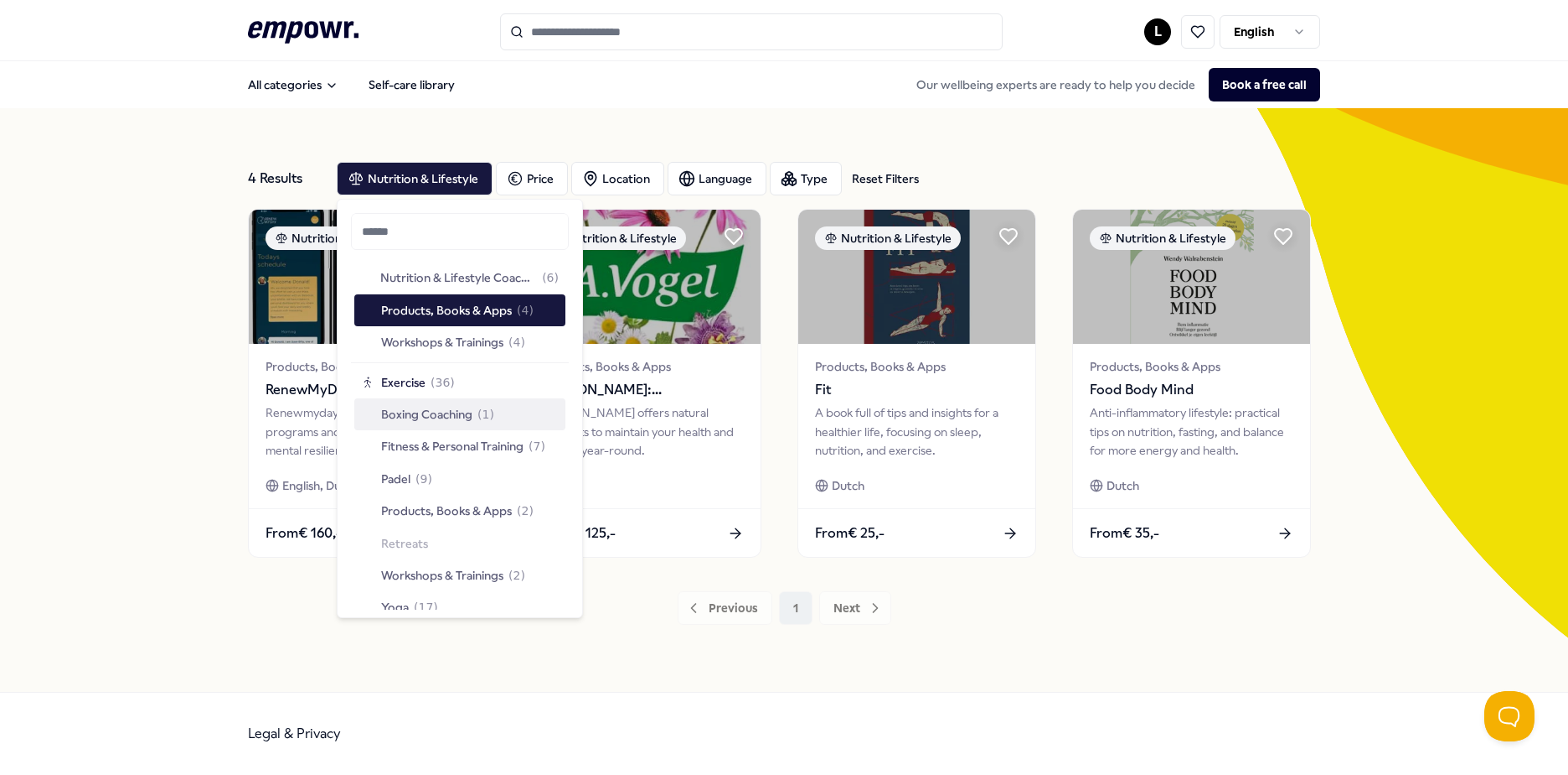
scroll to position [1844, 0]
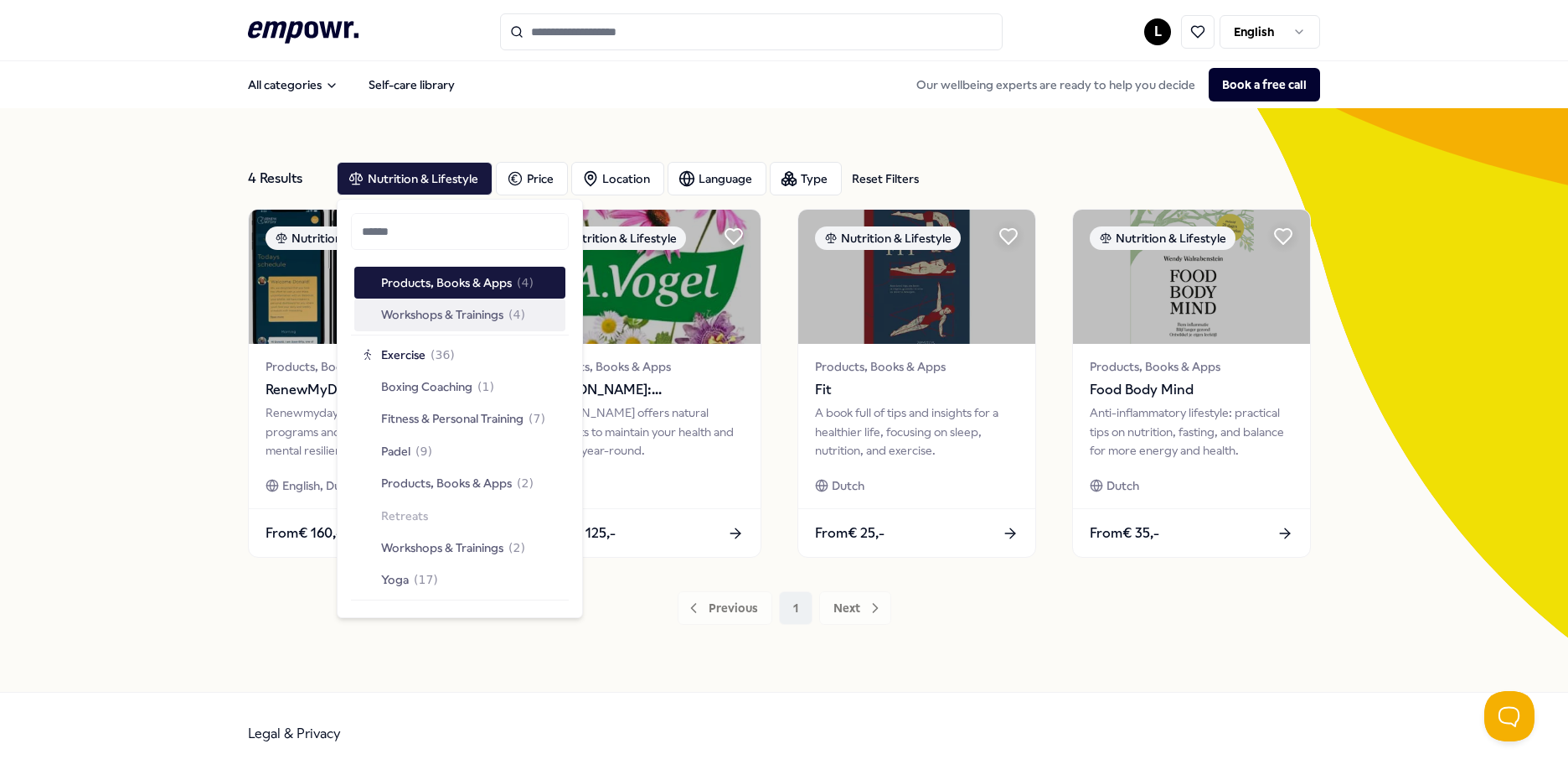
click at [493, 320] on span "Workshops & Trainings" at bounding box center [442, 314] width 122 height 18
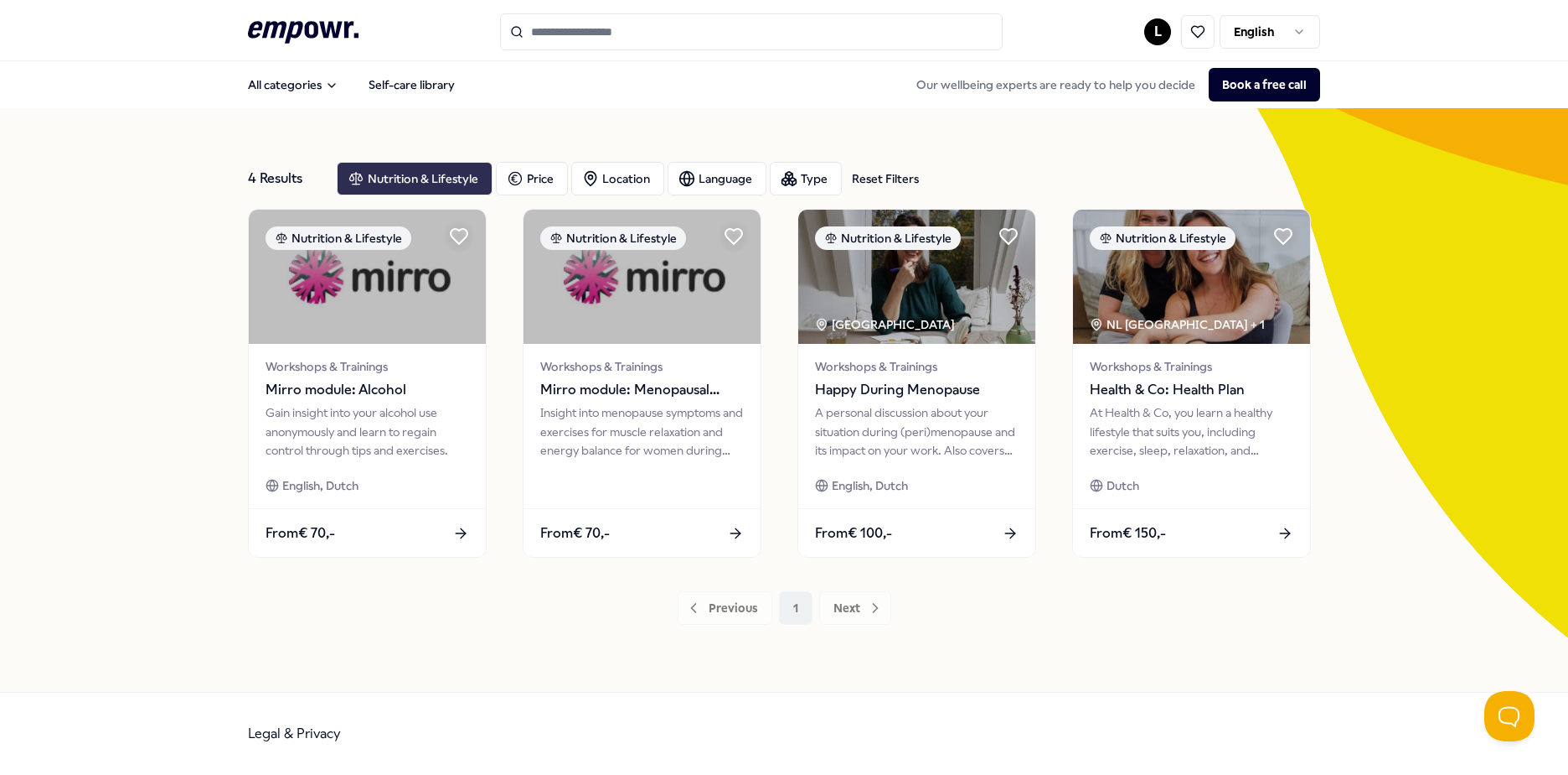
click at [407, 164] on div "Nutrition & Lifestyle" at bounding box center [414, 178] width 155 height 33
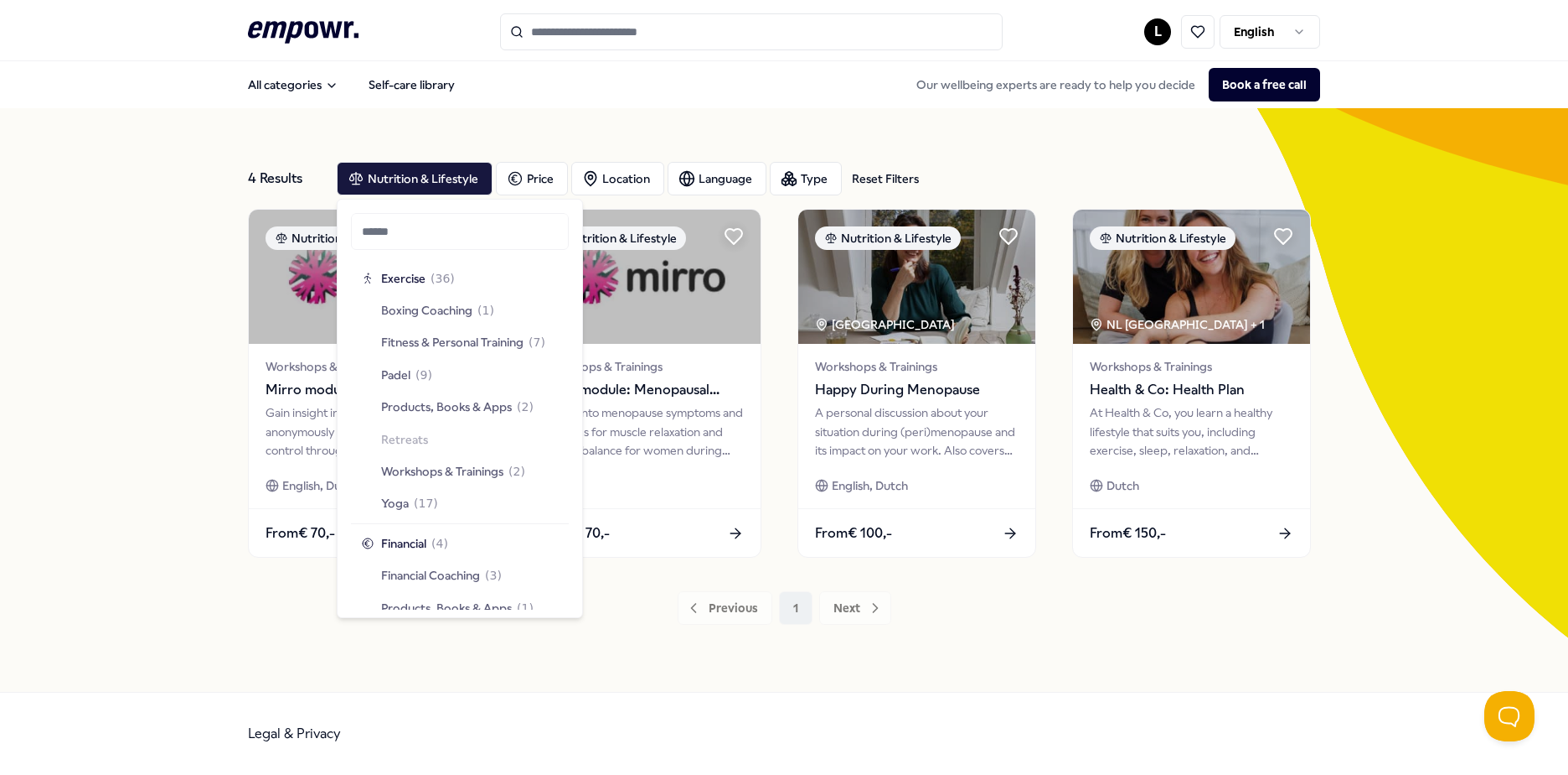
scroll to position [1928, 0]
click at [497, 336] on span "Fitness & Personal Training" at bounding box center [452, 334] width 142 height 18
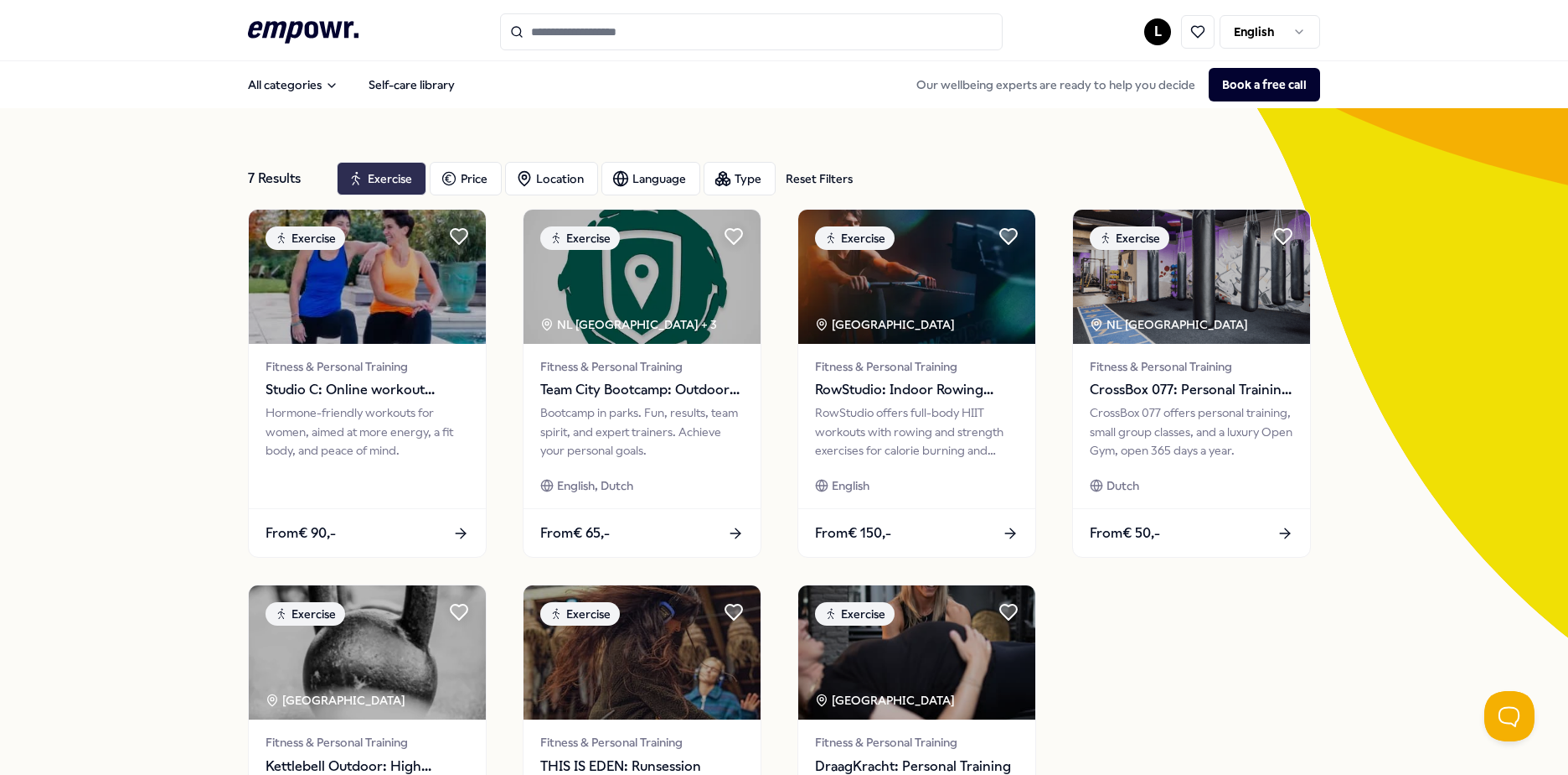
drag, startPoint x: 399, startPoint y: 169, endPoint x: 401, endPoint y: 179, distance: 10.2
click at [399, 169] on div "Exercise" at bounding box center [381, 178] width 90 height 33
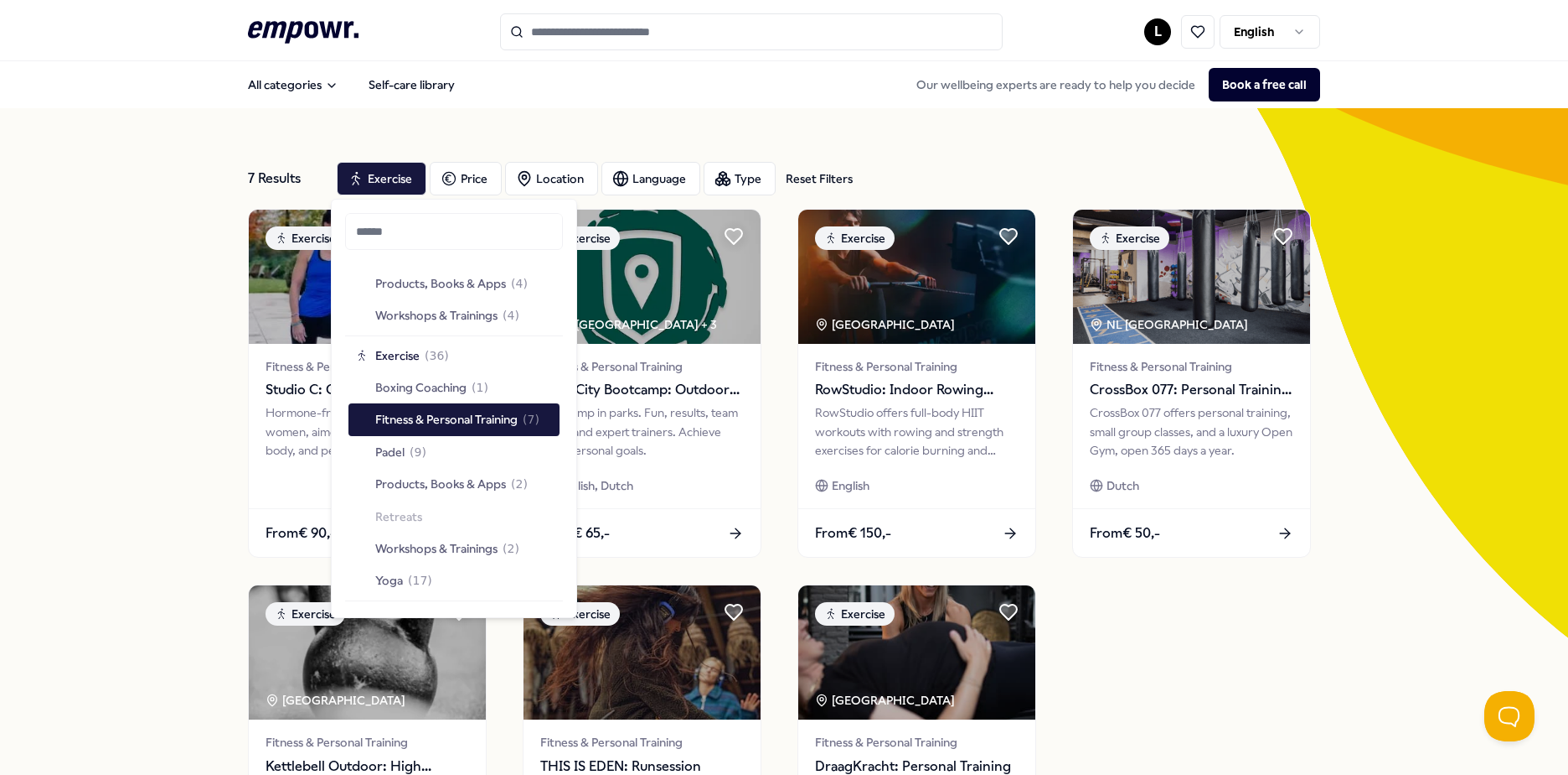
scroll to position [1844, 0]
click at [402, 453] on span "Padel" at bounding box center [390, 451] width 29 height 18
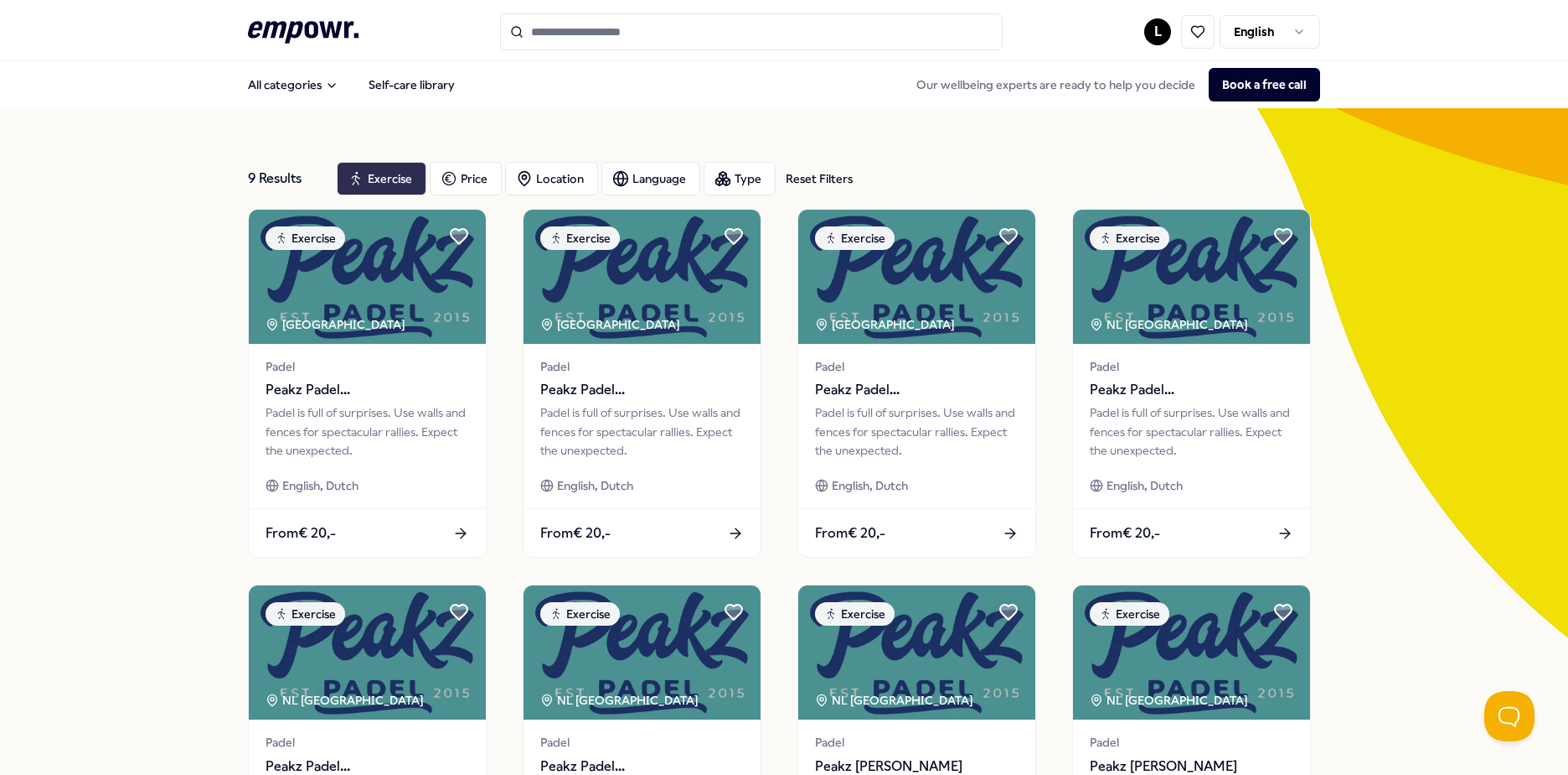
click at [402, 182] on div "Exercise" at bounding box center [381, 178] width 90 height 33
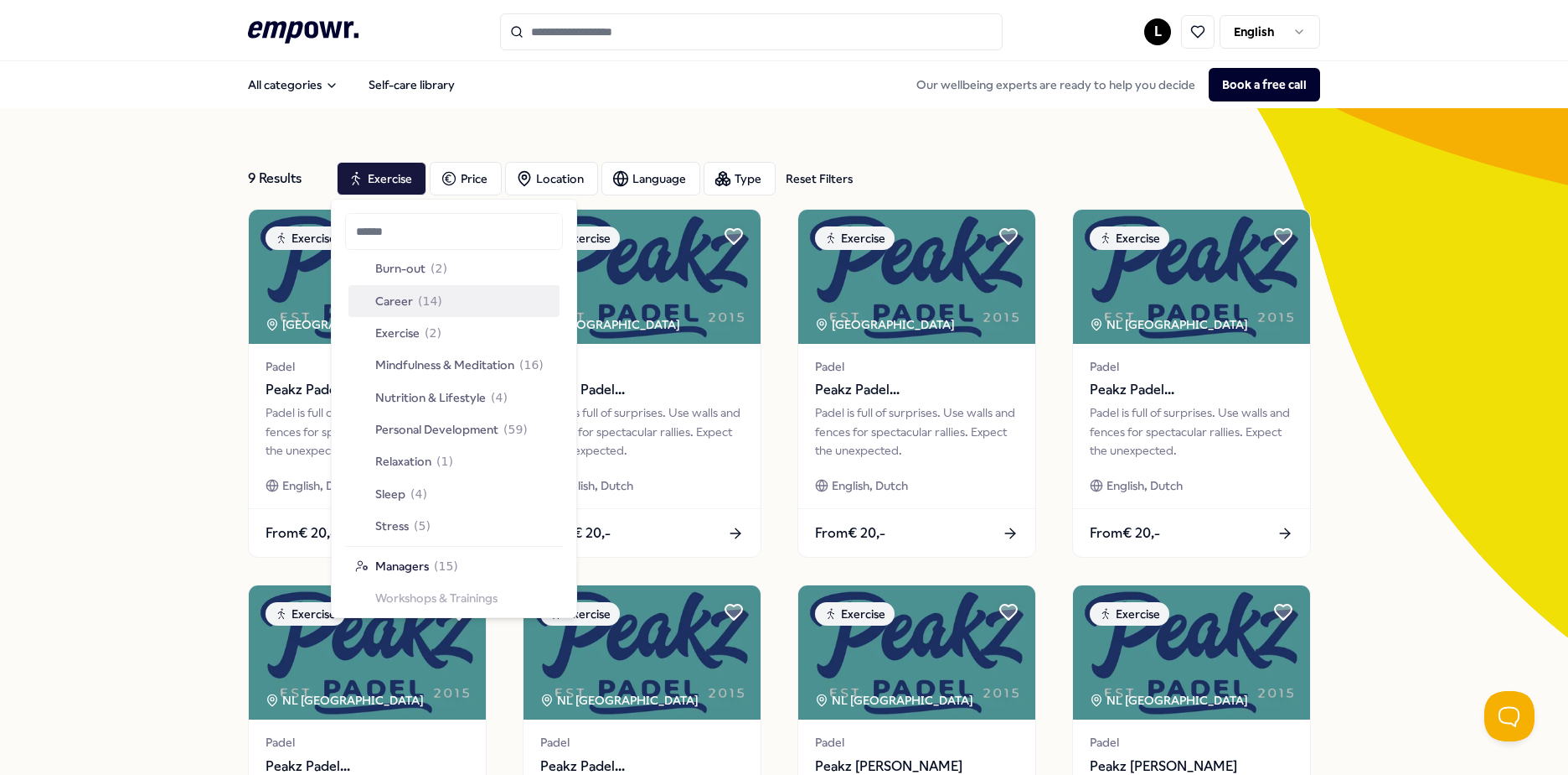
scroll to position [2405, 0]
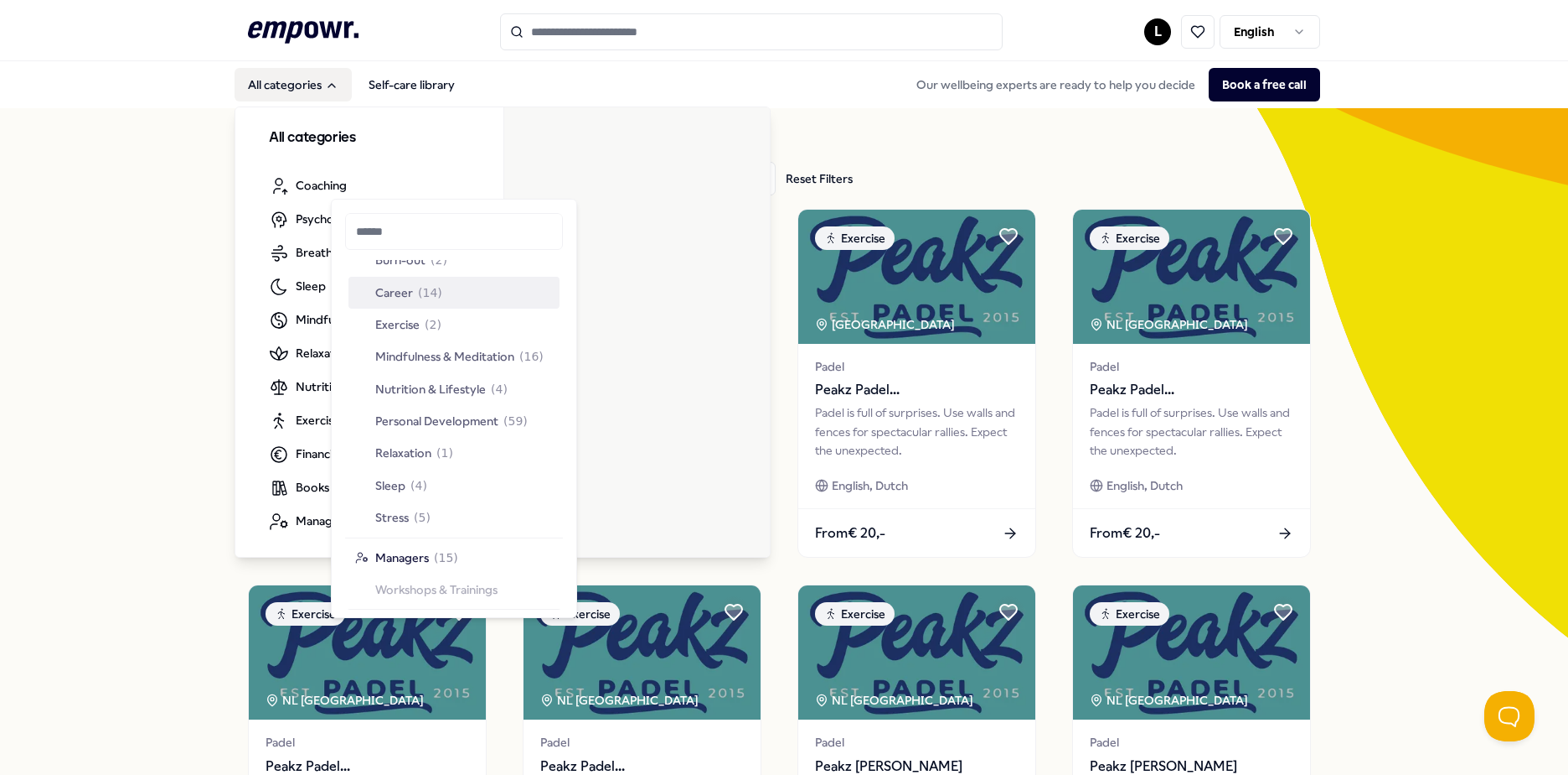
click at [297, 44] on icon ".empowr-logo_svg__cls-1{fill:#03032f}" at bounding box center [303, 32] width 111 height 31
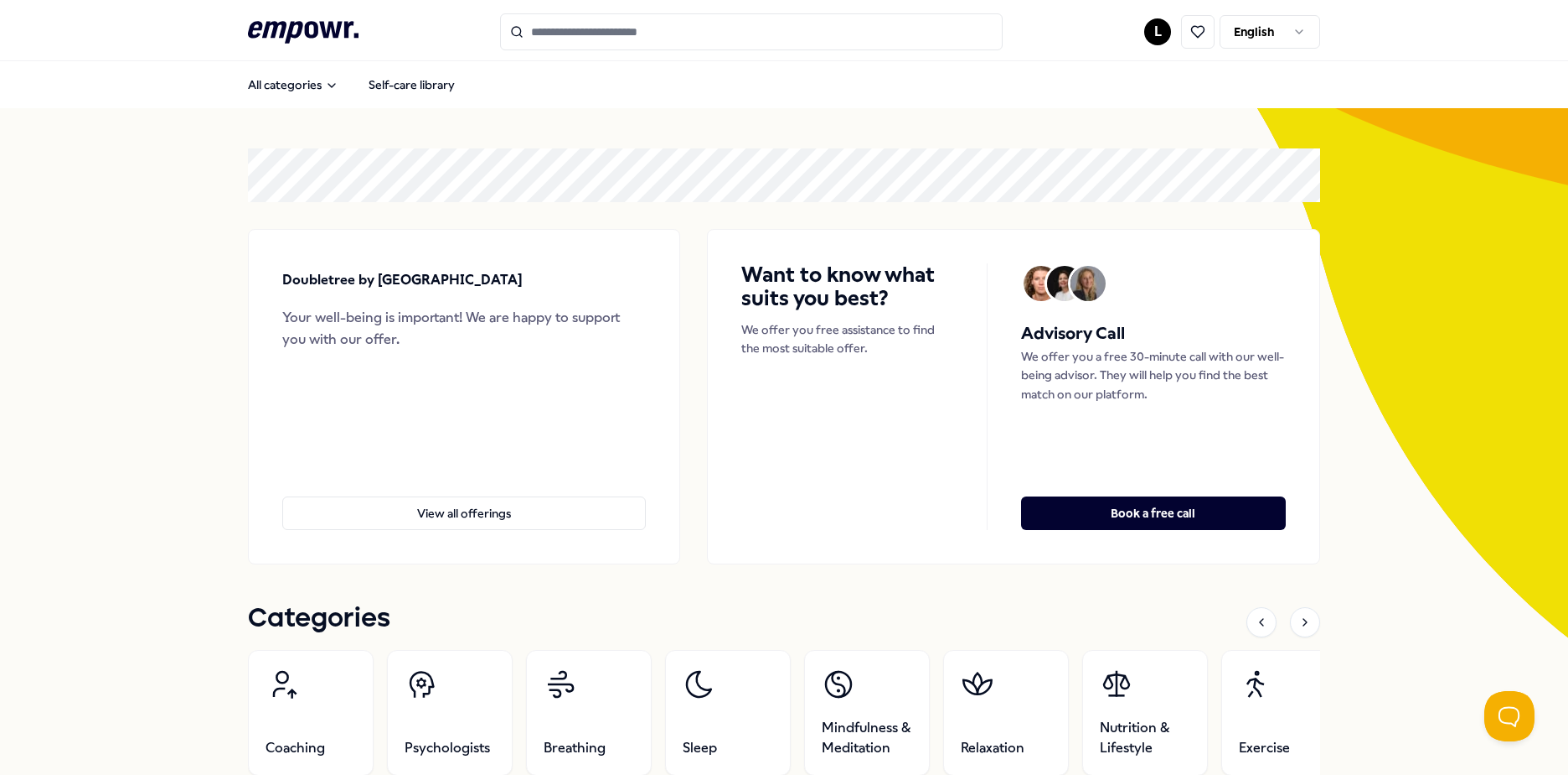
click at [703, 22] on input "Search for products, categories or subcategories" at bounding box center [752, 31] width 502 height 37
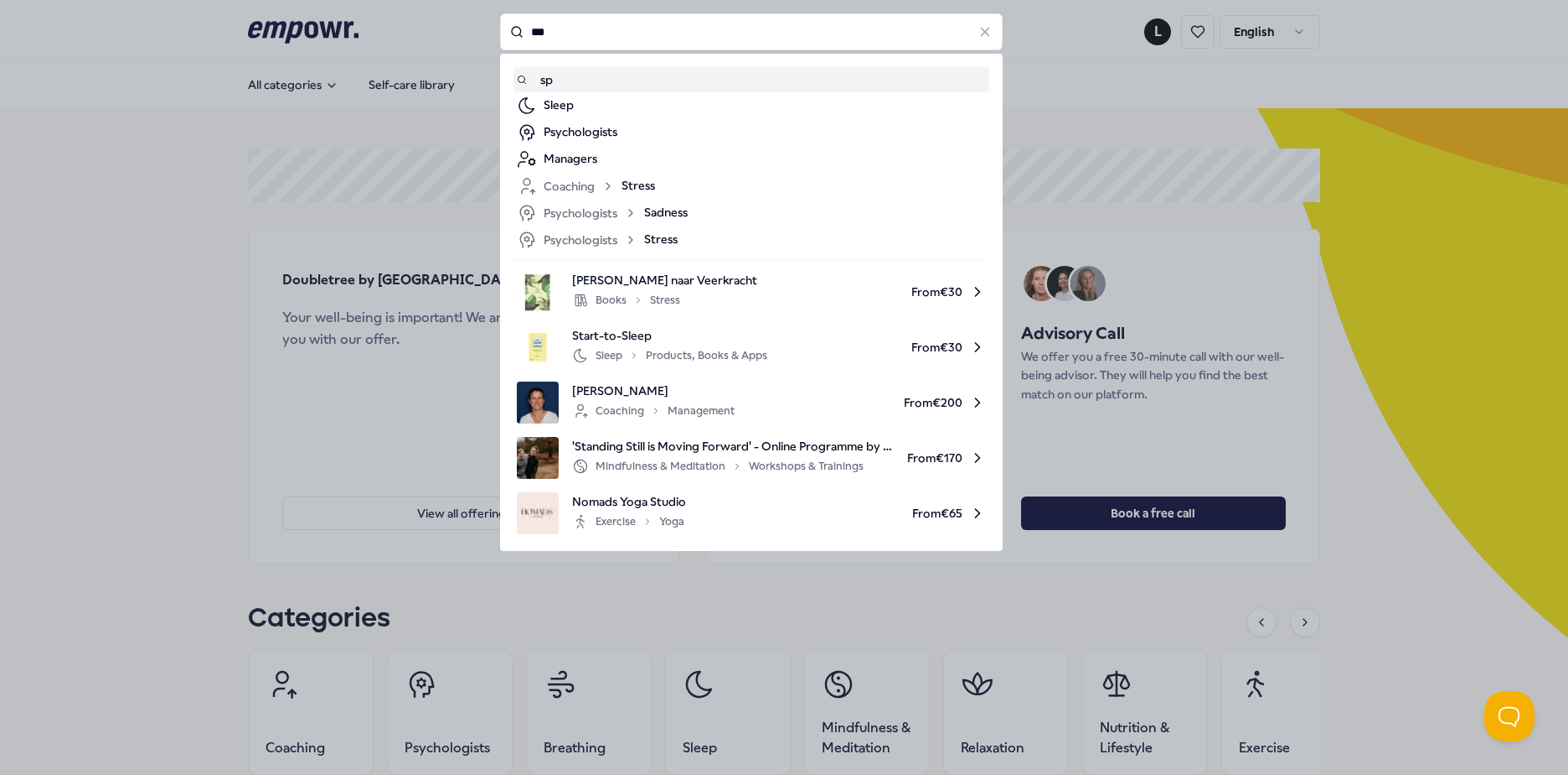
type input "***"
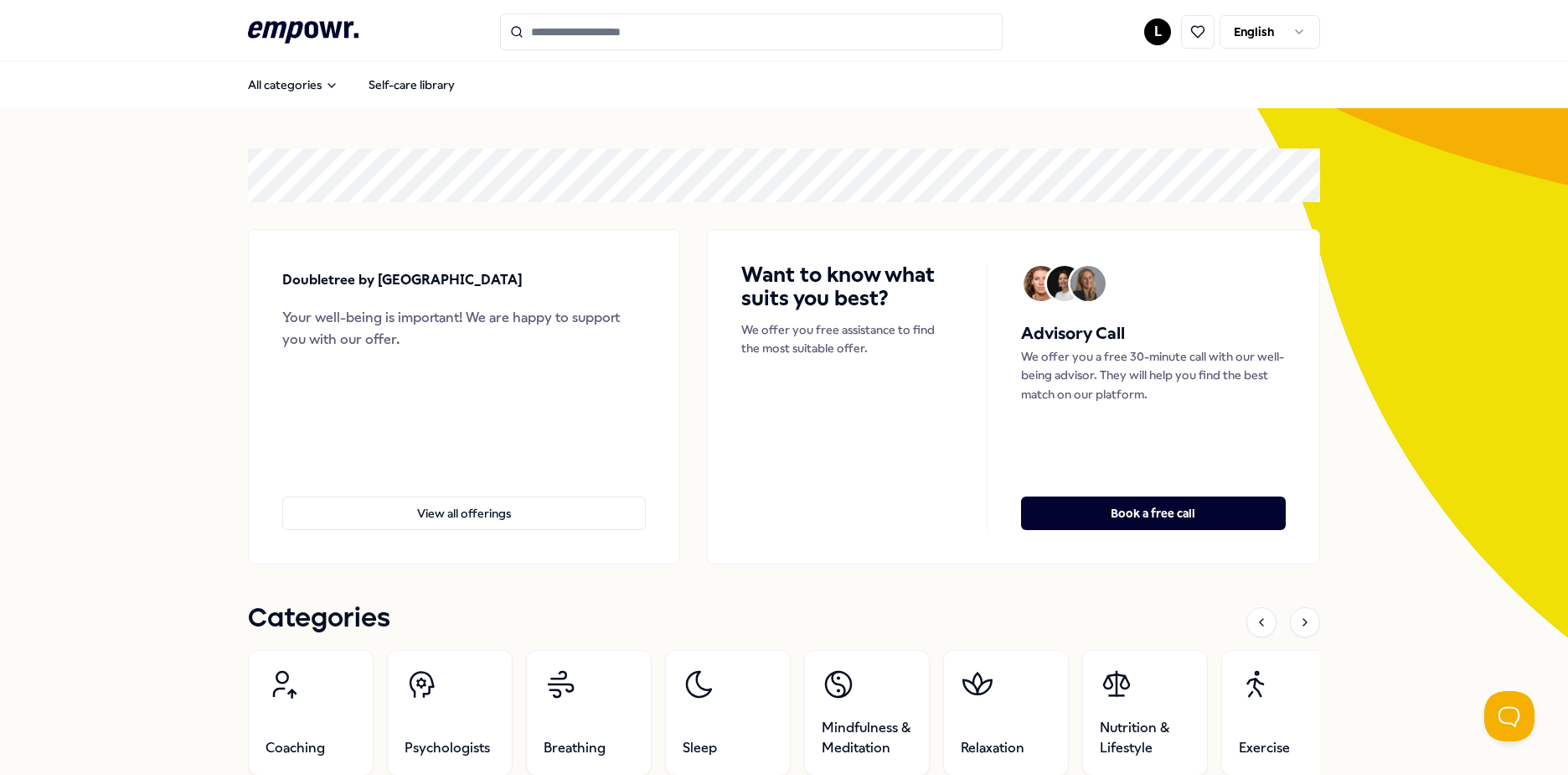
type input "***"
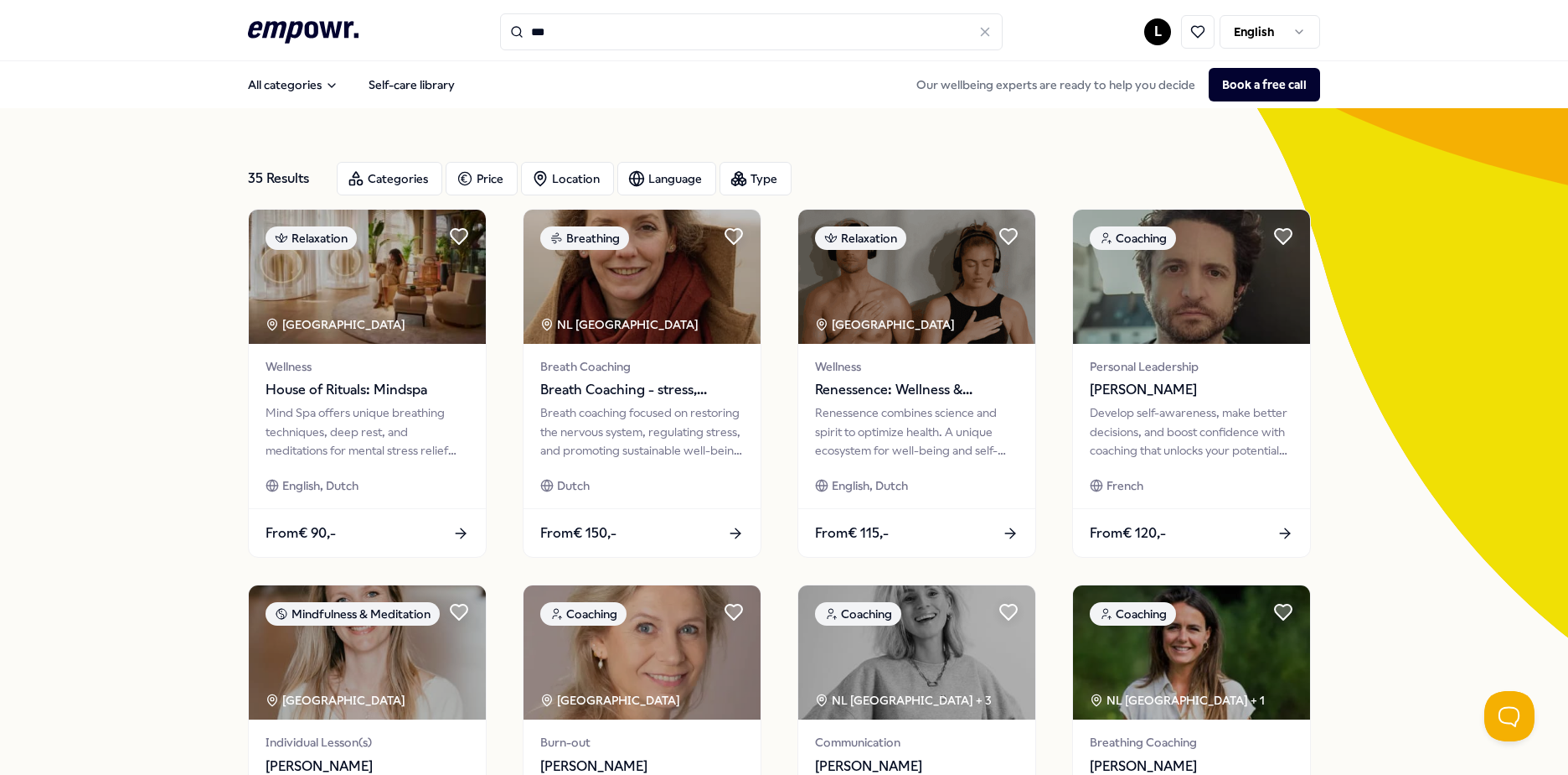
click at [330, 28] on icon ".empowr-logo_svg__cls-1{fill:#03032f}" at bounding box center [303, 32] width 111 height 31
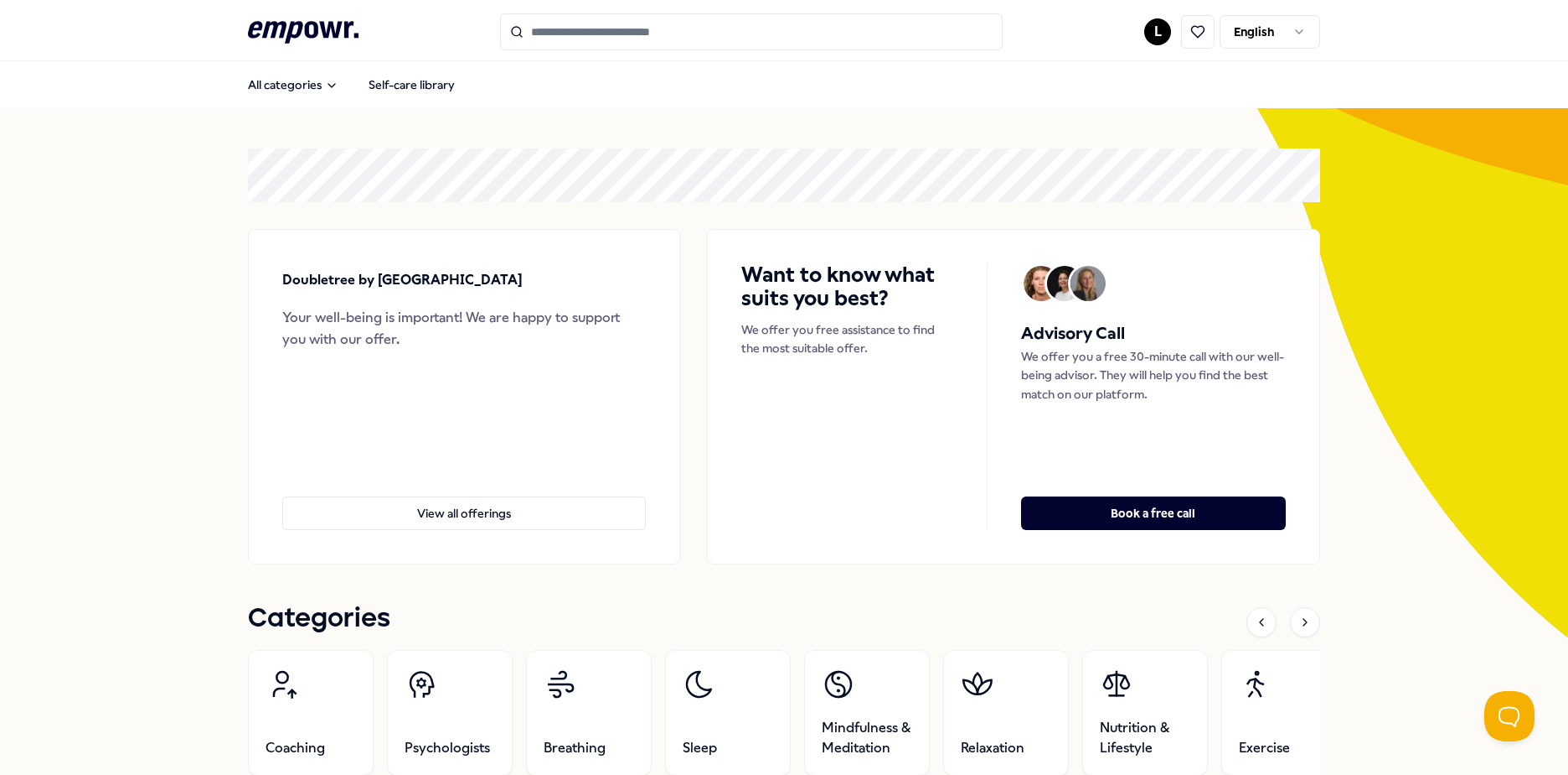
click at [1153, 33] on html ".empowr-logo_svg__cls-1{fill:#03032f} L English All categories Self-care librar…" at bounding box center [784, 387] width 1568 height 775
click at [1121, 228] on div "Log out" at bounding box center [1152, 239] width 166 height 48
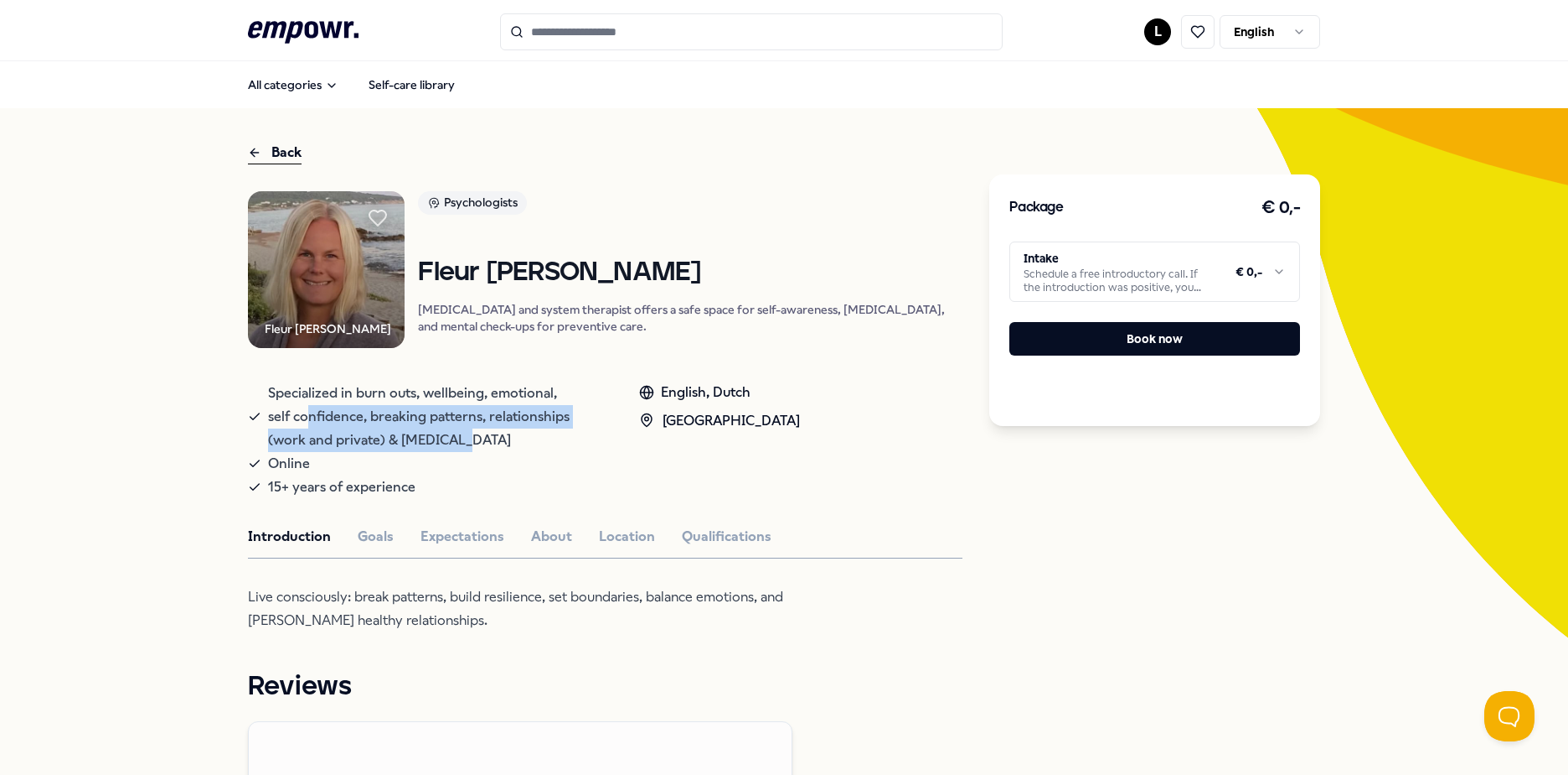
drag, startPoint x: 305, startPoint y: 412, endPoint x: 452, endPoint y: 435, distance: 148.8
click at [452, 435] on span "Specialized in burn outs, wellbeing, emotional, self confidence, breaking patte…" at bounding box center [437, 416] width 337 height 70
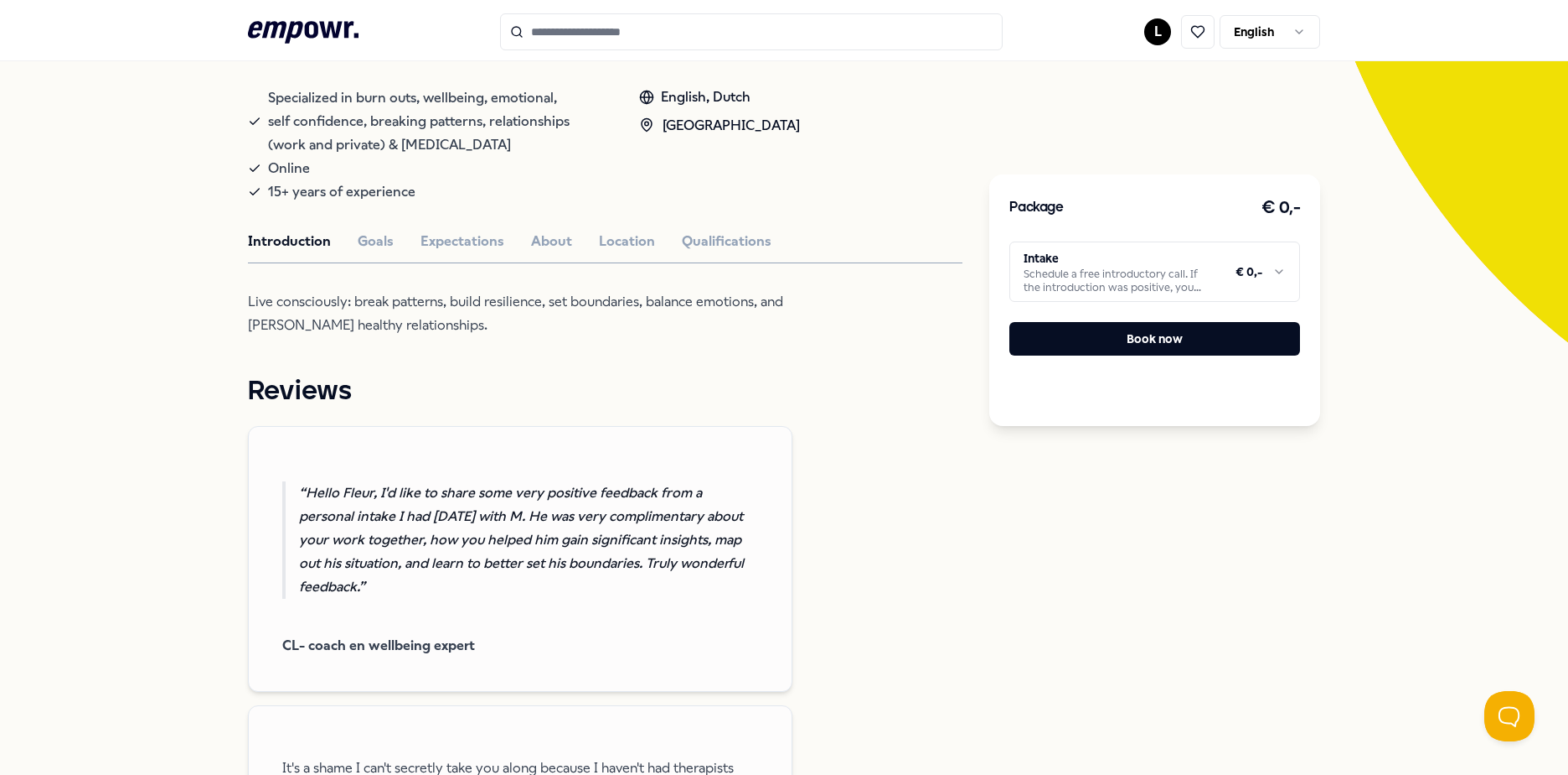
scroll to position [168, 0]
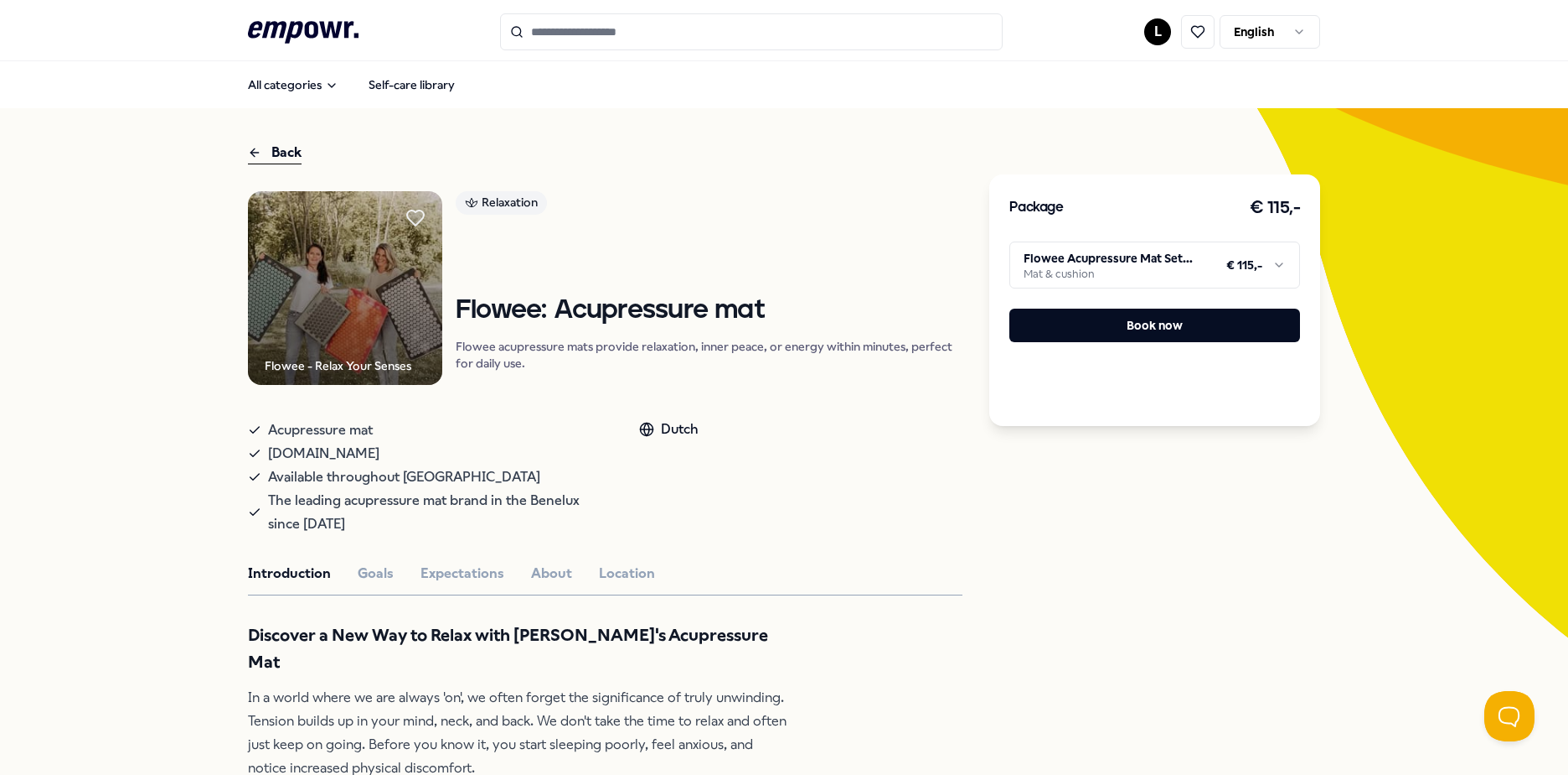
click at [1087, 283] on html ".empowr-logo_svg__cls-1{fill:#03032f} L English All categories Self-care librar…" at bounding box center [784, 387] width 1568 height 775
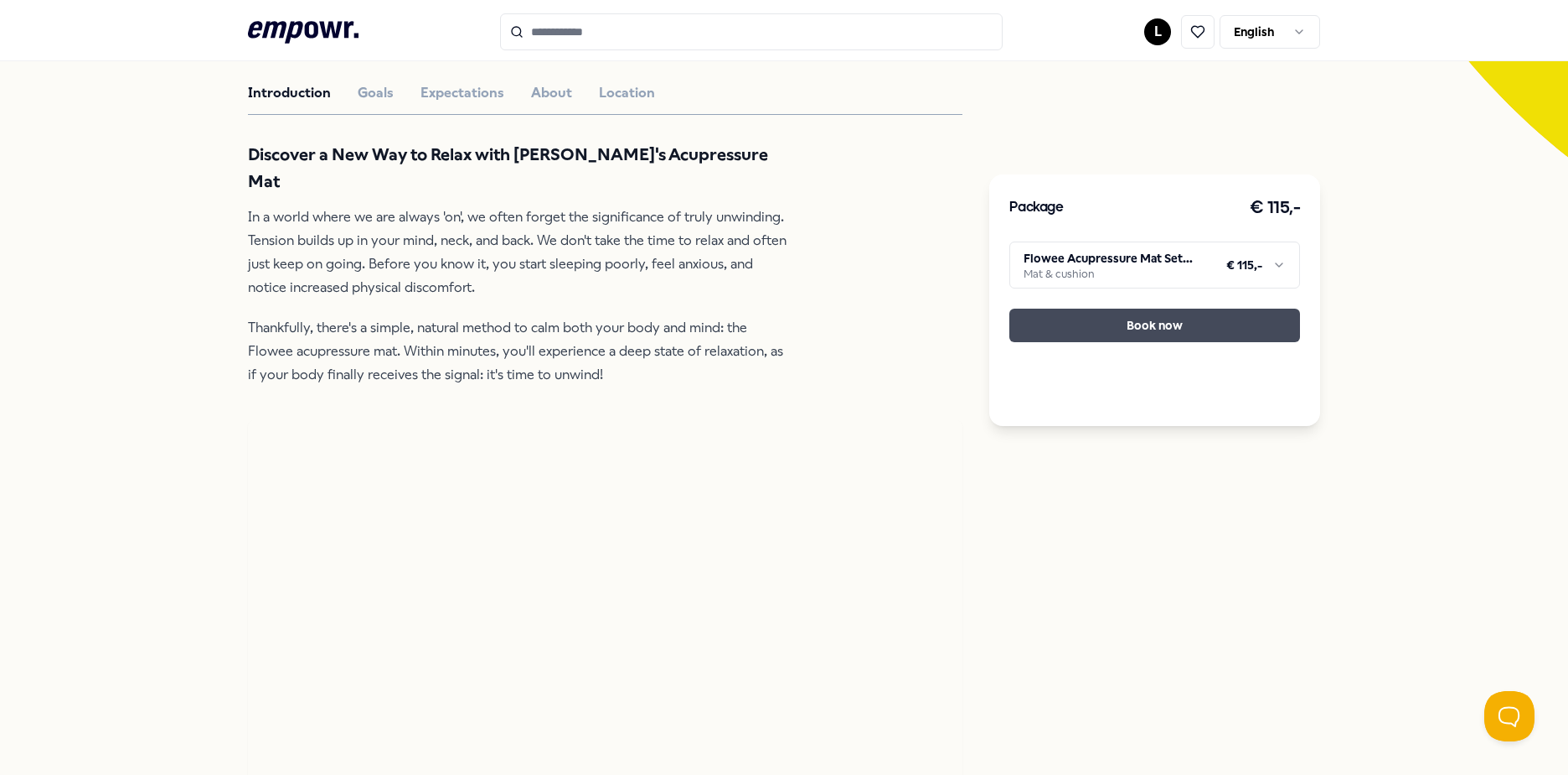
scroll to position [503, 0]
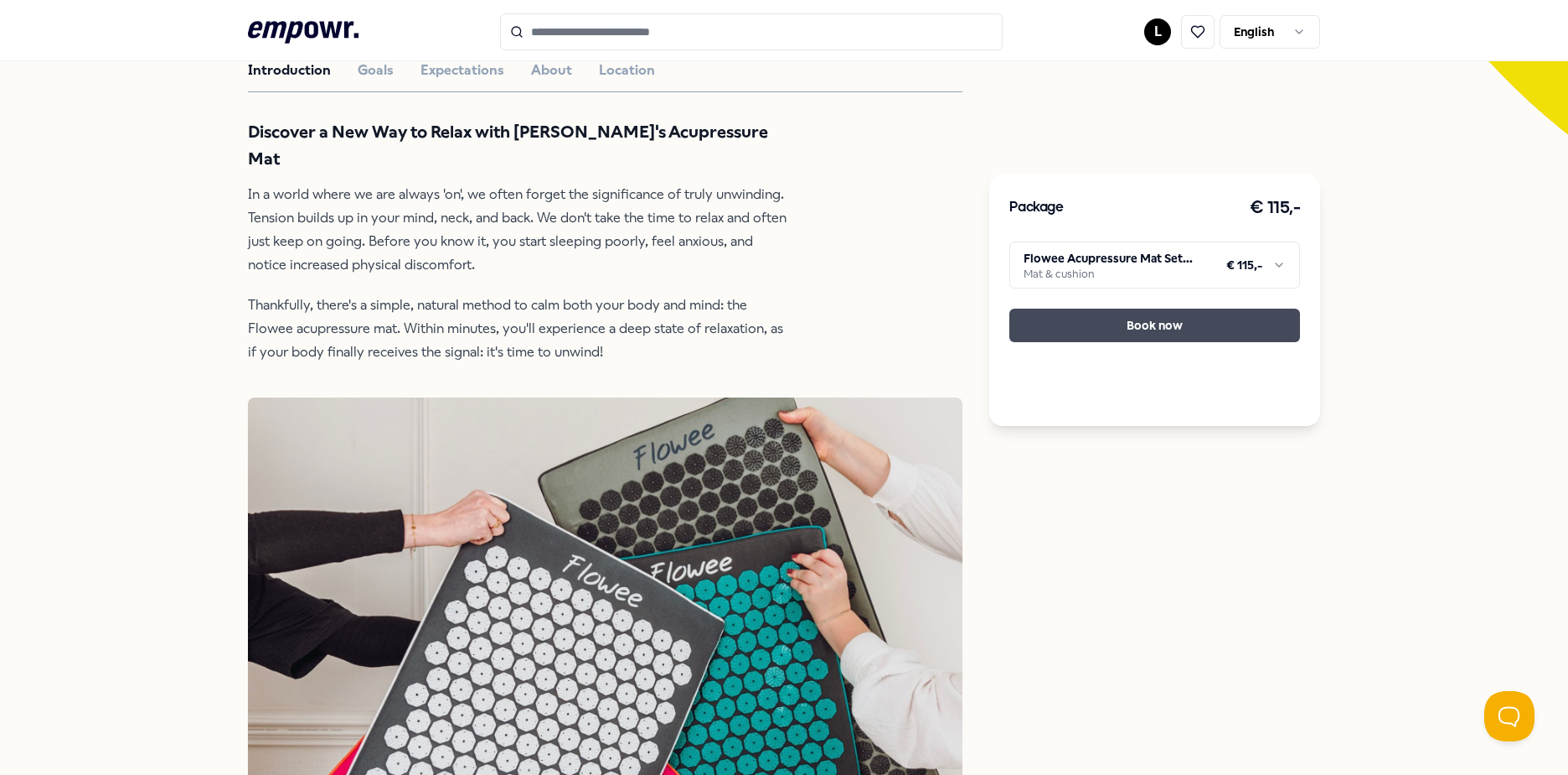
click at [1161, 316] on button "Book now" at bounding box center [1155, 324] width 291 height 33
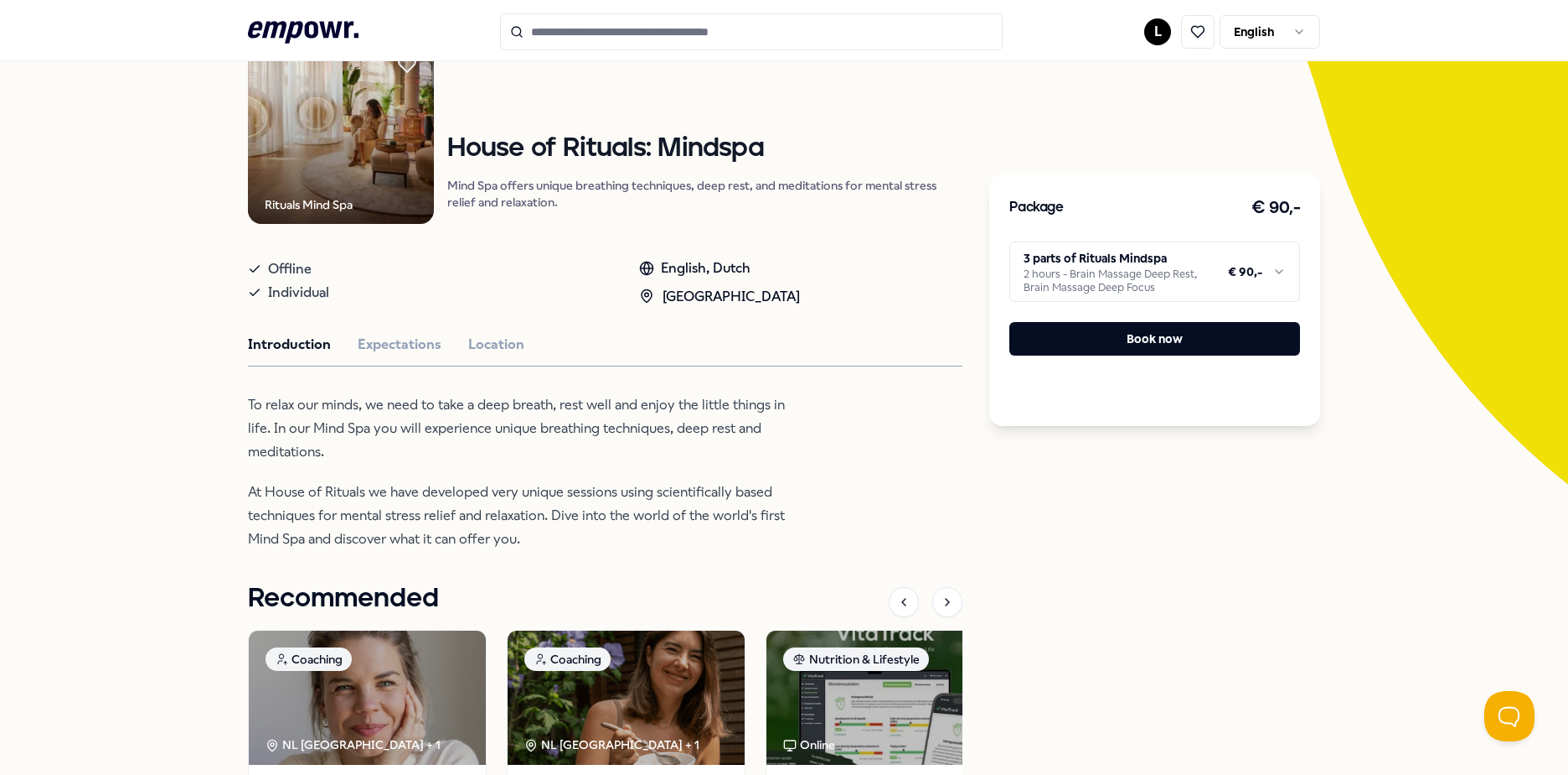
scroll to position [251, 0]
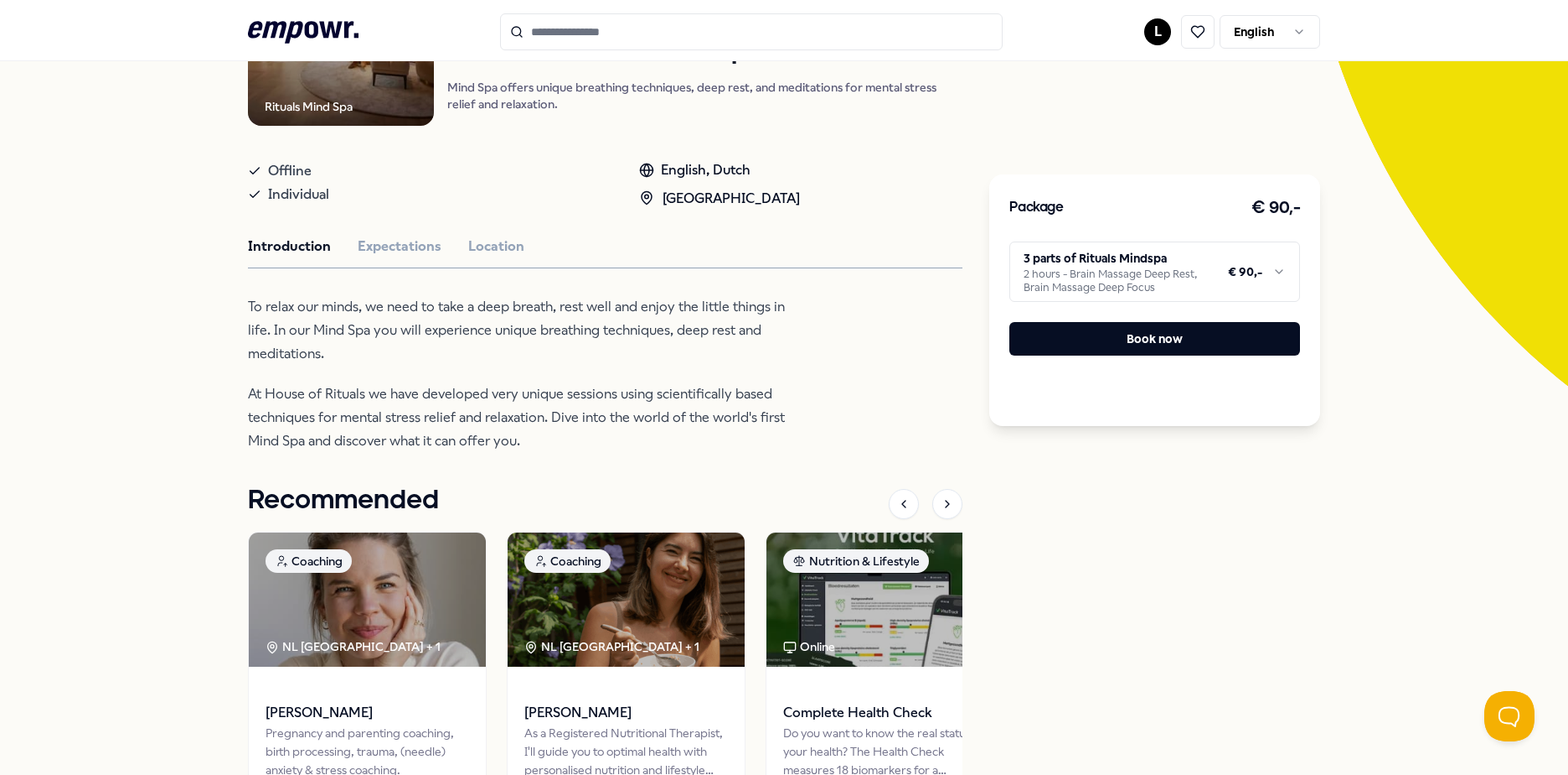
click at [1062, 264] on html ".empowr-logo_svg__cls-1{fill:#03032f} L English All categories Self-care librar…" at bounding box center [784, 387] width 1568 height 775
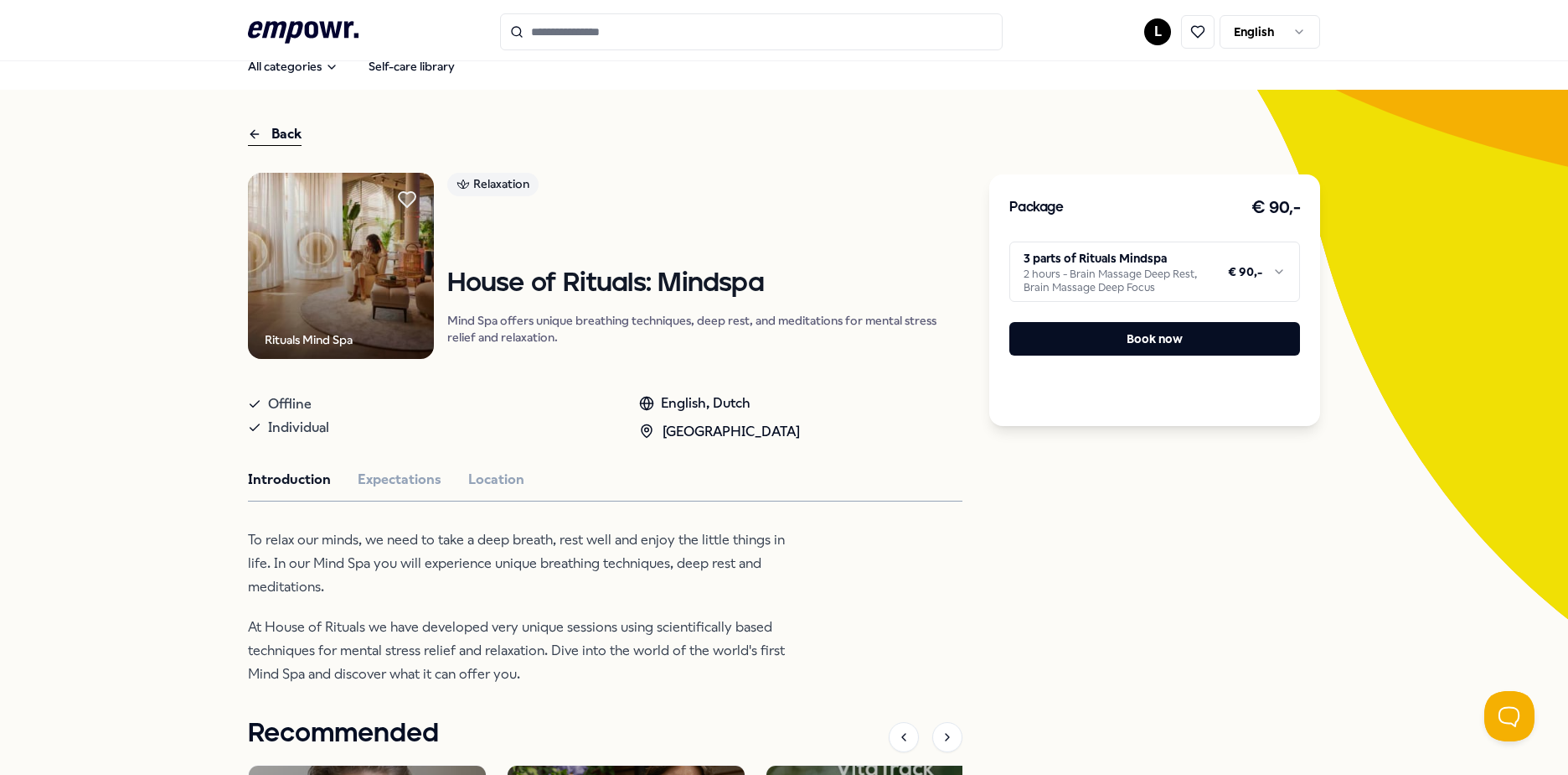
scroll to position [0, 0]
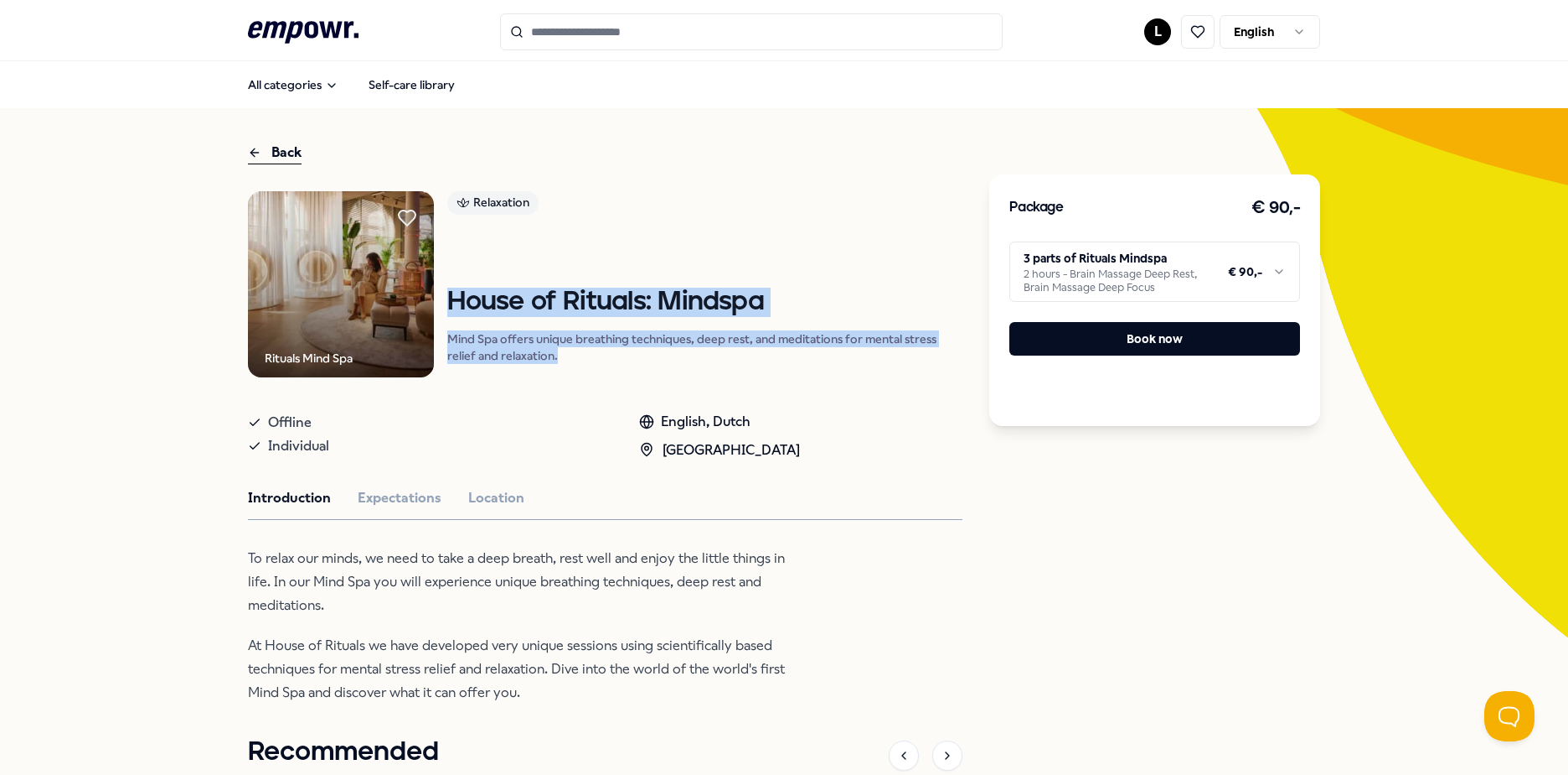
drag, startPoint x: 440, startPoint y: 297, endPoint x: 926, endPoint y: 352, distance: 489.1
click at [926, 352] on div "Rituals Mind Spa Relaxation House of Rituals: Mindspa Mind Spa offers unique br…" at bounding box center [606, 285] width 715 height 186
click at [926, 352] on p "Mind Spa offers unique breathing techniques, deep rest, and meditations for men…" at bounding box center [705, 346] width 516 height 33
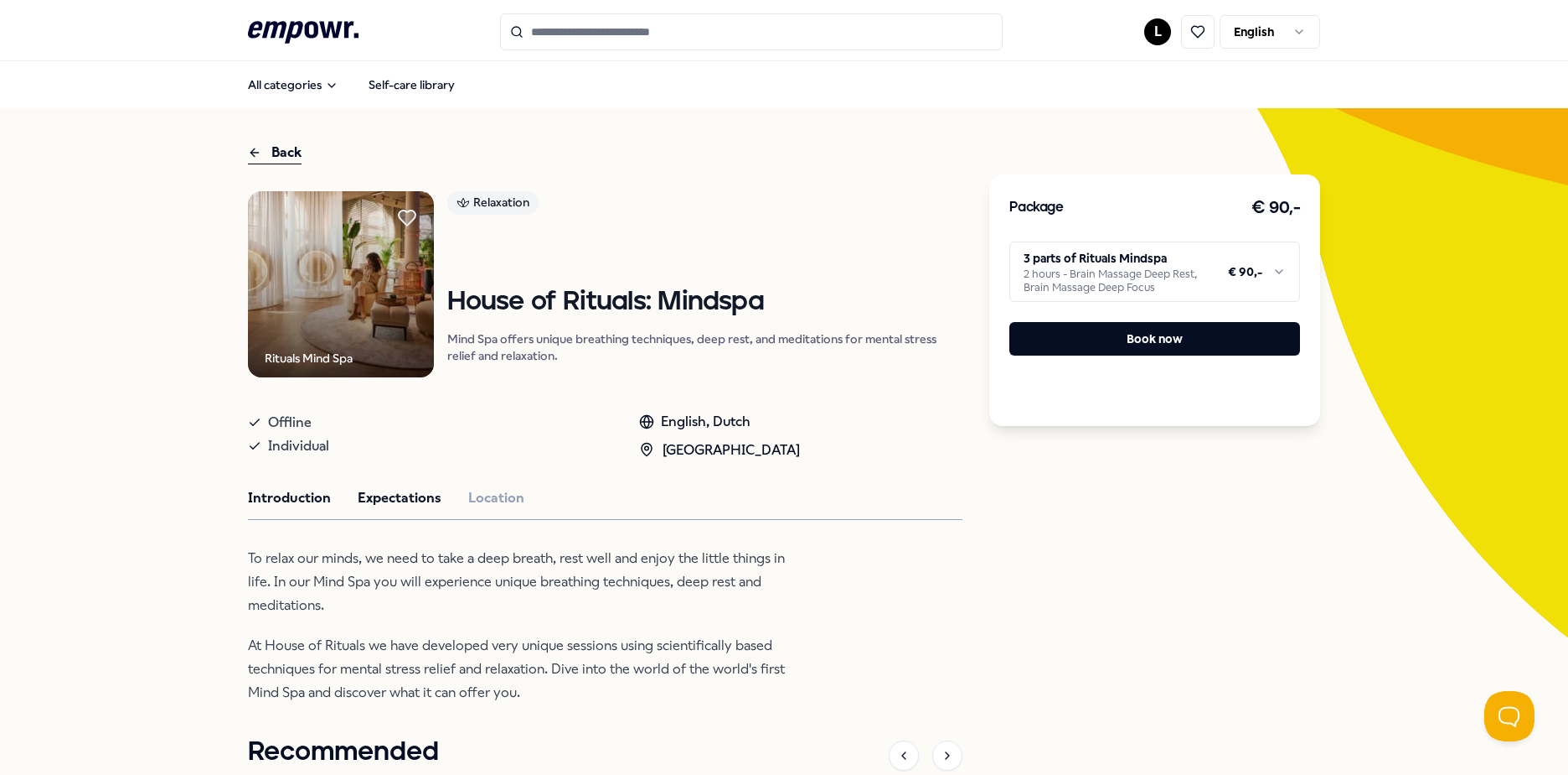
click at [399, 505] on button "Expectations" at bounding box center [399, 497] width 83 height 22
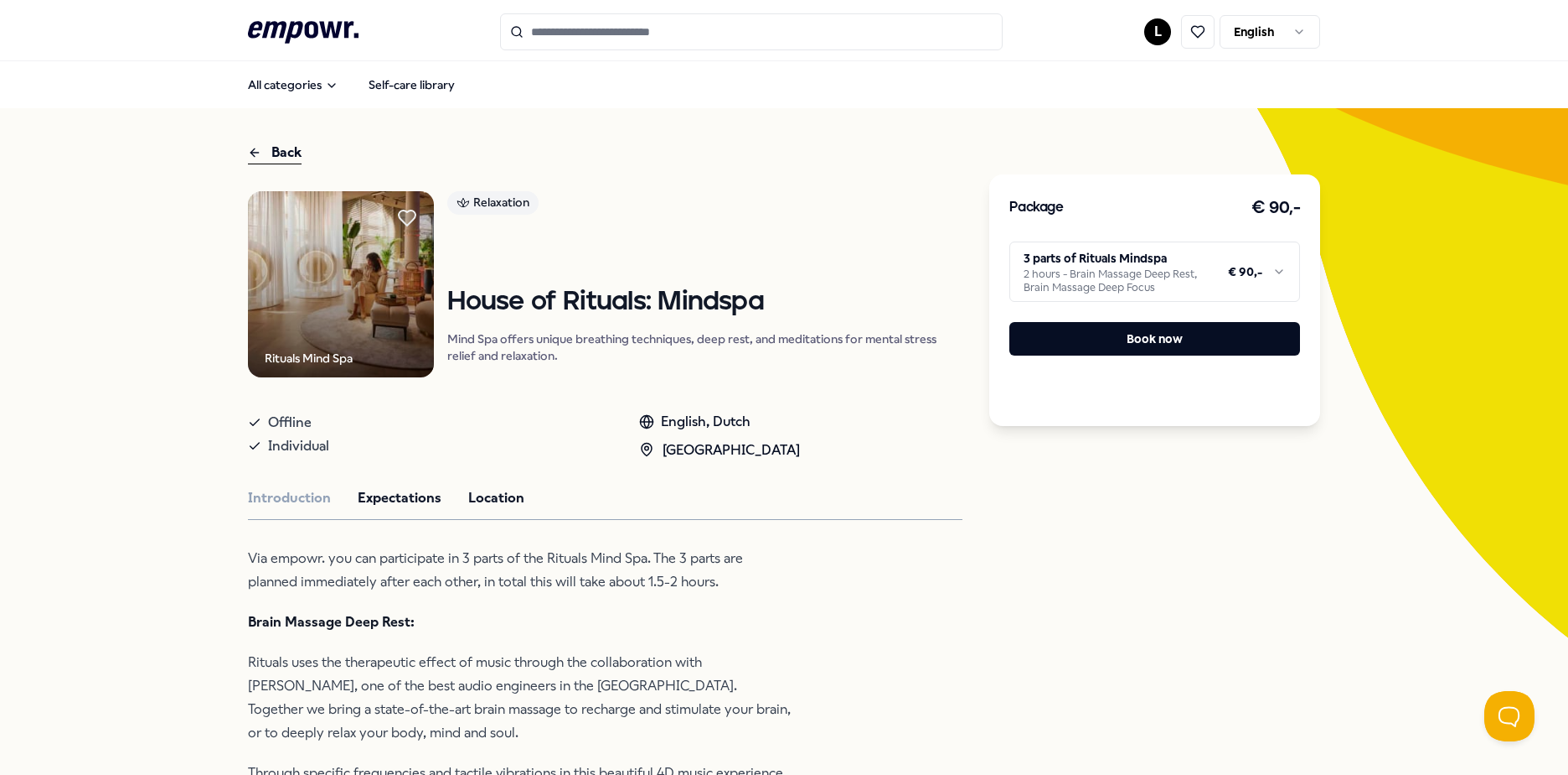
click at [487, 501] on button "Location" at bounding box center [496, 497] width 56 height 22
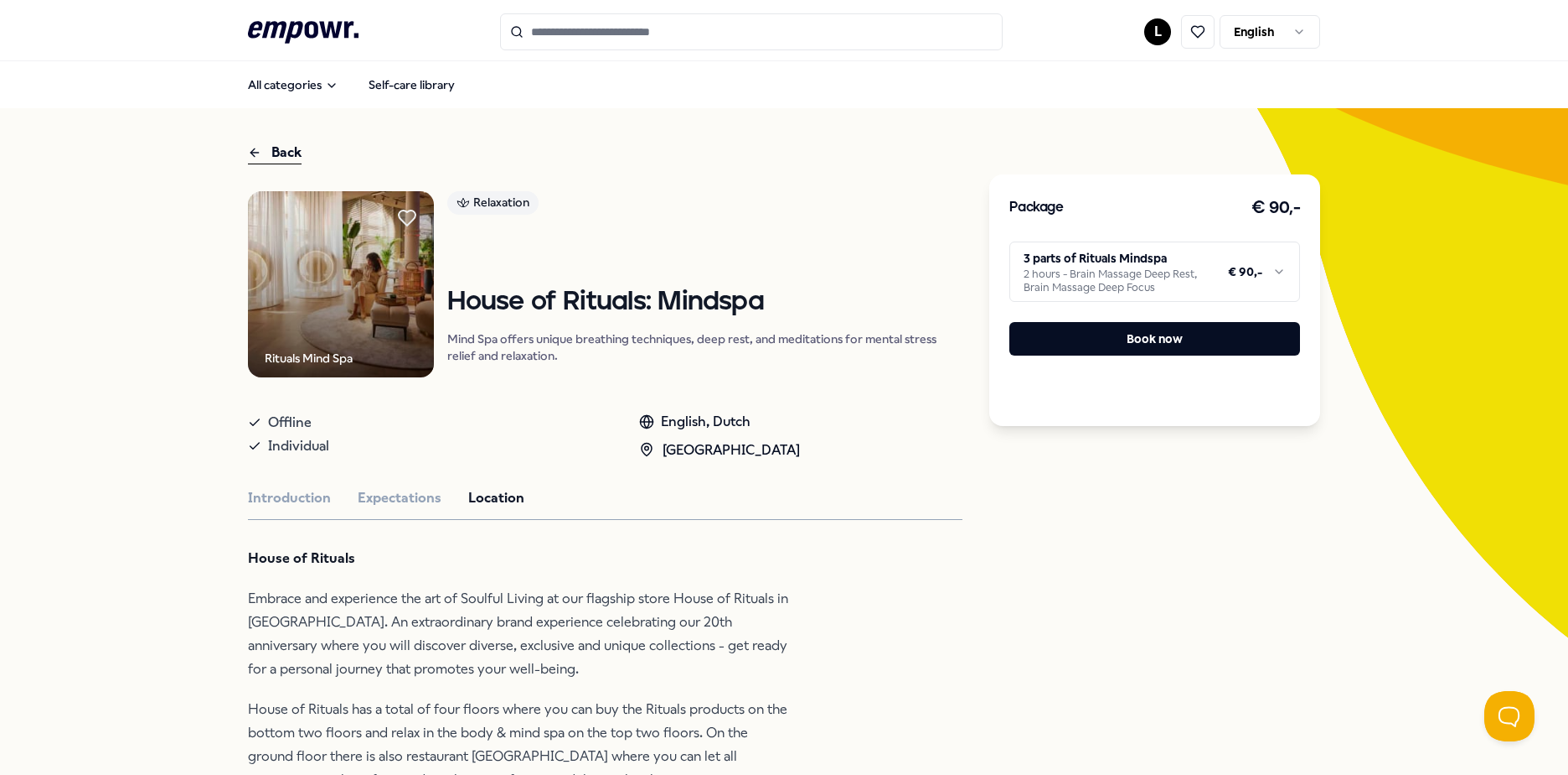
click at [439, 500] on div "Introduction Expectations Location" at bounding box center [606, 497] width 715 height 22
click at [430, 500] on button "Expectations" at bounding box center [399, 497] width 83 height 22
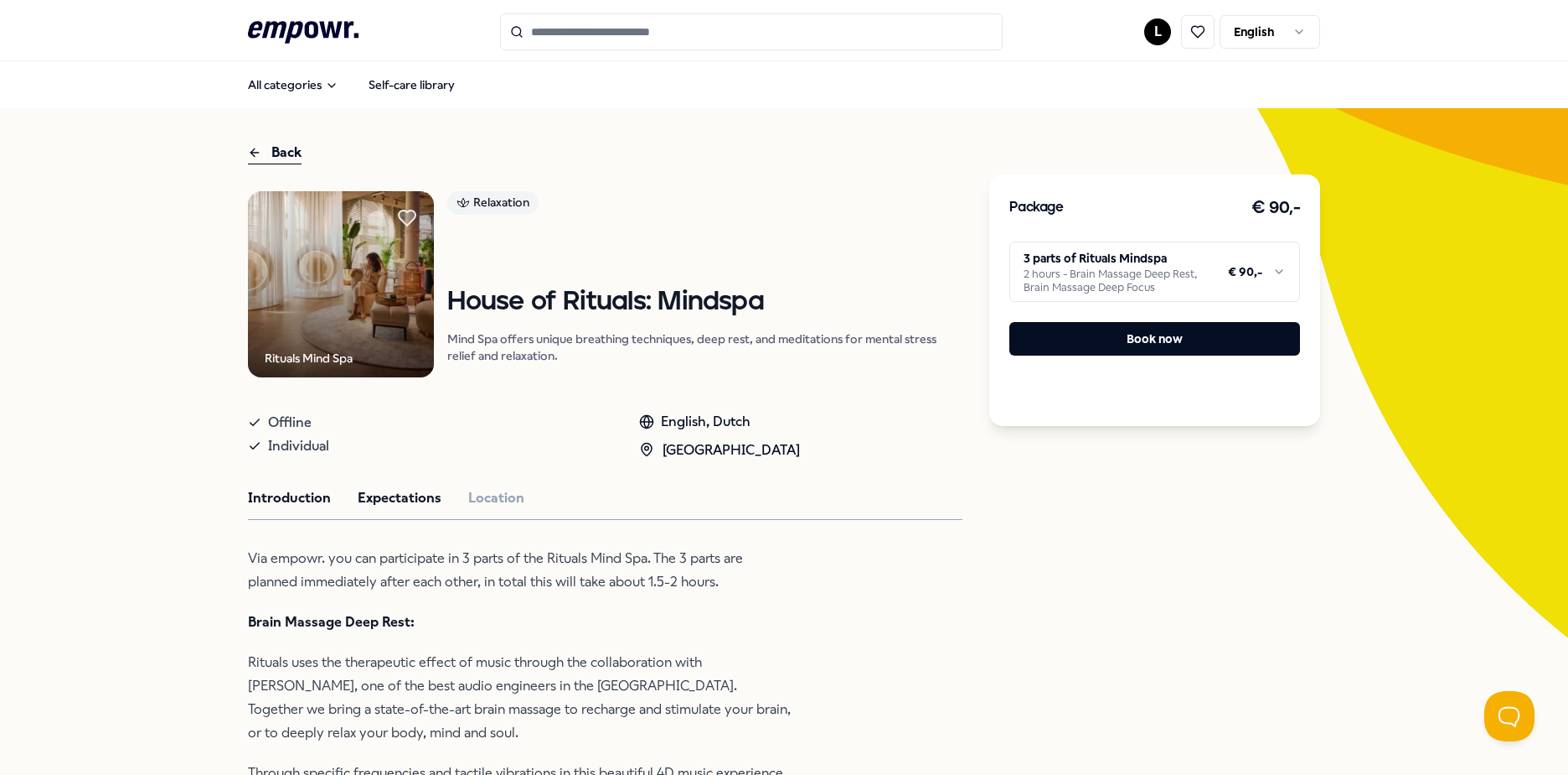
click at [320, 503] on button "Introduction" at bounding box center [289, 497] width 82 height 22
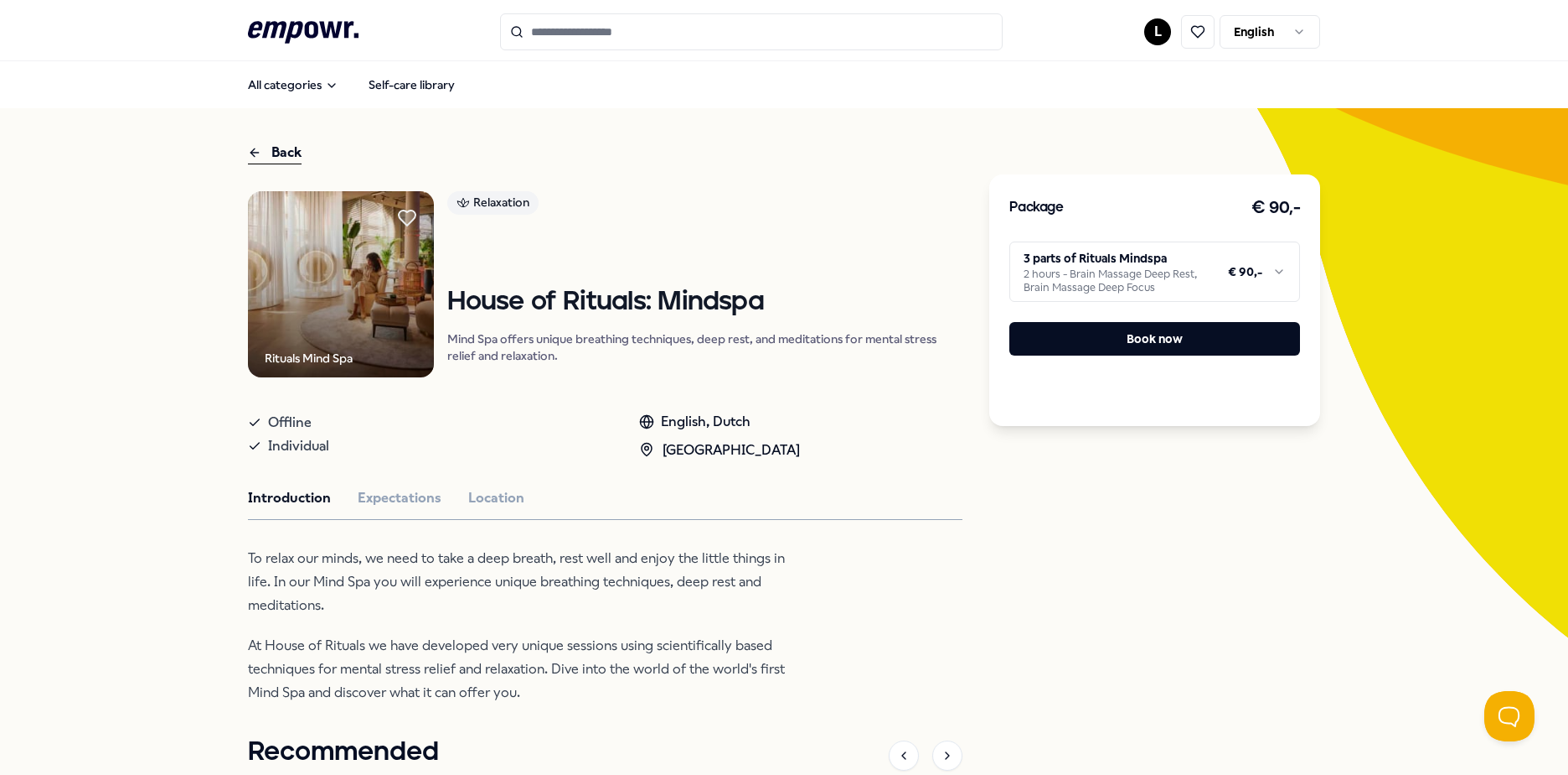
click at [1258, 521] on div "Package € 90,- 3 parts of Rituals Mindspa 2 hours - Brain Massage Deep Rest, Br…" at bounding box center [1155, 644] width 331 height 1006
click at [1211, 356] on button "Book now" at bounding box center [1155, 338] width 291 height 33
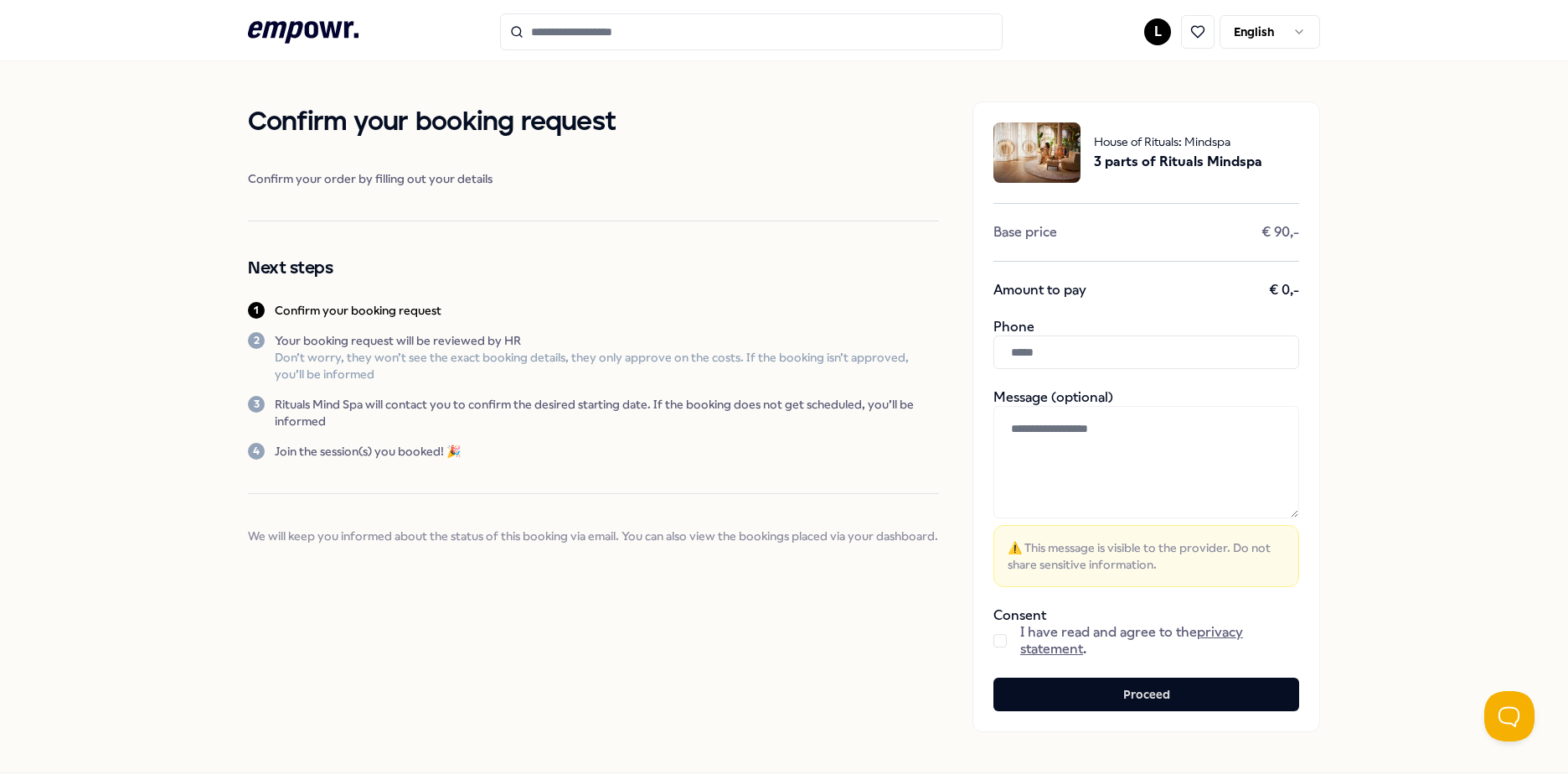
click at [1172, 351] on input "text" at bounding box center [1146, 352] width 306 height 33
type input "**********"
click at [1228, 471] on textarea at bounding box center [1146, 462] width 306 height 112
click at [999, 646] on button "button" at bounding box center [1000, 640] width 13 height 13
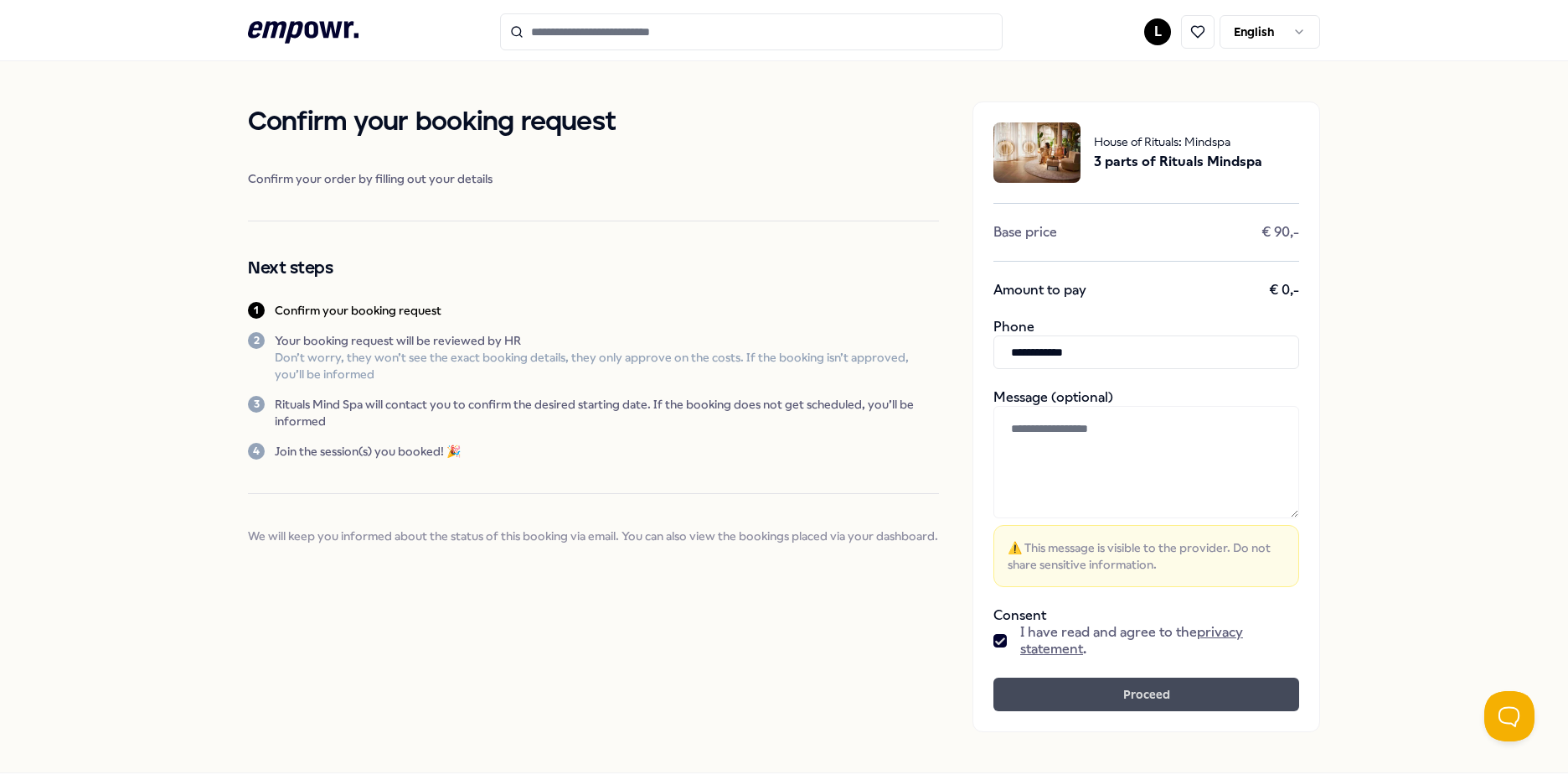
click at [1097, 688] on button "Proceed" at bounding box center [1146, 693] width 306 height 33
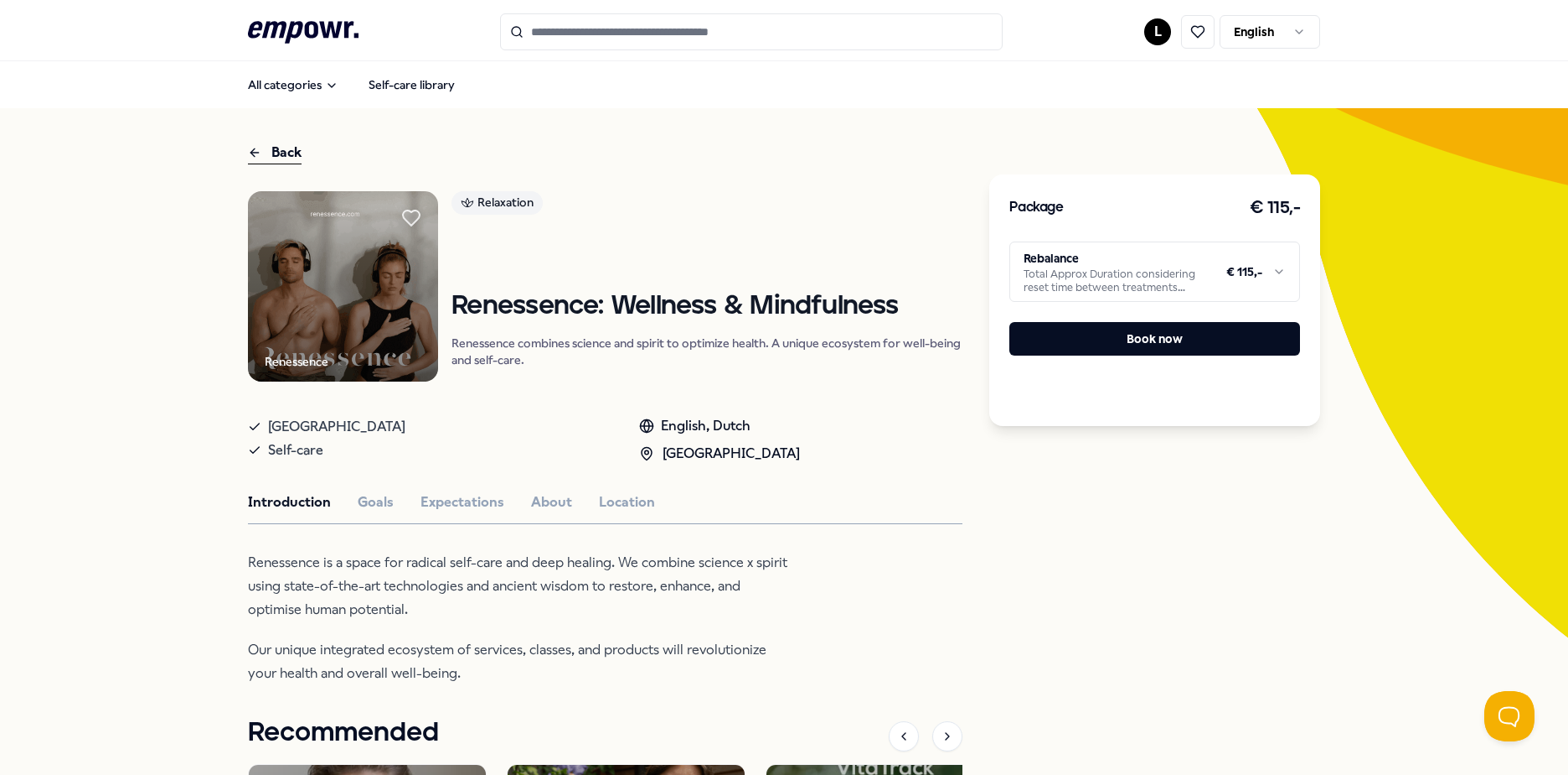
scroll to position [251, 0]
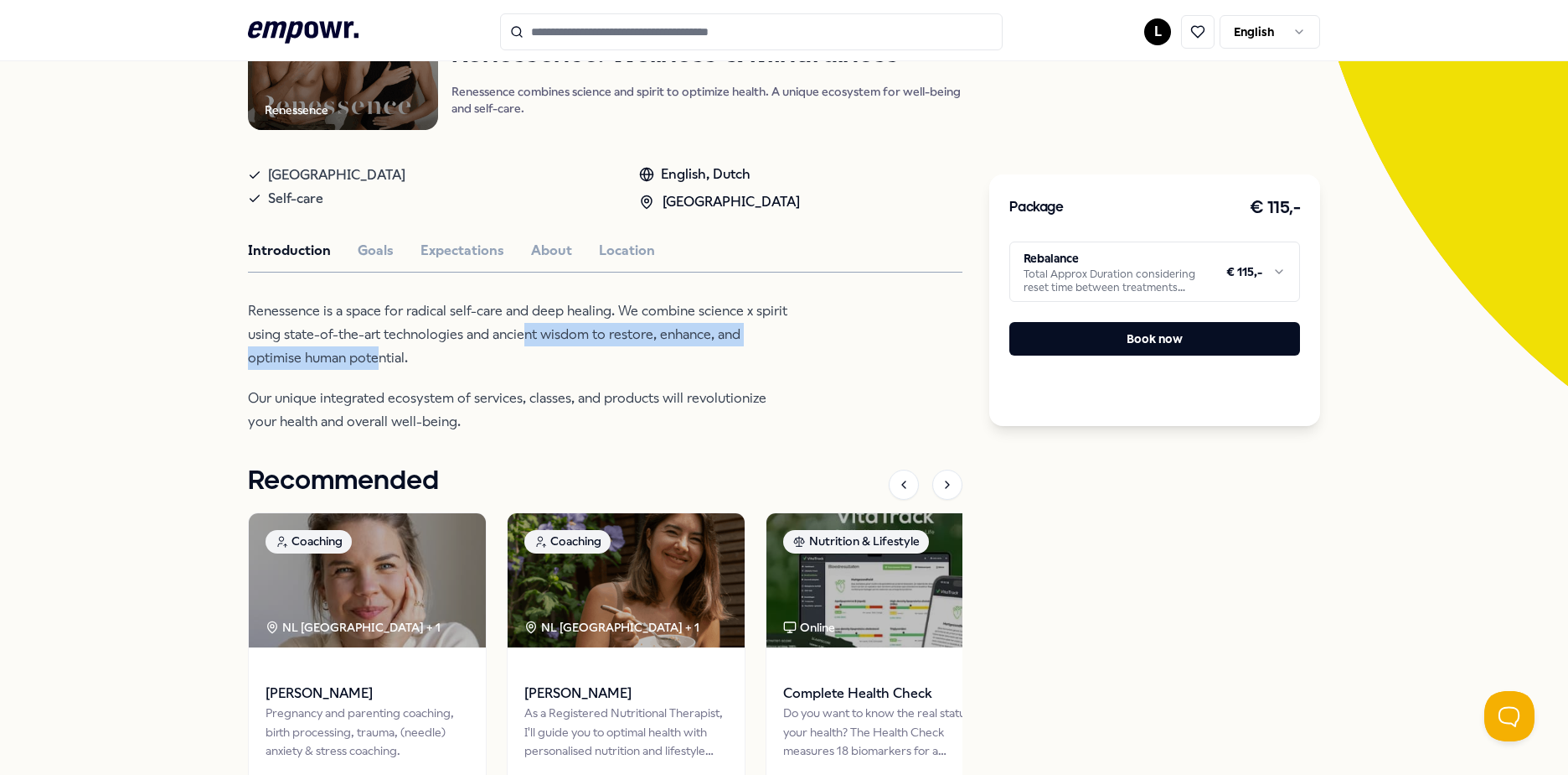
drag, startPoint x: 373, startPoint y: 345, endPoint x: 520, endPoint y: 340, distance: 147.1
click at [520, 340] on p "Renessence is a space for radical self-care and deep healing. We combine scienc…" at bounding box center [520, 335] width 544 height 70
drag, startPoint x: 520, startPoint y: 340, endPoint x: 503, endPoint y: 382, distance: 45.3
click at [503, 382] on div "Renessence is a space for radical self-care and deep healing. We combine scienc…" at bounding box center [520, 366] width 544 height 134
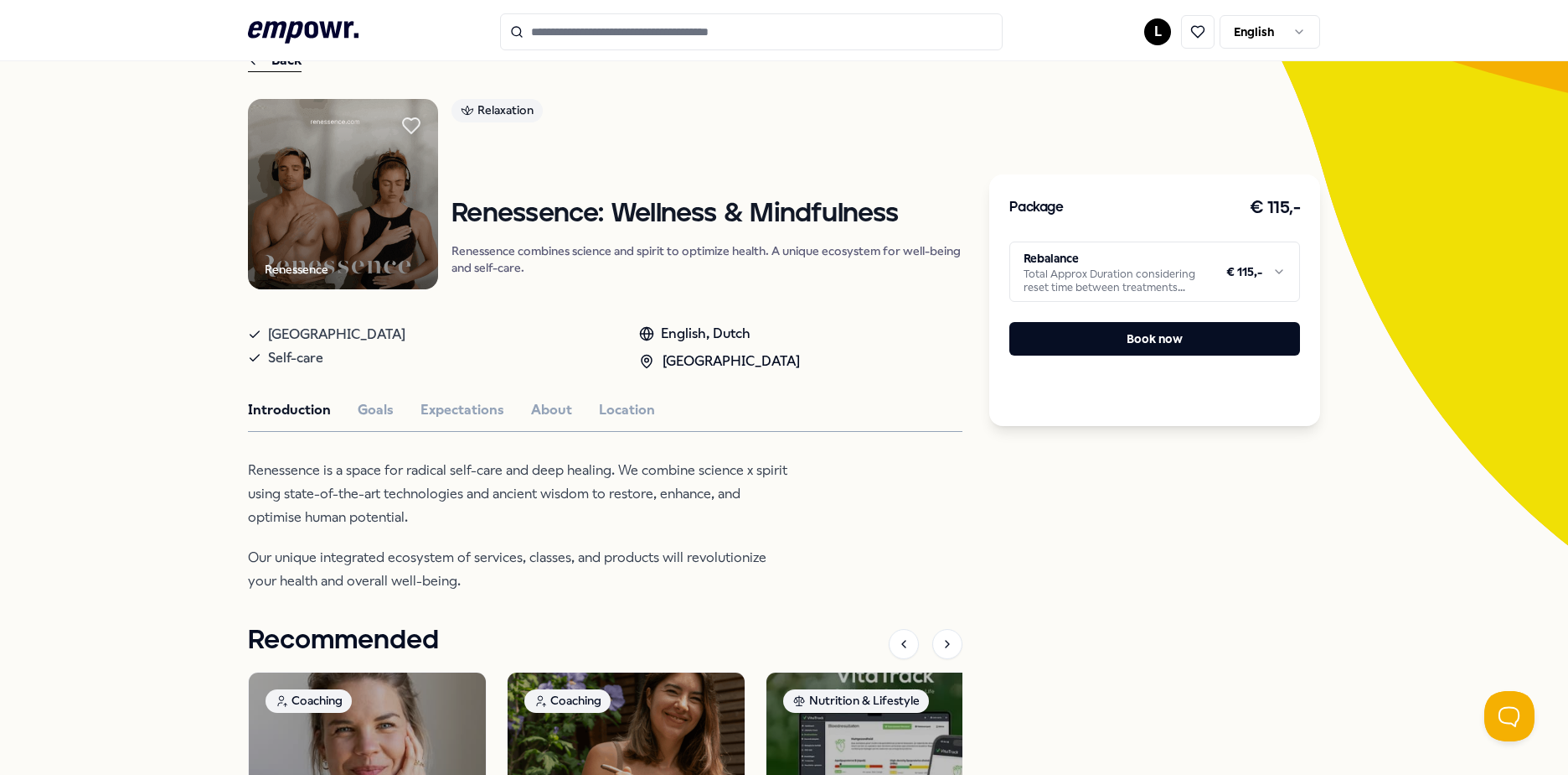
scroll to position [0, 0]
